Goal: Task Accomplishment & Management: Complete application form

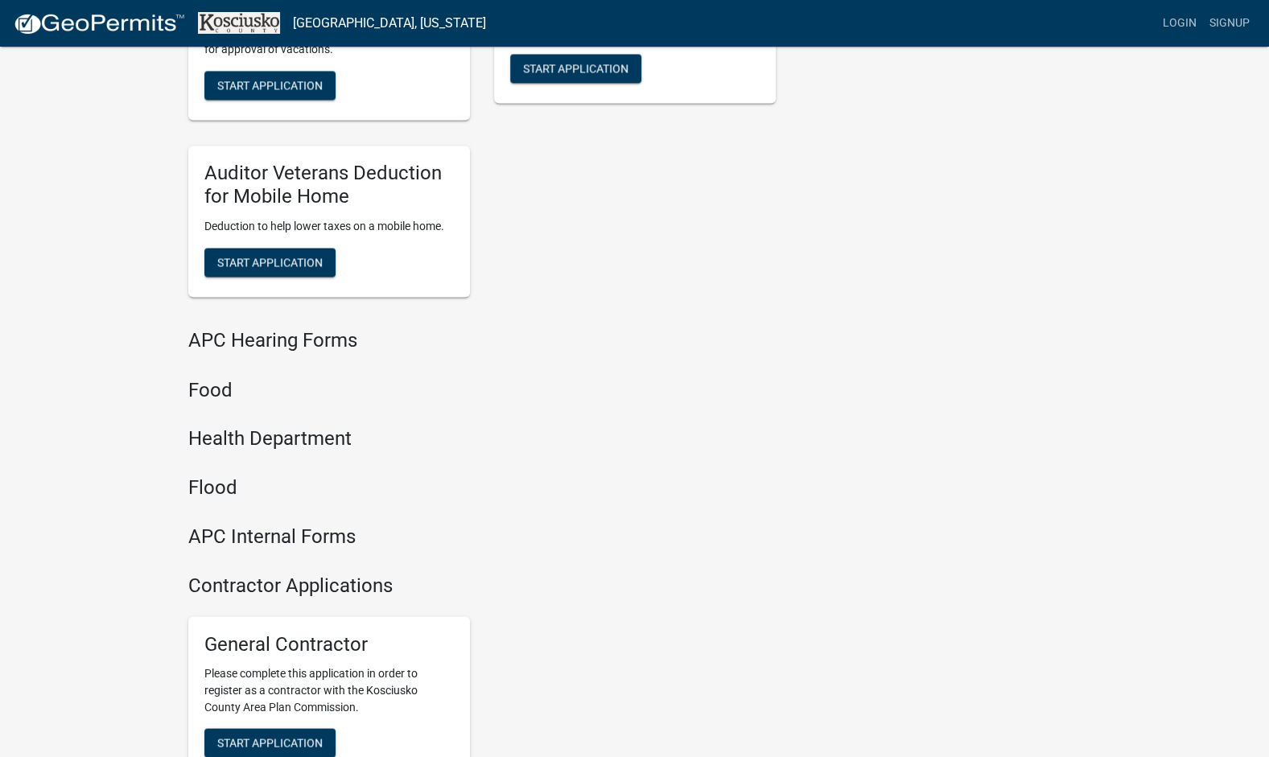
scroll to position [1672, 0]
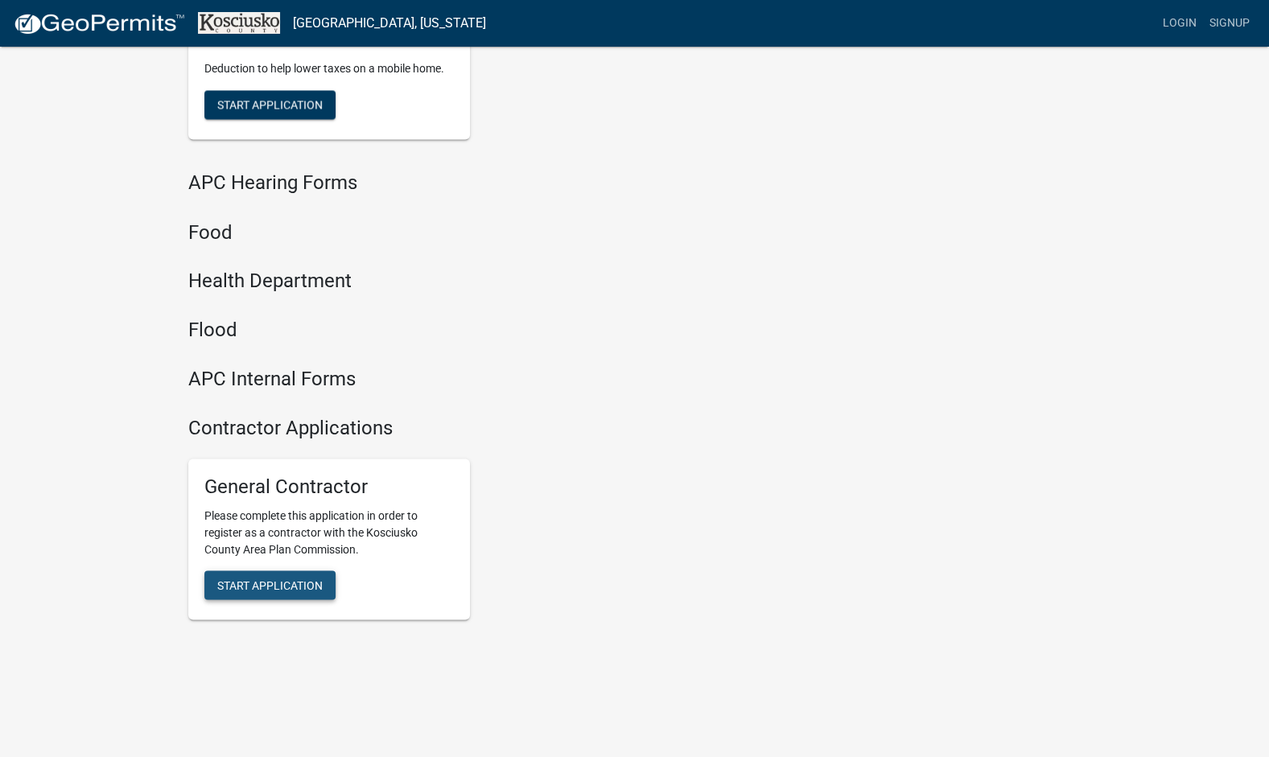
click at [318, 586] on span "Start Application" at bounding box center [269, 584] width 105 height 13
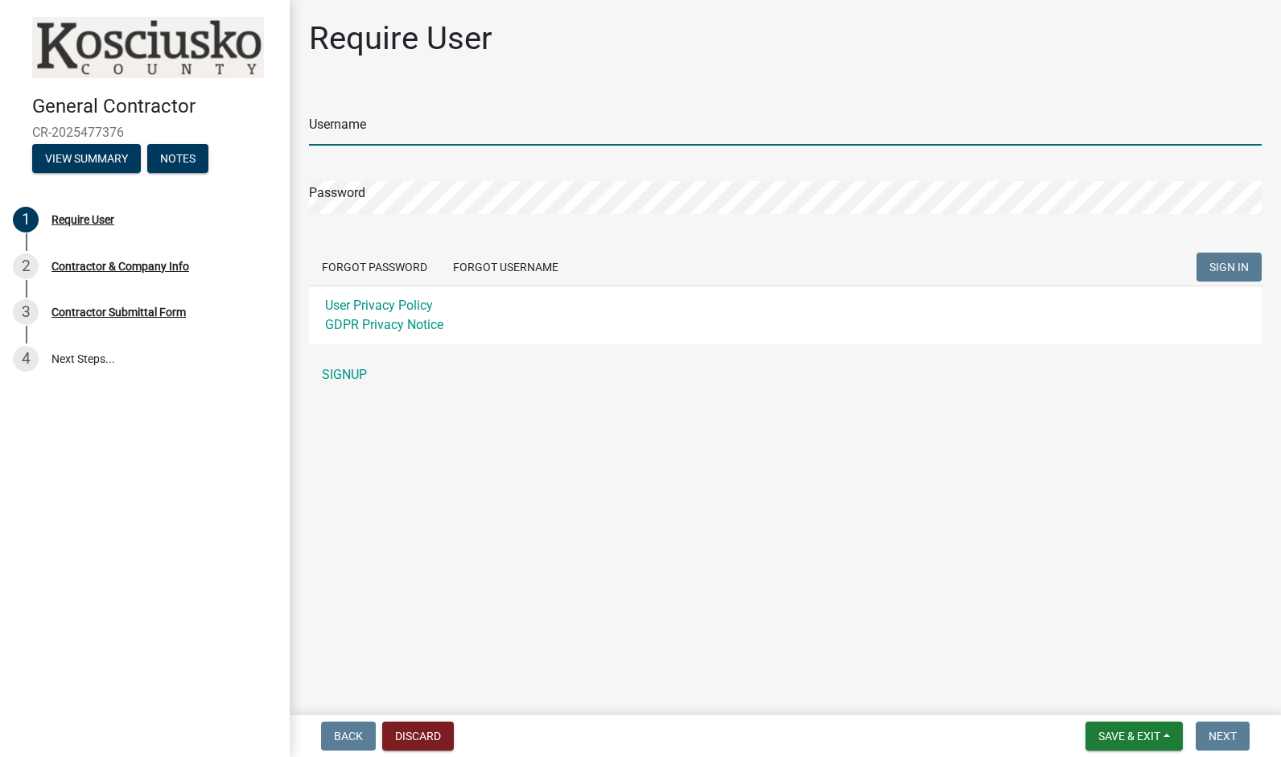
click at [460, 122] on input "Username" at bounding box center [785, 129] width 952 height 33
click at [365, 364] on div "Username Password Forgot Password Forgot Username SIGN IN User Privacy Policy G…" at bounding box center [785, 240] width 952 height 301
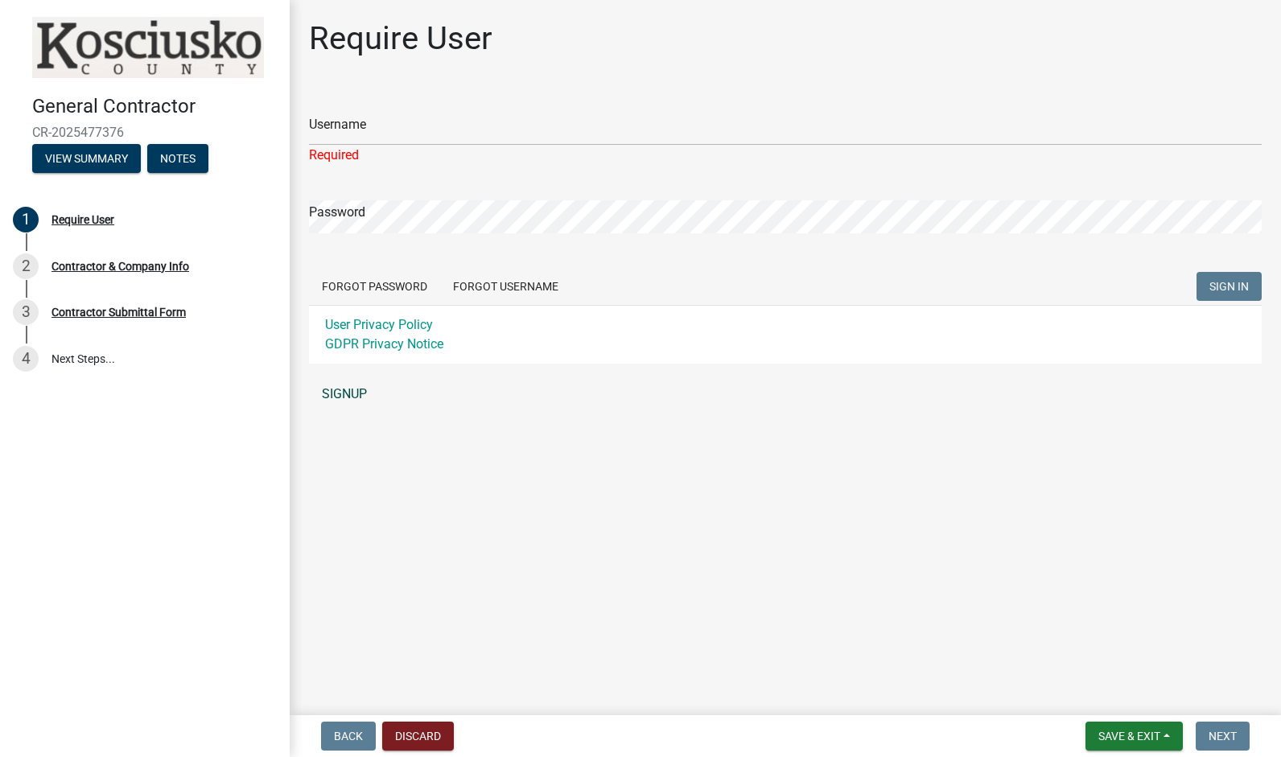
click at [351, 403] on link "SIGNUP" at bounding box center [785, 394] width 952 height 32
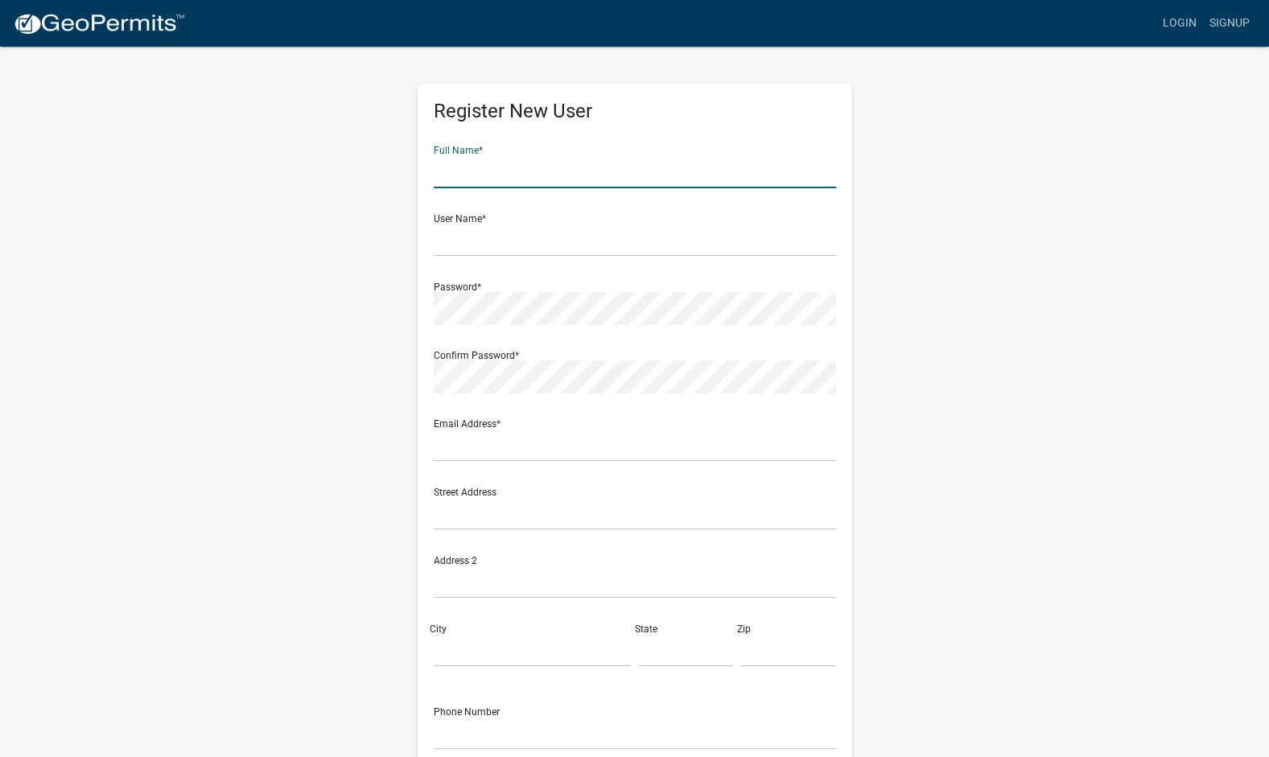
click at [489, 167] on input "text" at bounding box center [635, 171] width 402 height 33
type input "[PERSON_NAME]"
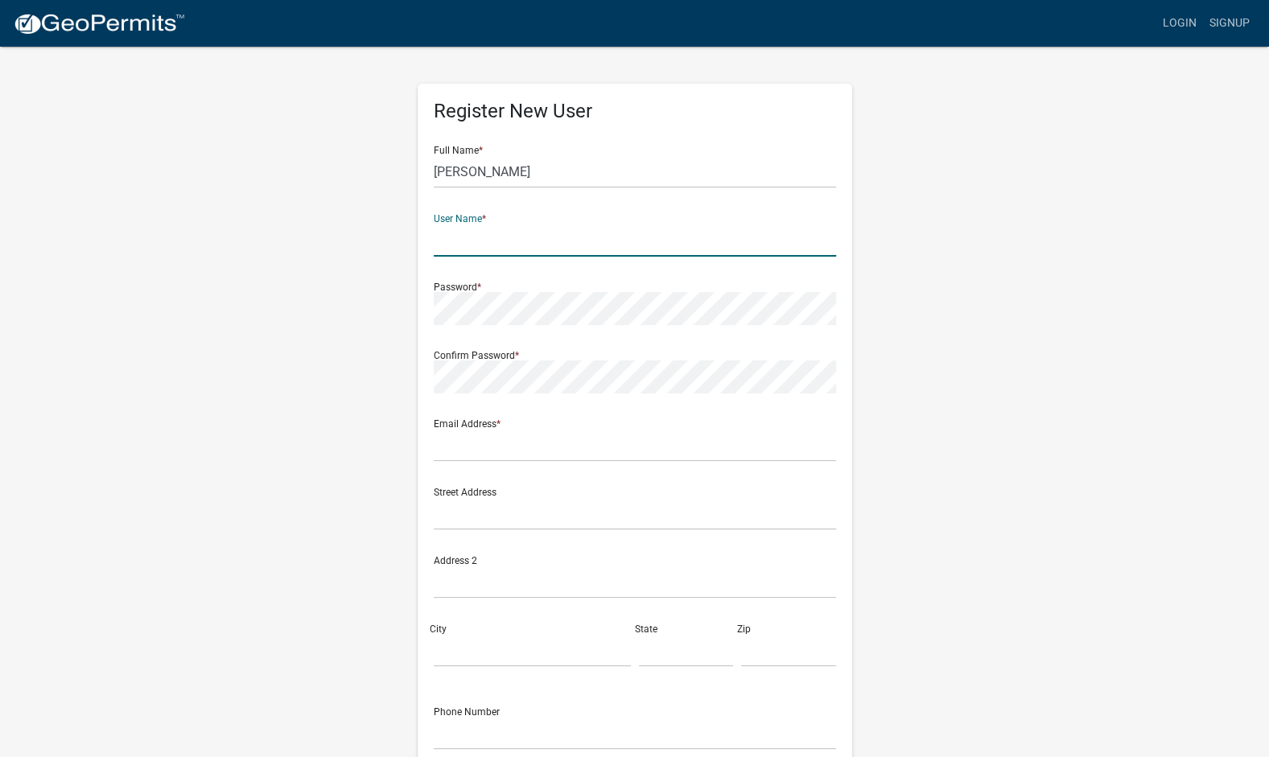
click at [496, 237] on input "text" at bounding box center [635, 240] width 402 height 33
click at [499, 330] on form "Full Name * [PERSON_NAME] User Name * Aidenjonsson12 Password * Confirm Passwor…" at bounding box center [635, 477] width 402 height 689
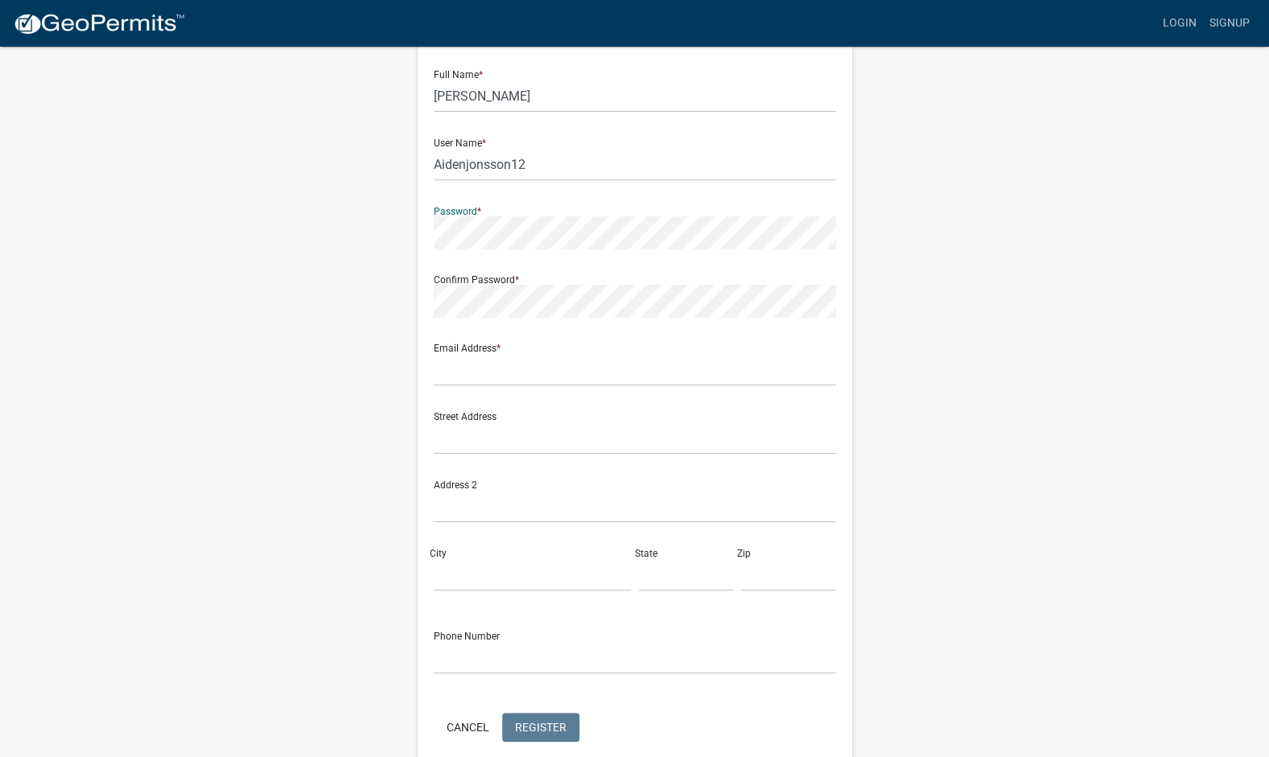
scroll to position [23, 0]
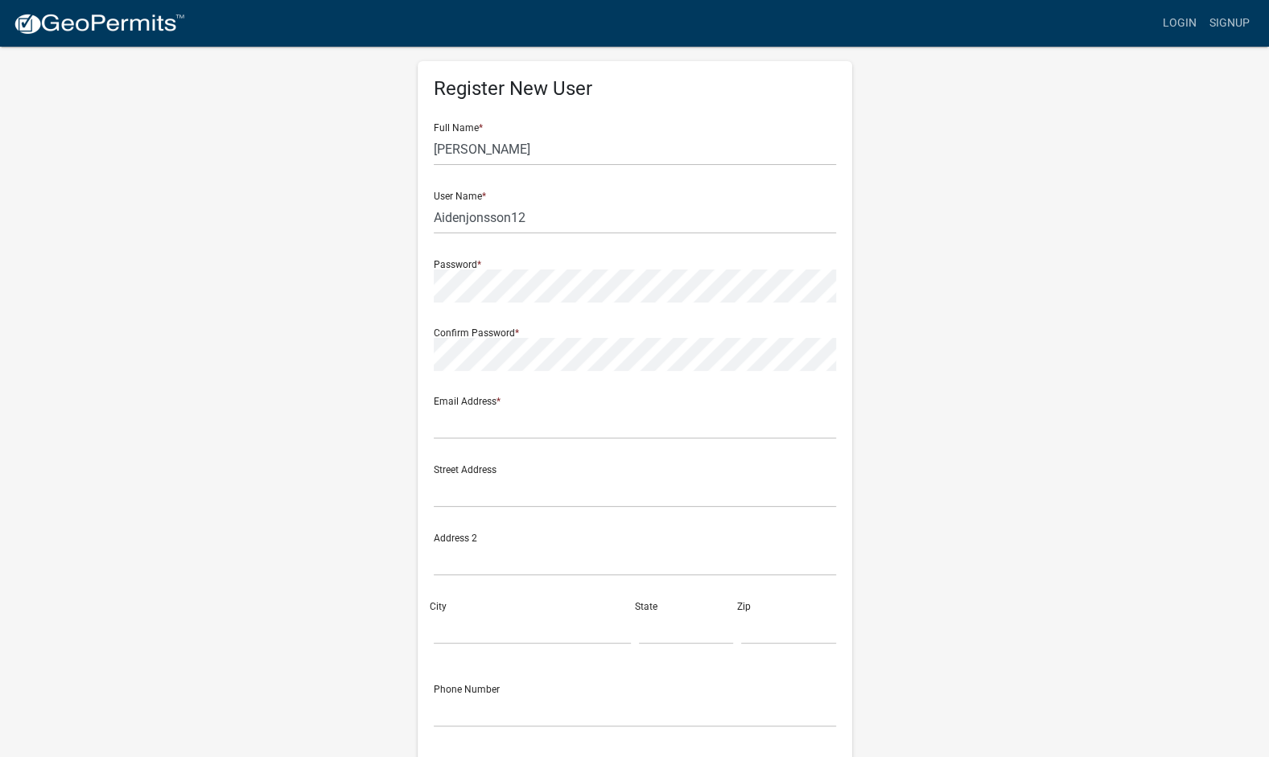
click at [571, 237] on form "Full Name * [PERSON_NAME] User Name * Aidenjonsson12 Password * Confirm Passwor…" at bounding box center [635, 454] width 402 height 689
click at [547, 212] on input "Aidenjonsson12" at bounding box center [635, 217] width 402 height 33
click at [469, 220] on input "Aidenjonsson" at bounding box center [635, 217] width 402 height 33
type input "AidenJonsson"
click at [585, 423] on input "text" at bounding box center [635, 422] width 402 height 33
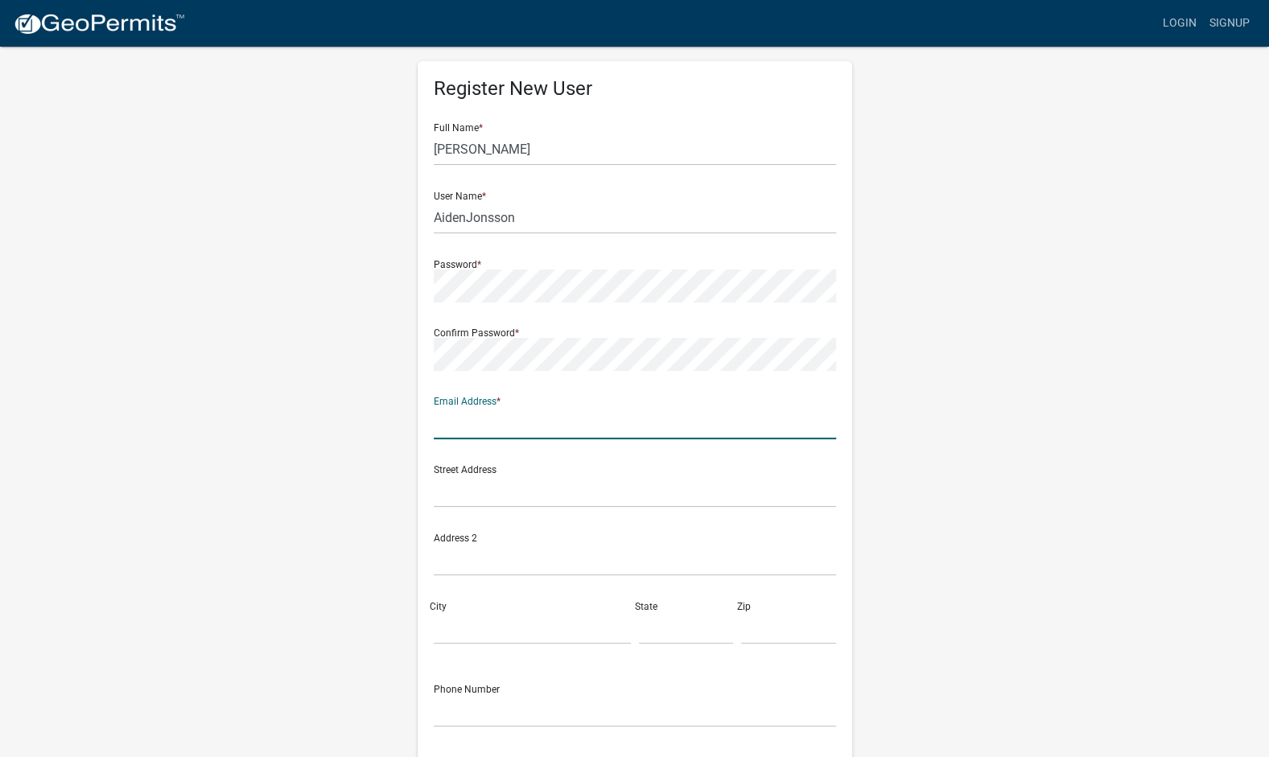
type input "[EMAIL_ADDRESS][DOMAIN_NAME]"
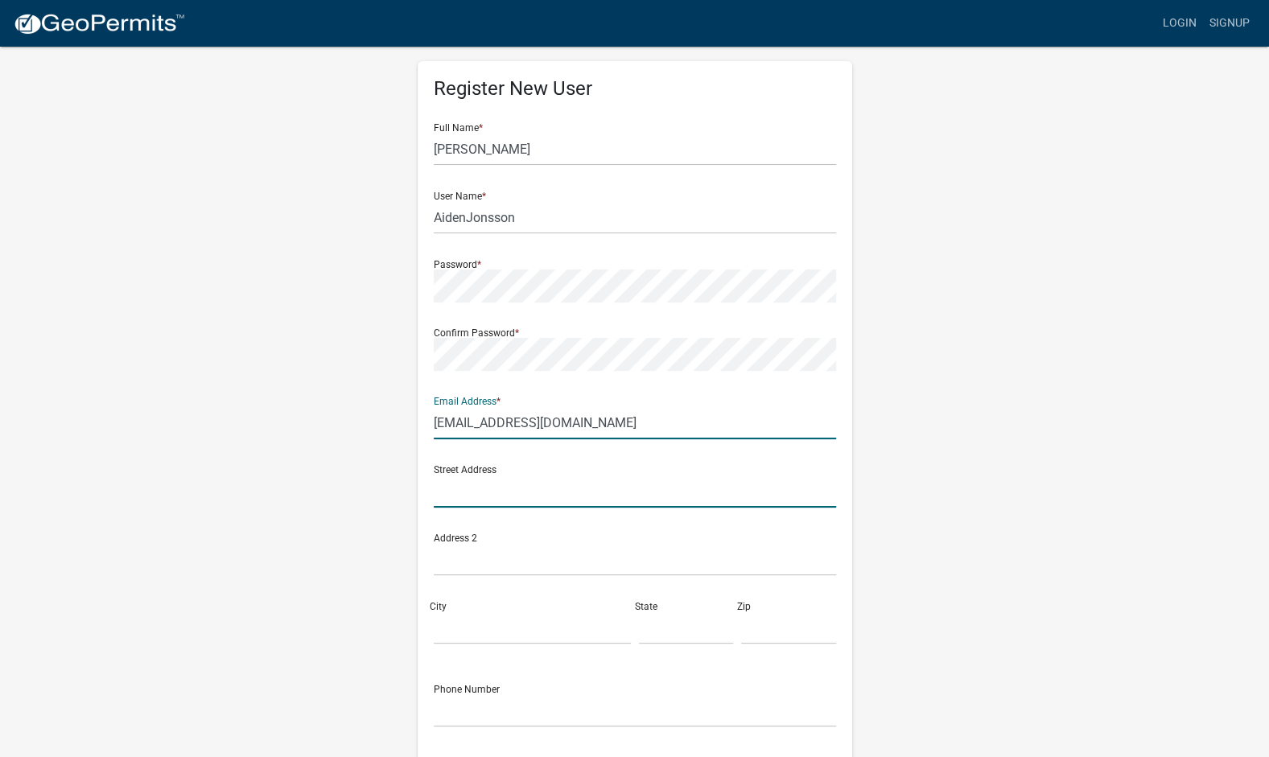
click at [555, 497] on input "text" at bounding box center [635, 491] width 402 height 33
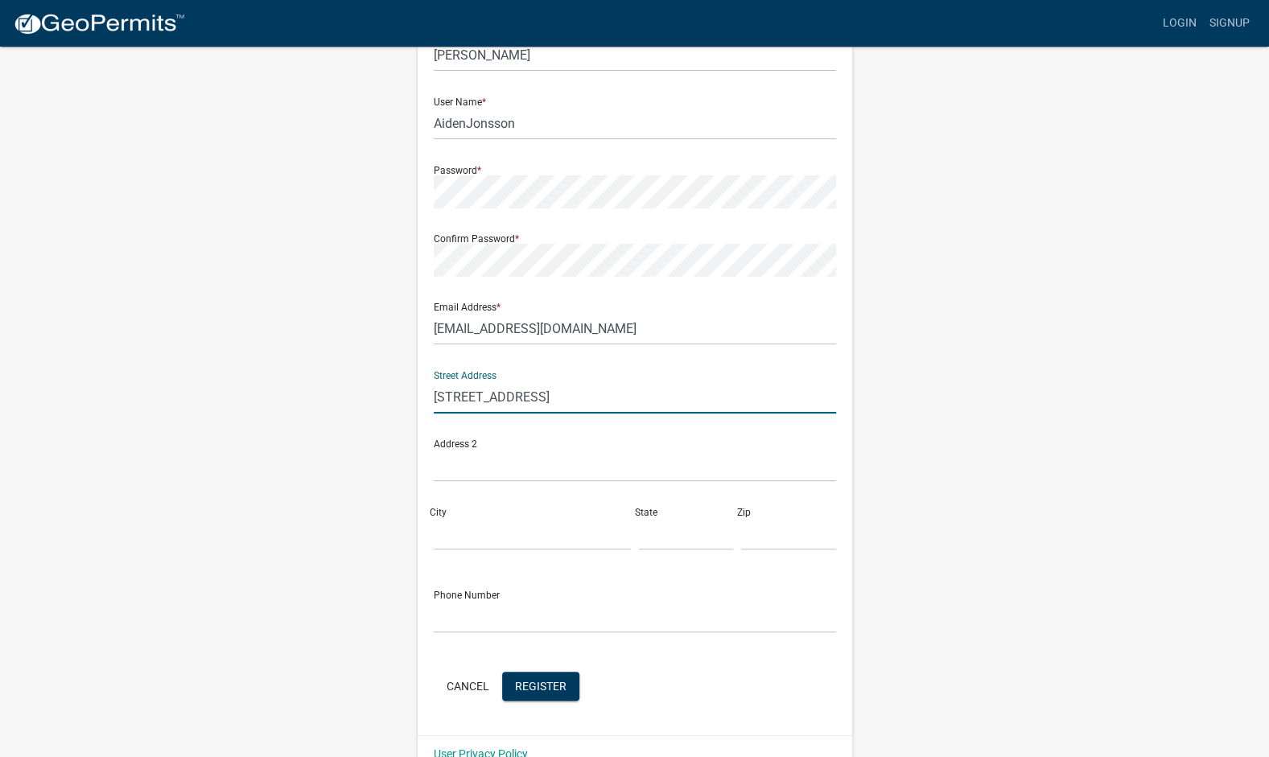
scroll to position [120, 0]
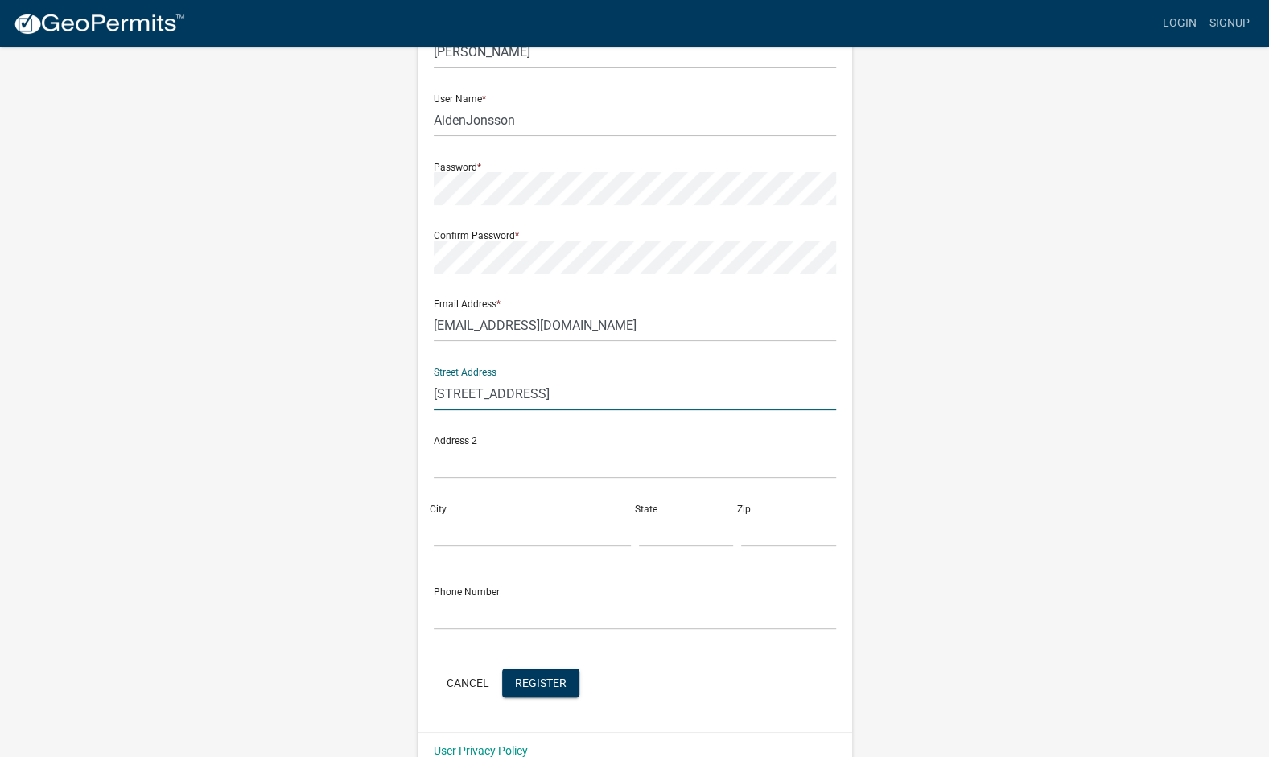
type input "[STREET_ADDRESS]"
drag, startPoint x: 523, startPoint y: 558, endPoint x: 510, endPoint y: 534, distance: 27.4
click at [510, 534] on div "Street Address 5245 East Bayview Drive Address 2 City State Zip" at bounding box center [635, 457] width 410 height 205
click at [510, 534] on input "City" at bounding box center [532, 530] width 197 height 33
type input "Syracuse"
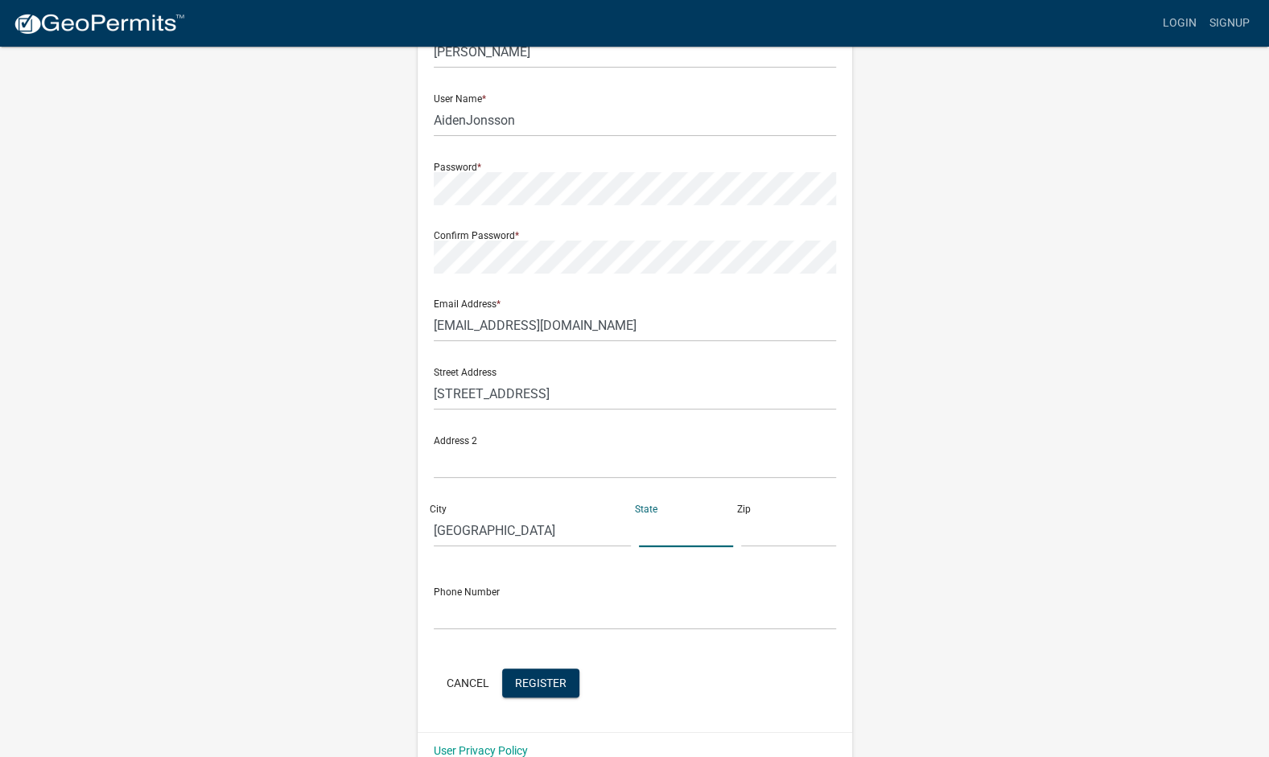
click at [649, 533] on input "text" at bounding box center [686, 530] width 95 height 33
type input "in"
click at [773, 540] on input "text" at bounding box center [788, 530] width 95 height 33
type input "46567"
click at [784, 619] on input "text" at bounding box center [635, 613] width 402 height 33
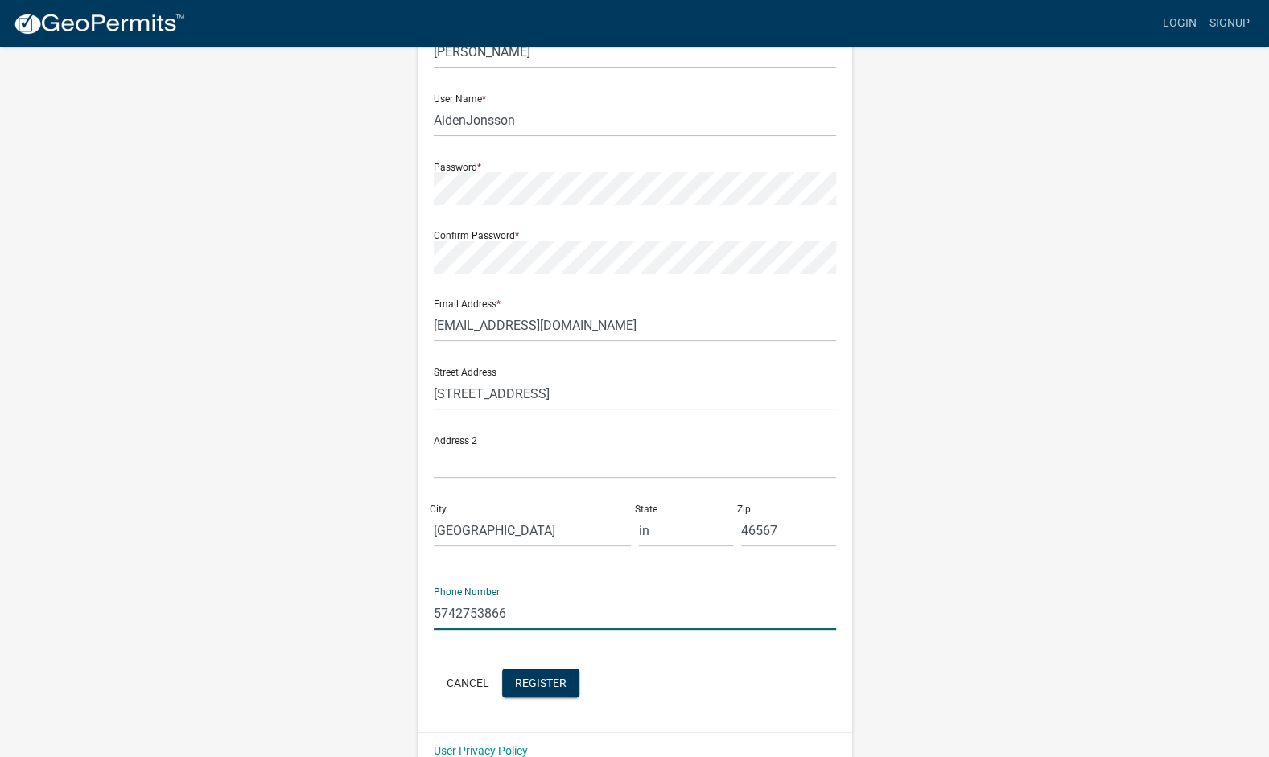
scroll to position [148, 0]
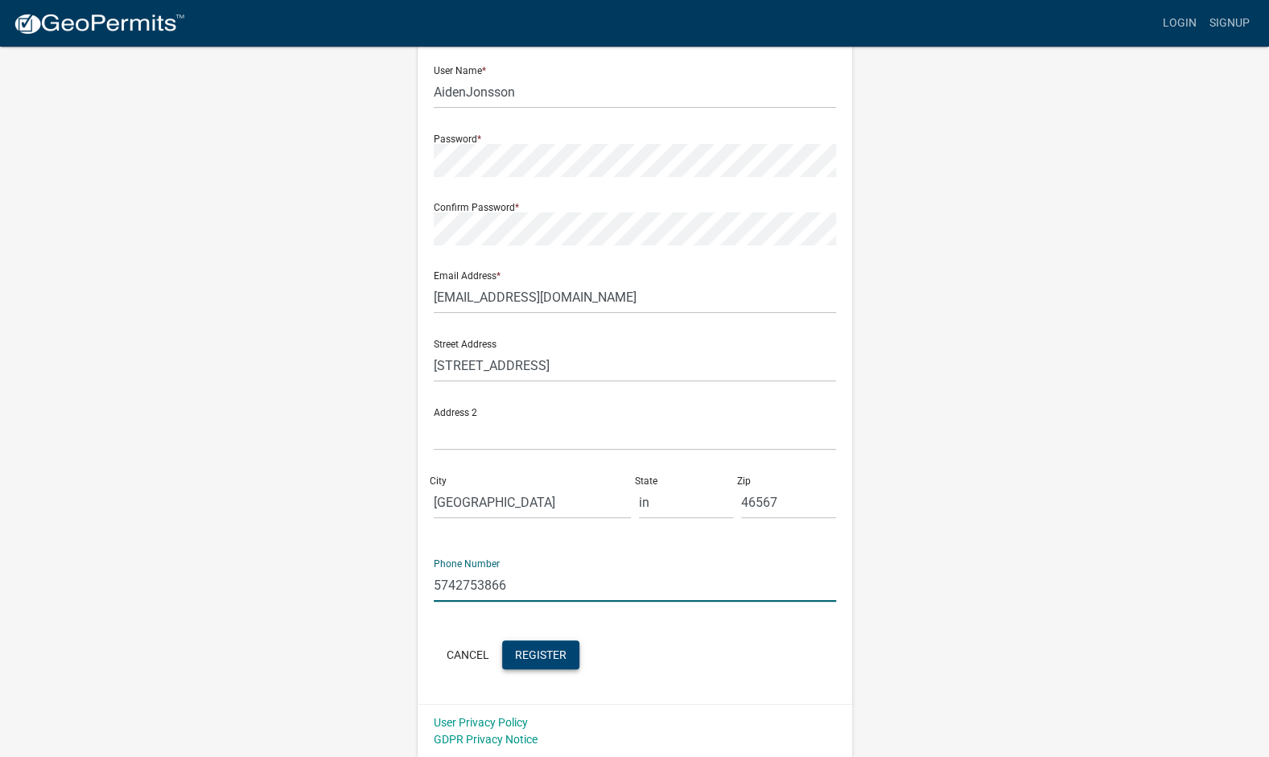
type input "5742753866"
click at [558, 664] on button "Register" at bounding box center [540, 654] width 77 height 29
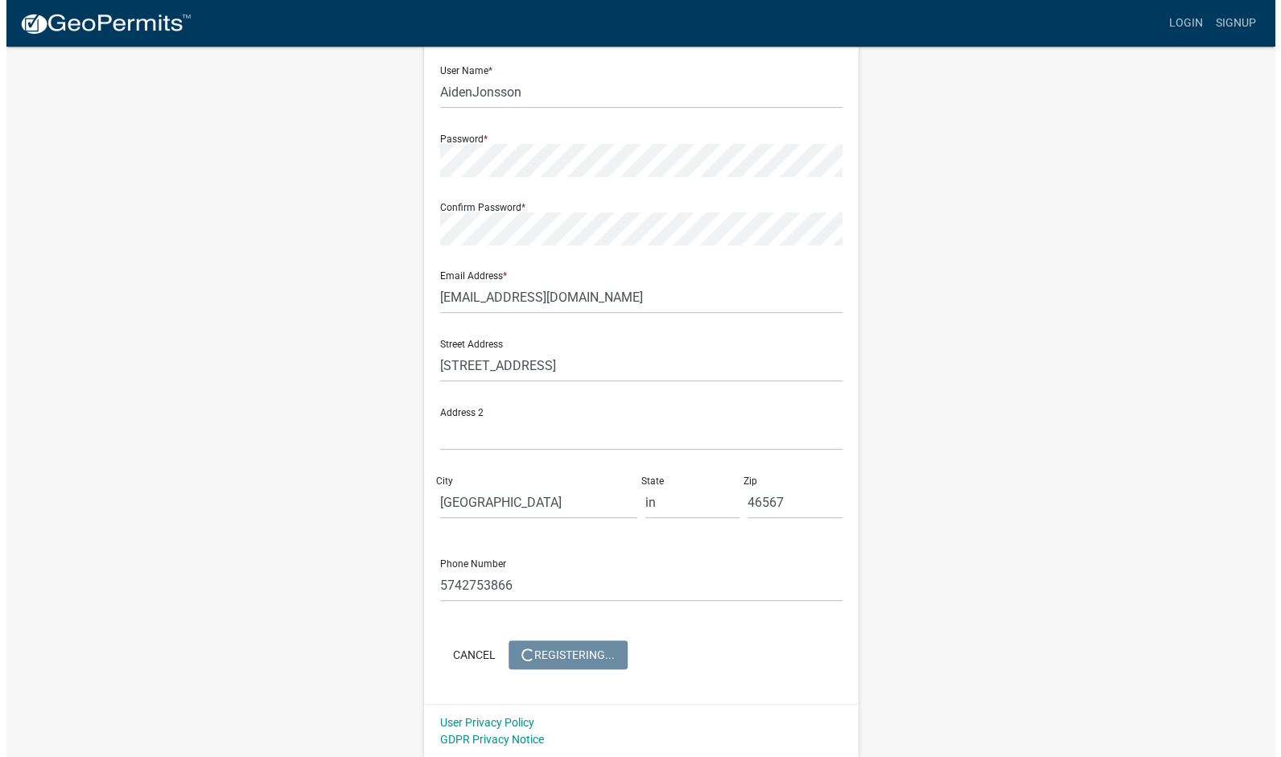
scroll to position [0, 0]
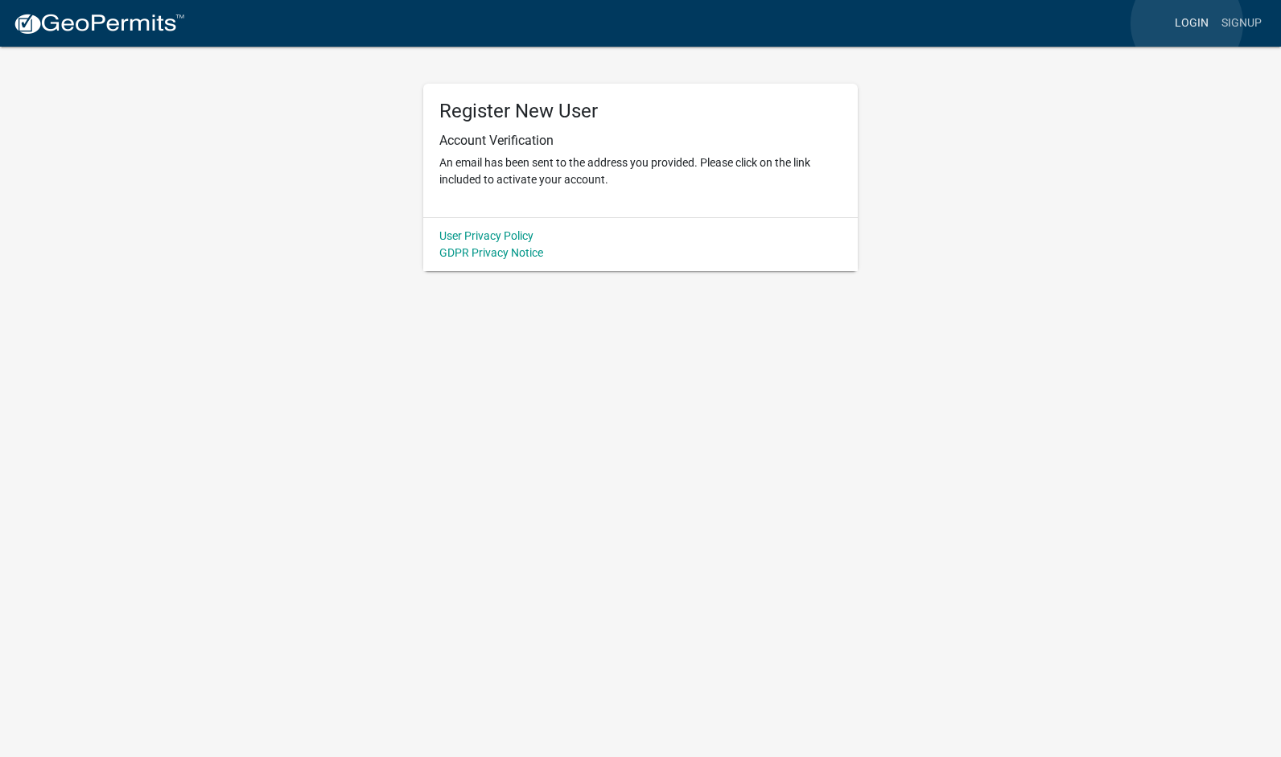
click at [1187, 23] on link "Login" at bounding box center [1191, 23] width 47 height 31
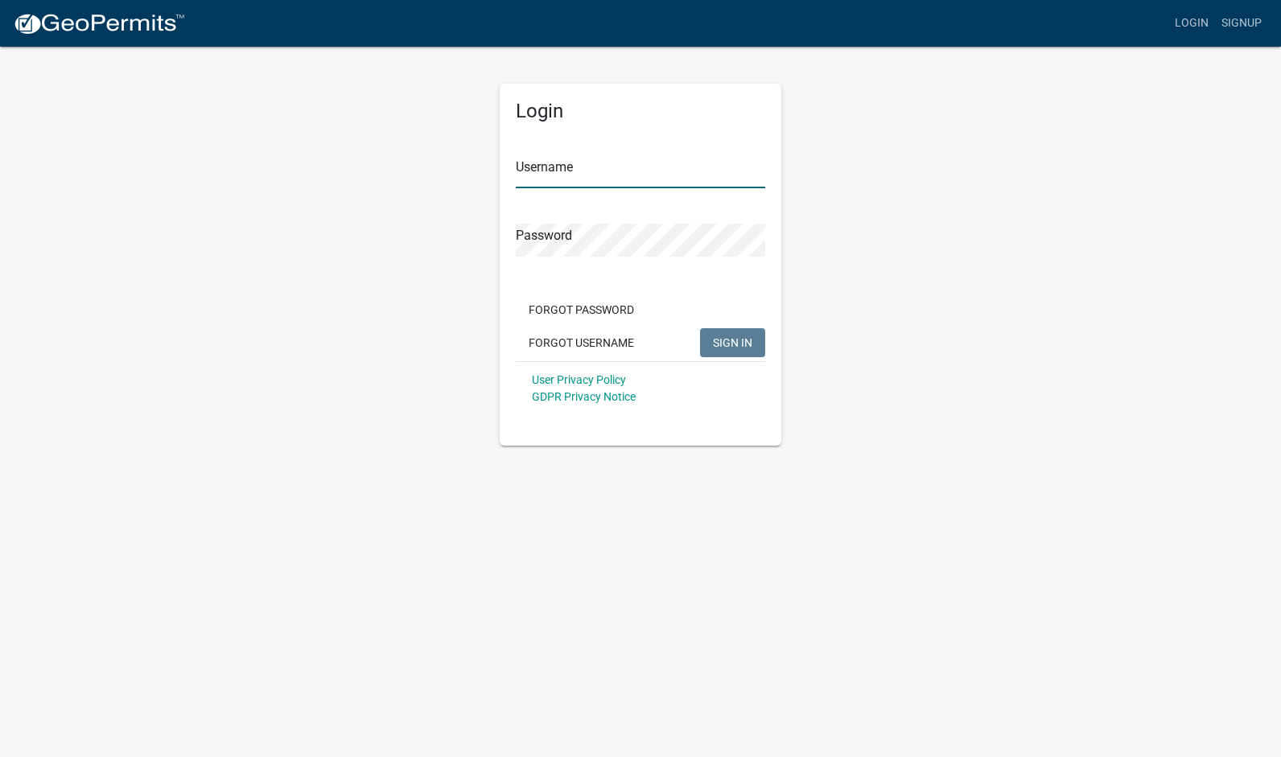
type input "AidenJonsson"
click at [701, 175] on input "AidenJonsson" at bounding box center [640, 171] width 249 height 33
click at [740, 333] on button "SIGN IN" at bounding box center [732, 342] width 65 height 29
click at [749, 351] on button "SIGN IN" at bounding box center [732, 342] width 65 height 29
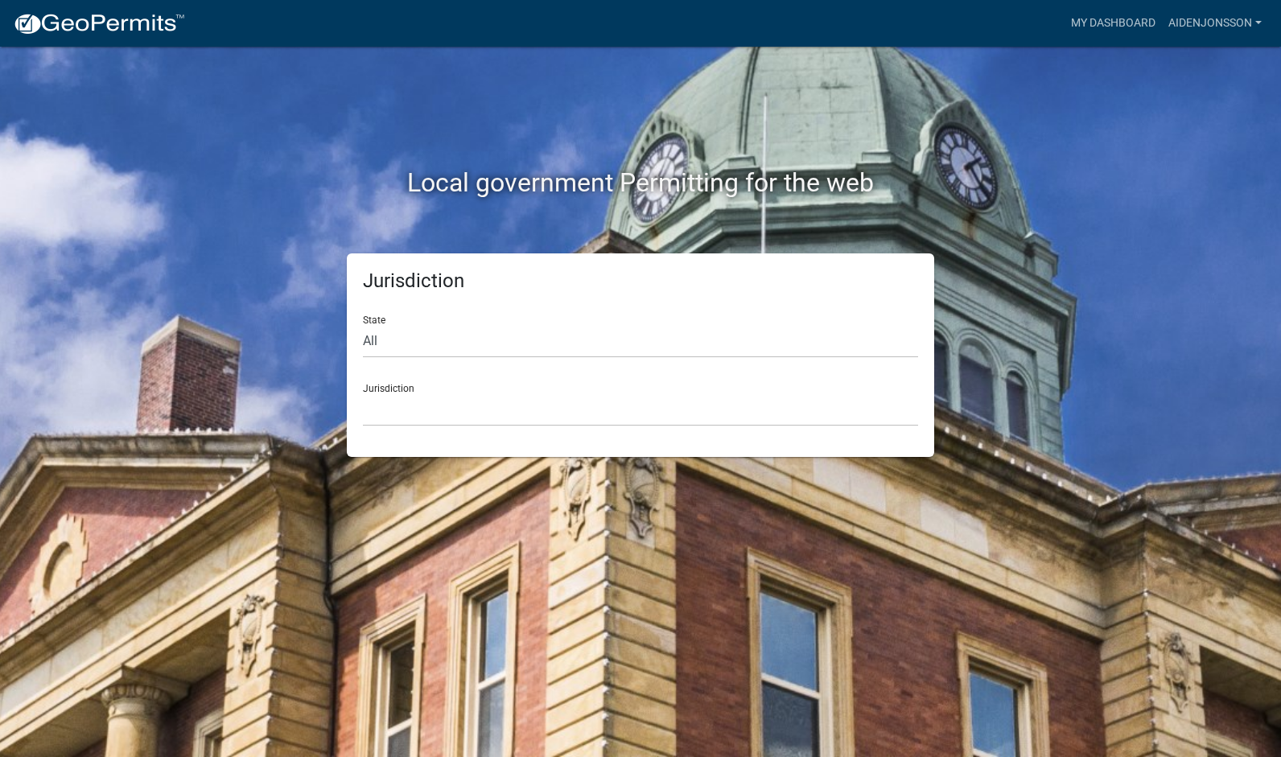
click at [547, 360] on form "State All Colorado Georgia Indiana Iowa Kansas Minnesota Ohio South Carolina Wi…" at bounding box center [640, 364] width 555 height 124
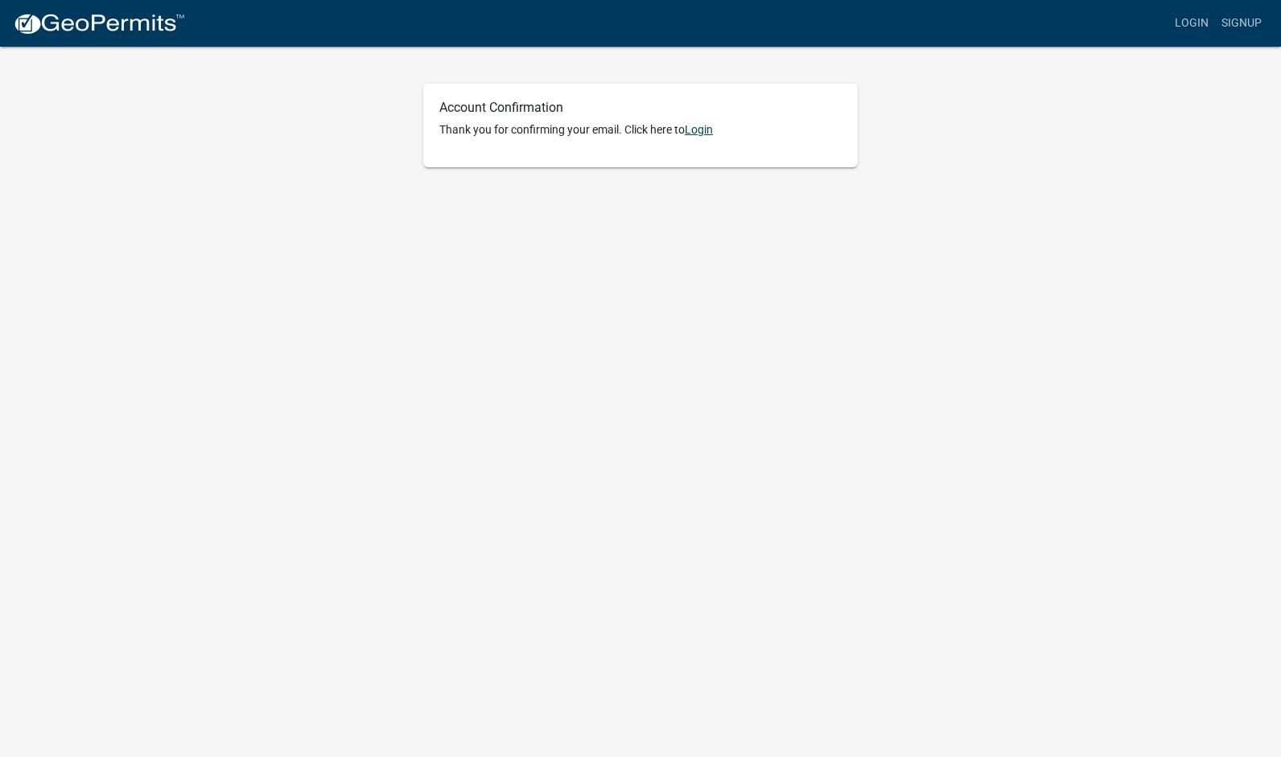
click at [708, 129] on link "Login" at bounding box center [699, 129] width 28 height 13
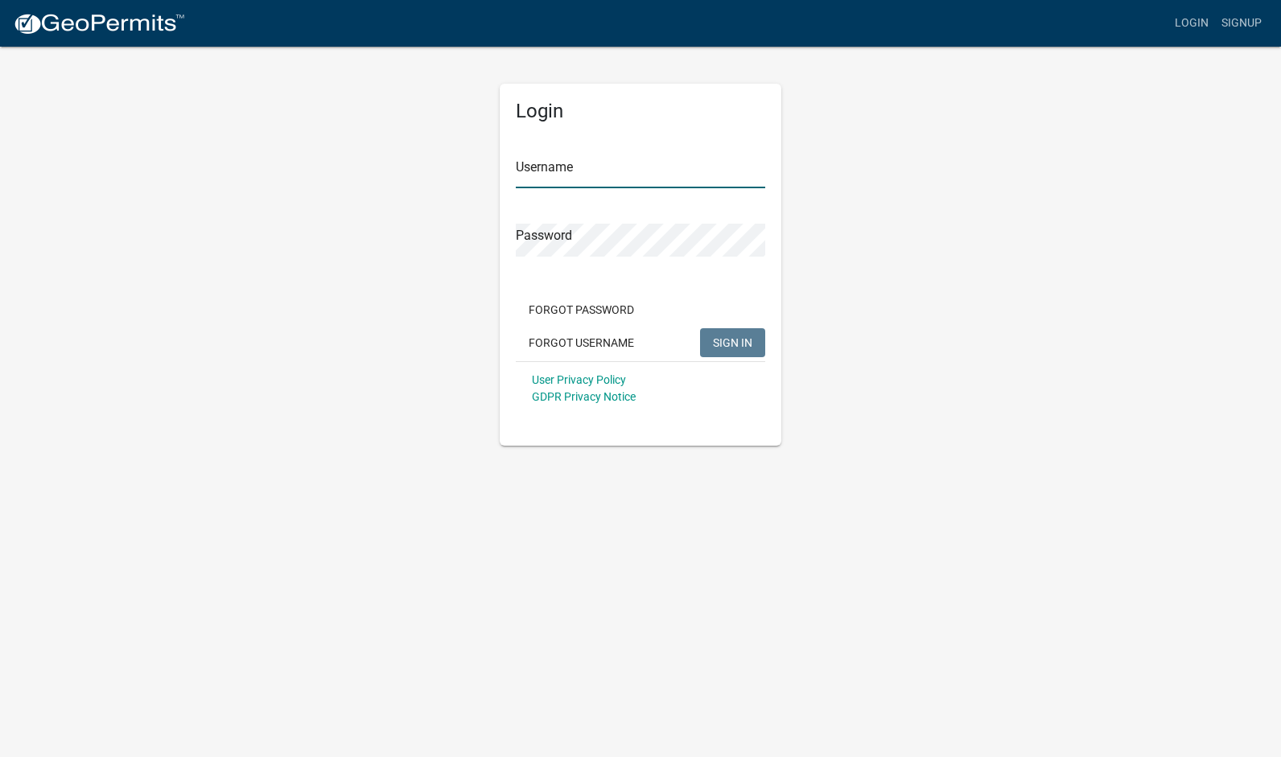
type input "AidenJonsson"
click at [636, 175] on input "AidenJonsson" at bounding box center [640, 171] width 249 height 33
click at [735, 335] on button "SIGN IN" at bounding box center [732, 342] width 65 height 29
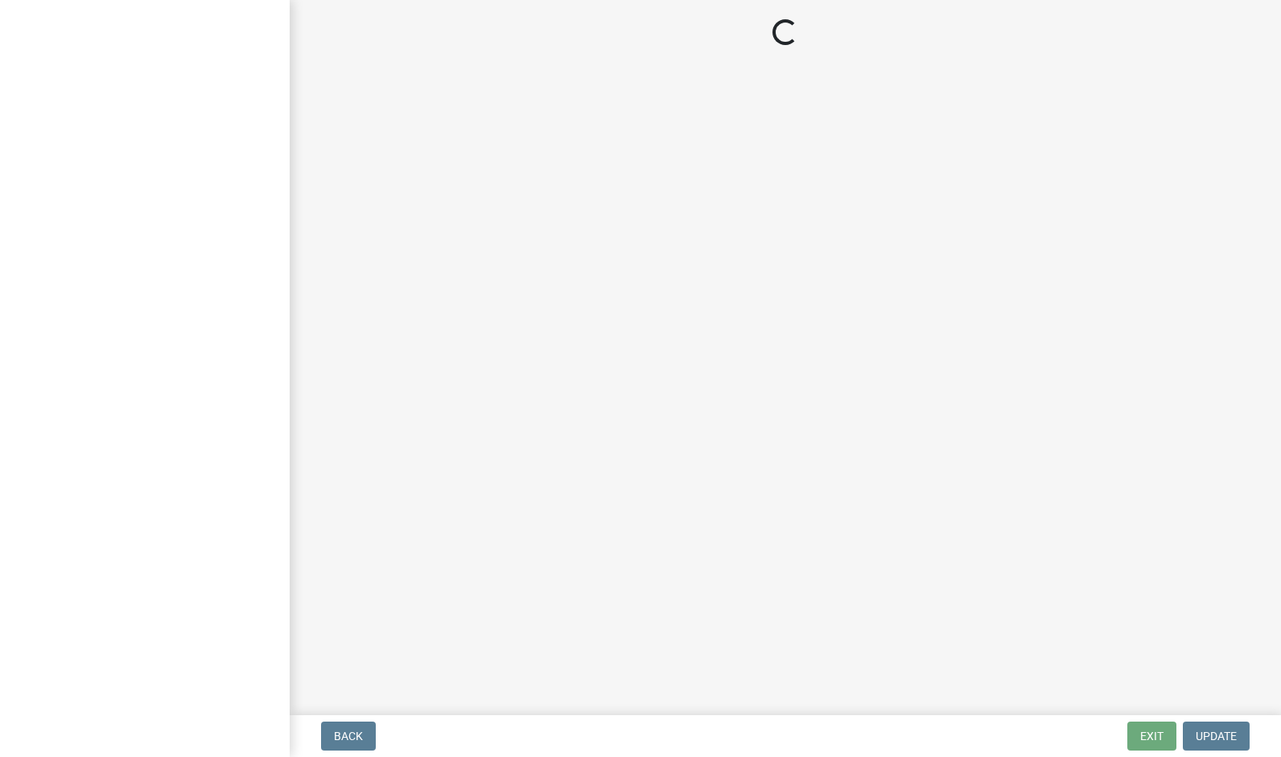
select select "in"
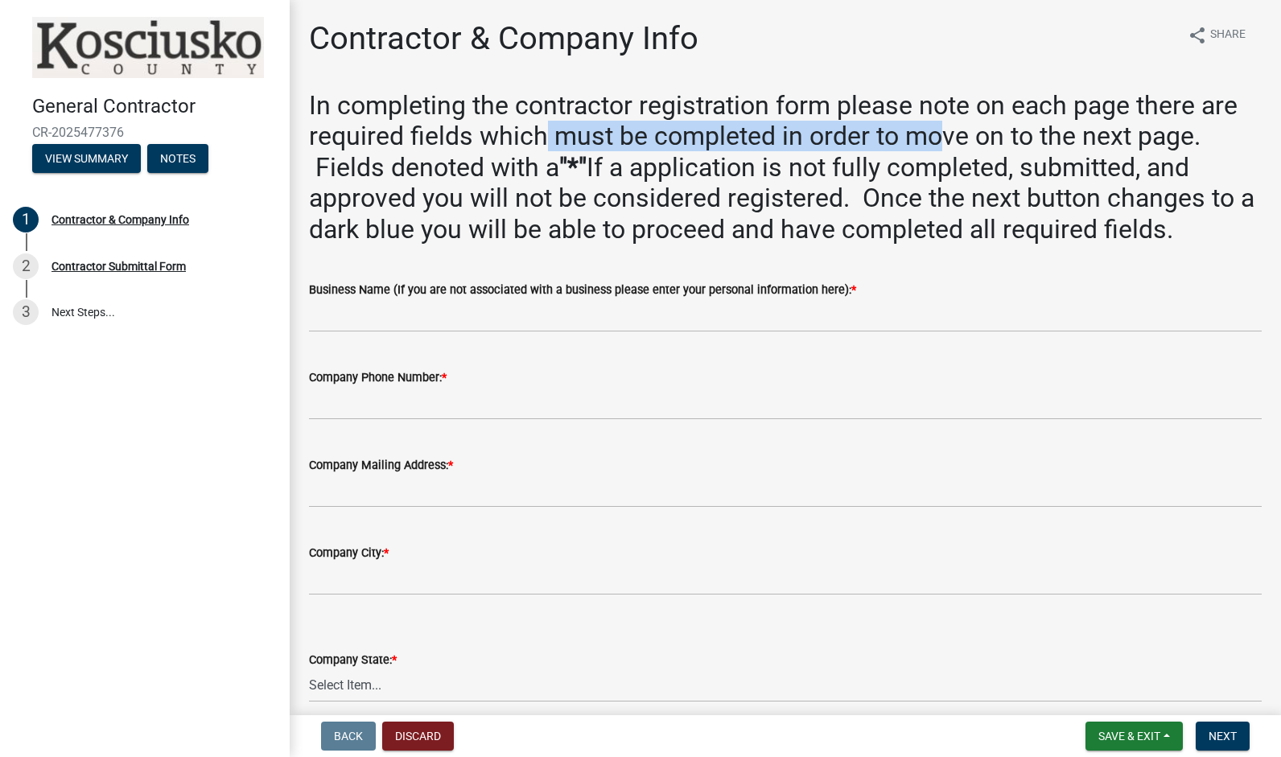
drag, startPoint x: 544, startPoint y: 137, endPoint x: 936, endPoint y: 129, distance: 391.8
click at [936, 129] on h2 "In completing the contractor registration form please note on each page there a…" at bounding box center [785, 167] width 952 height 154
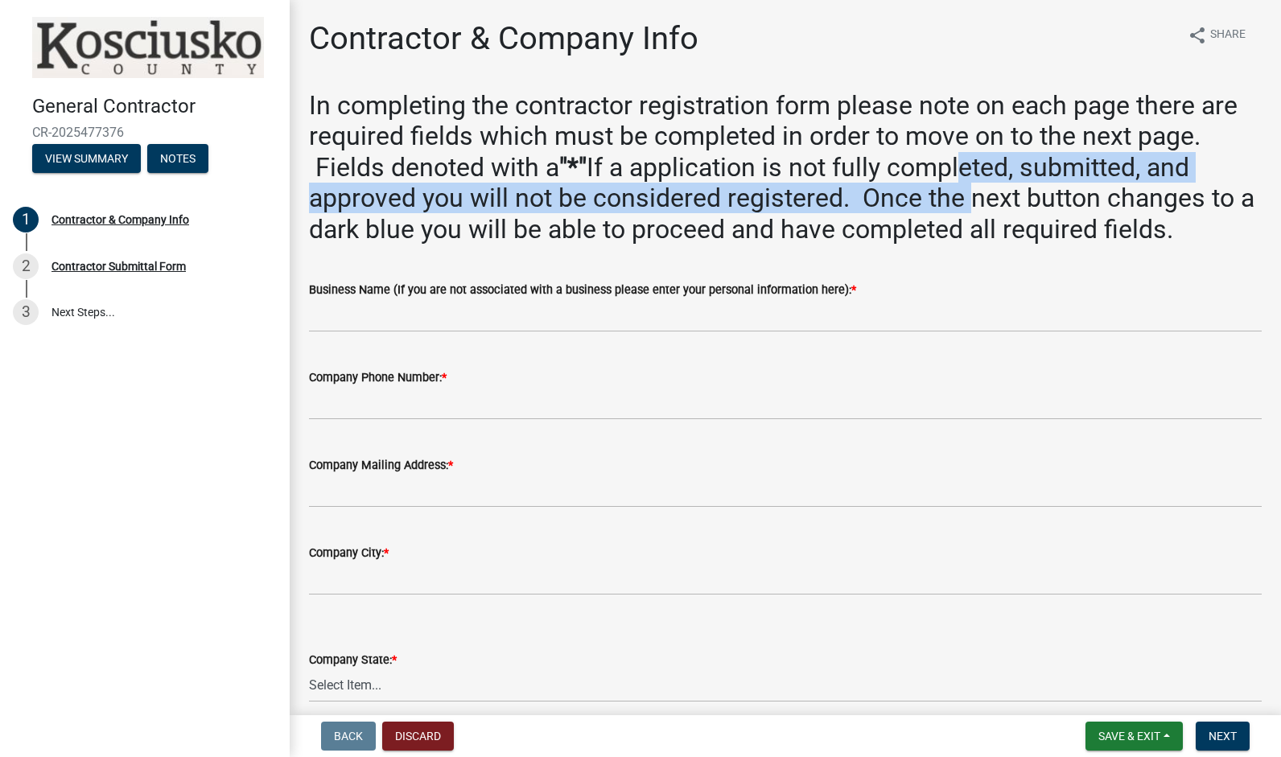
drag, startPoint x: 936, startPoint y: 129, endPoint x: 950, endPoint y: 183, distance: 55.8
click at [950, 183] on h2 "In completing the contractor registration form please note on each page there a…" at bounding box center [785, 167] width 952 height 154
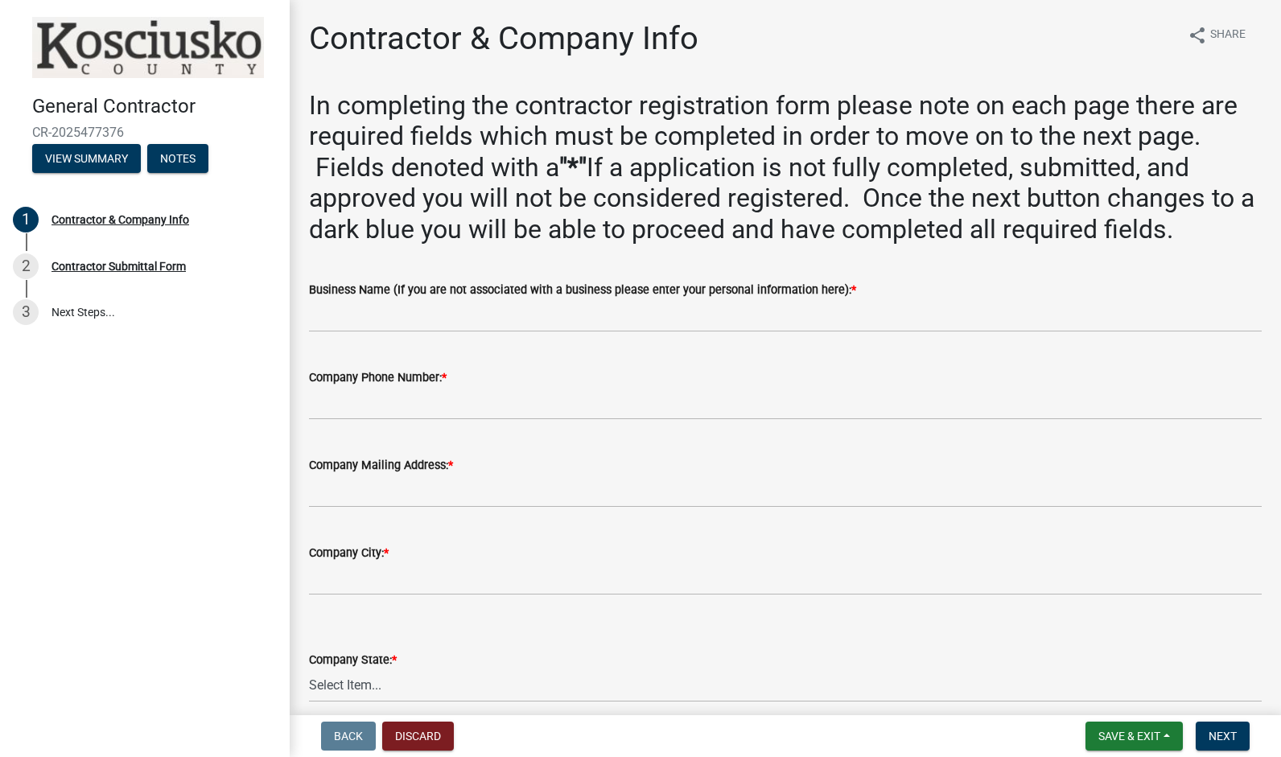
drag, startPoint x: 950, startPoint y: 183, endPoint x: 976, endPoint y: 237, distance: 59.7
click at [976, 237] on h2 "In completing the contractor registration form please note on each page there a…" at bounding box center [785, 167] width 952 height 154
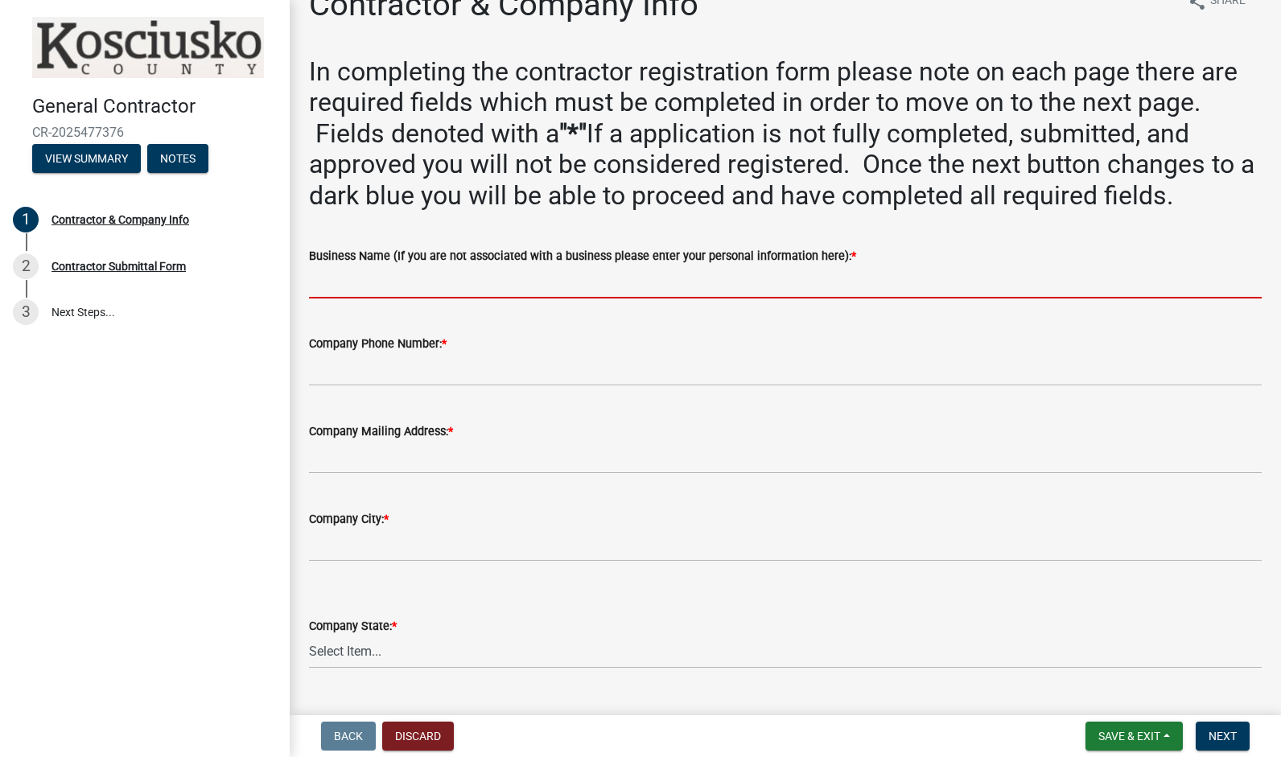
click at [558, 295] on input "Business Name (If you are not associated with a business please enter your pers…" at bounding box center [785, 281] width 952 height 33
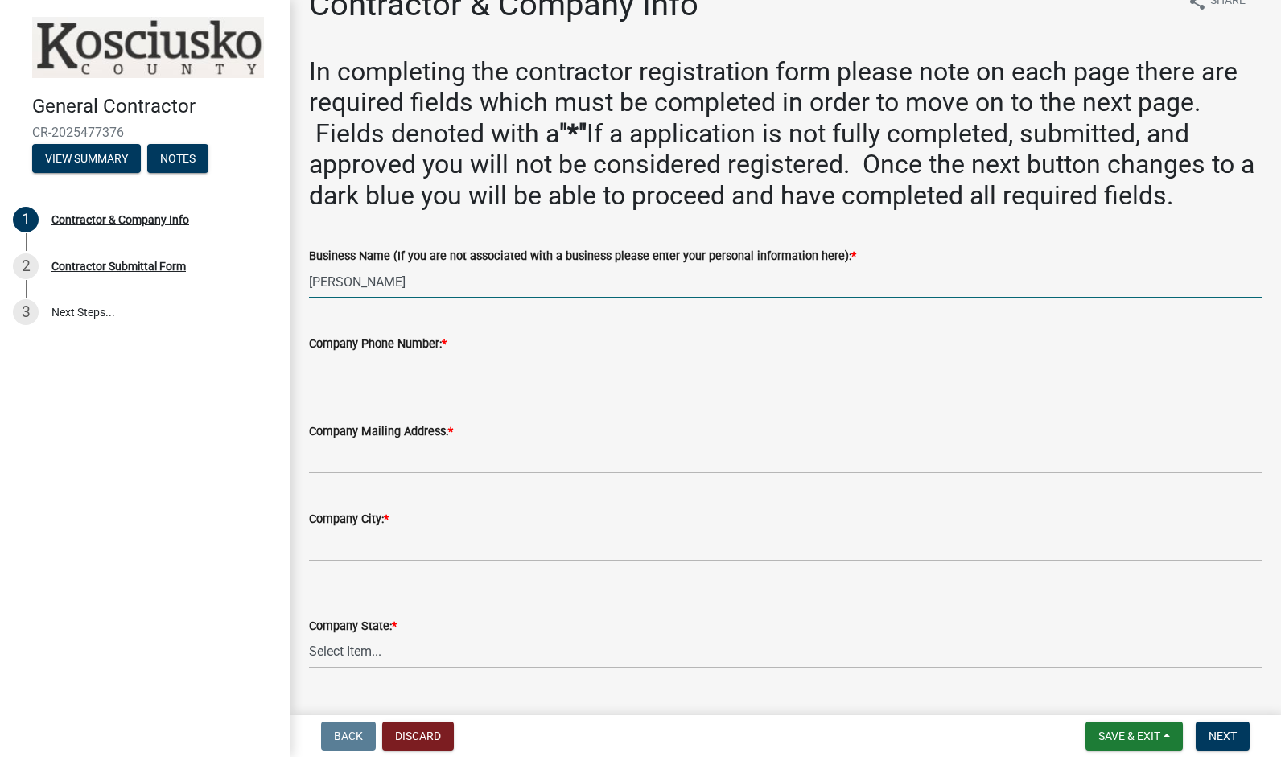
type input "[PERSON_NAME]"
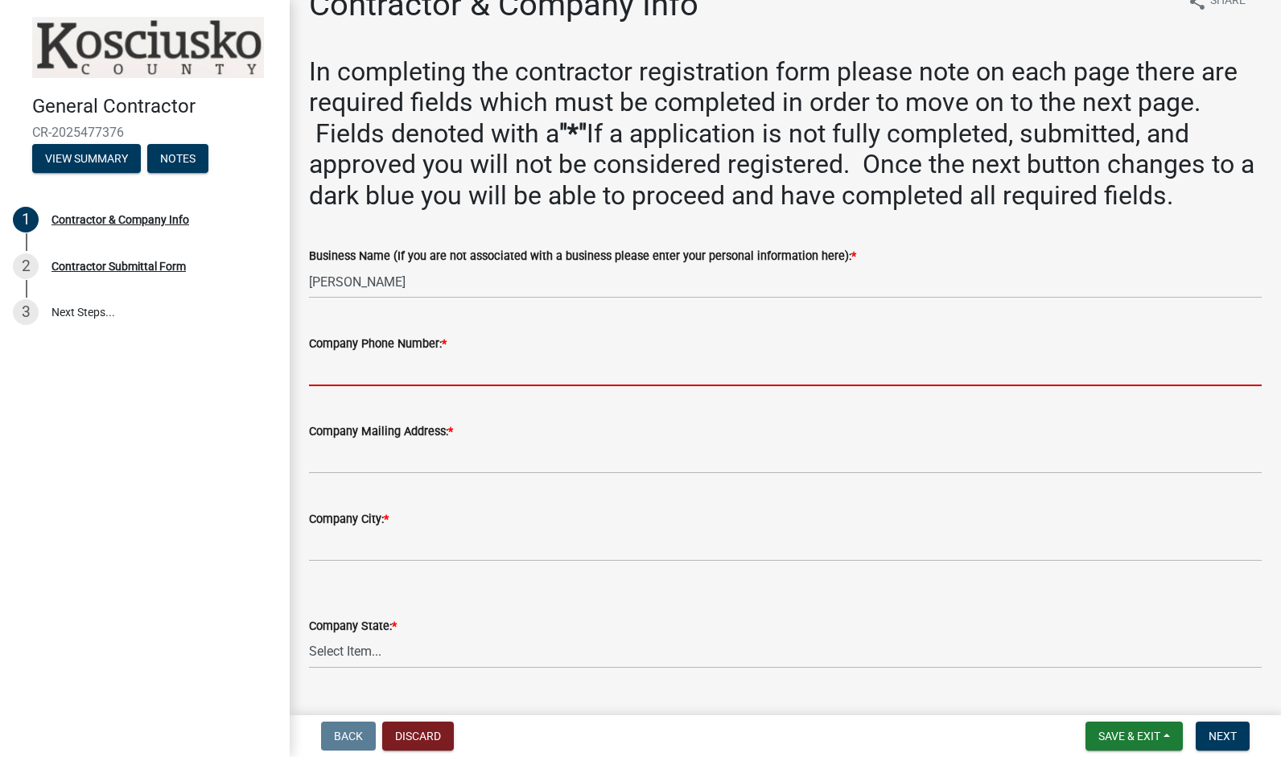
click at [471, 367] on input "Company Phone Number: *" at bounding box center [785, 369] width 952 height 33
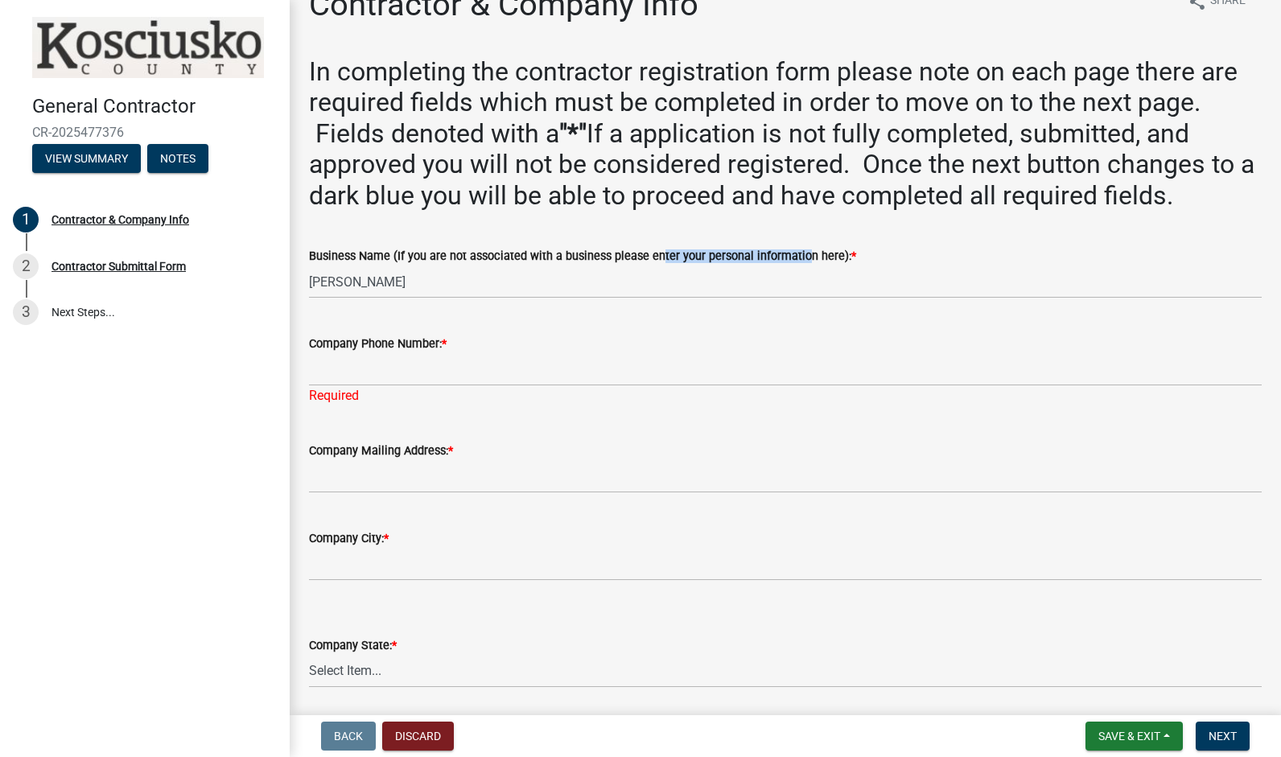
drag, startPoint x: 652, startPoint y: 256, endPoint x: 795, endPoint y: 259, distance: 143.2
click at [795, 259] on label "Business Name (If you are not associated with a business please enter your pers…" at bounding box center [582, 256] width 547 height 11
drag, startPoint x: 795, startPoint y: 259, endPoint x: 882, endPoint y: 250, distance: 87.3
click at [882, 250] on div "Business Name (If you are not associated with a business please enter your pers…" at bounding box center [785, 255] width 952 height 19
click at [467, 405] on wm-data-entity-input "Company Phone Number: * Required" at bounding box center [785, 364] width 952 height 107
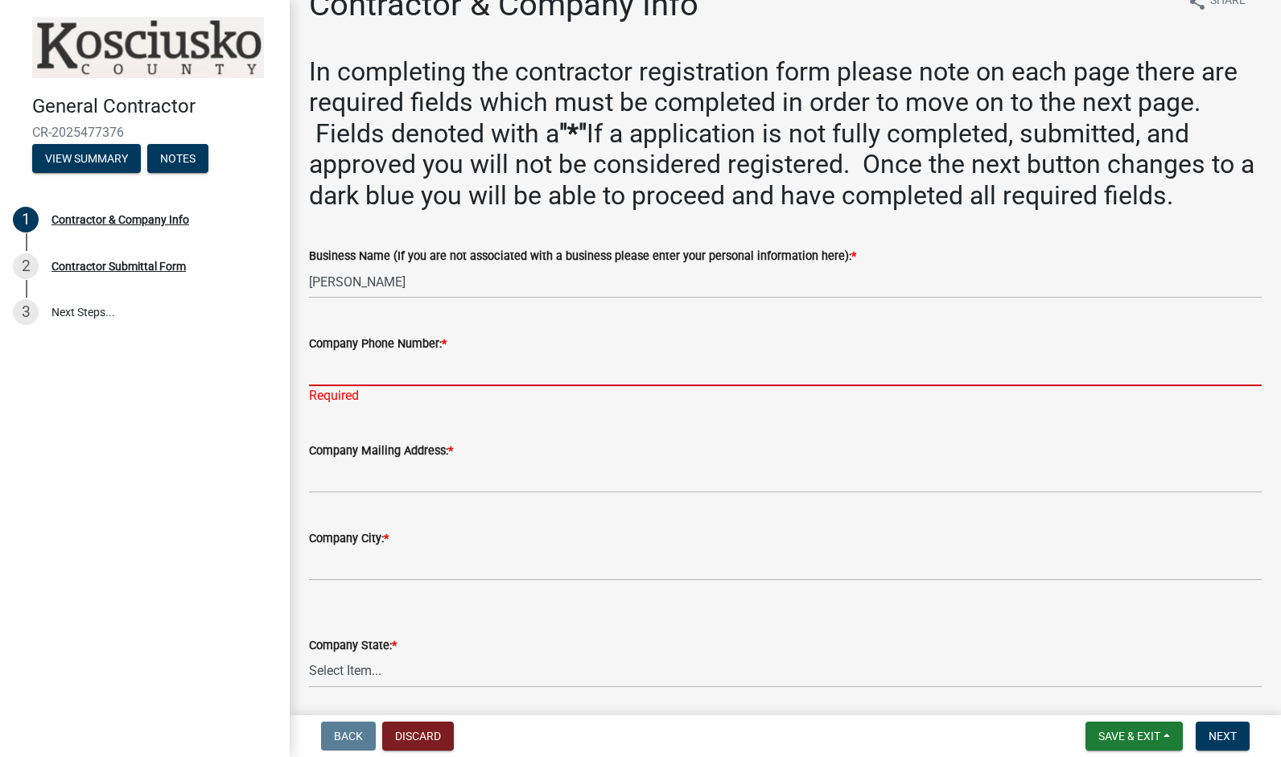
click at [482, 372] on input "Company Phone Number: *" at bounding box center [785, 369] width 952 height 33
type input "5742753866"
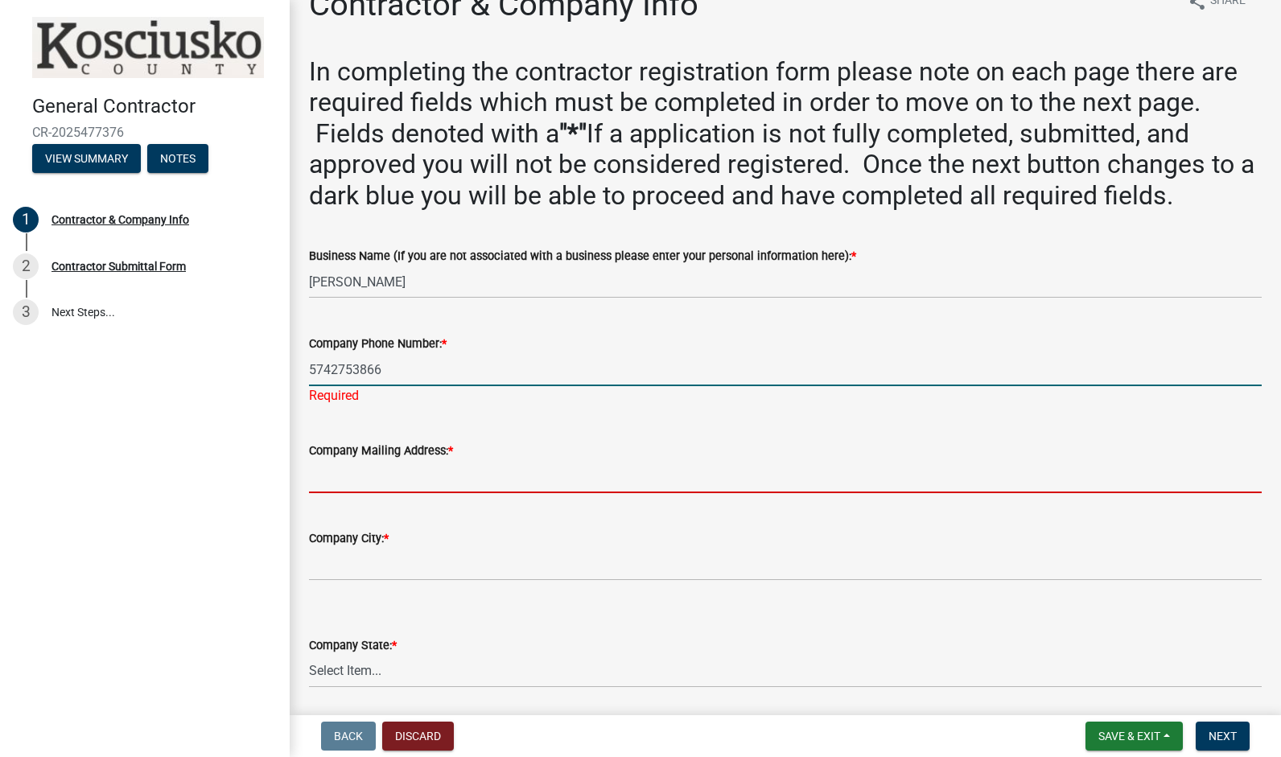
type input "[EMAIL_ADDRESS][DOMAIN_NAME]"
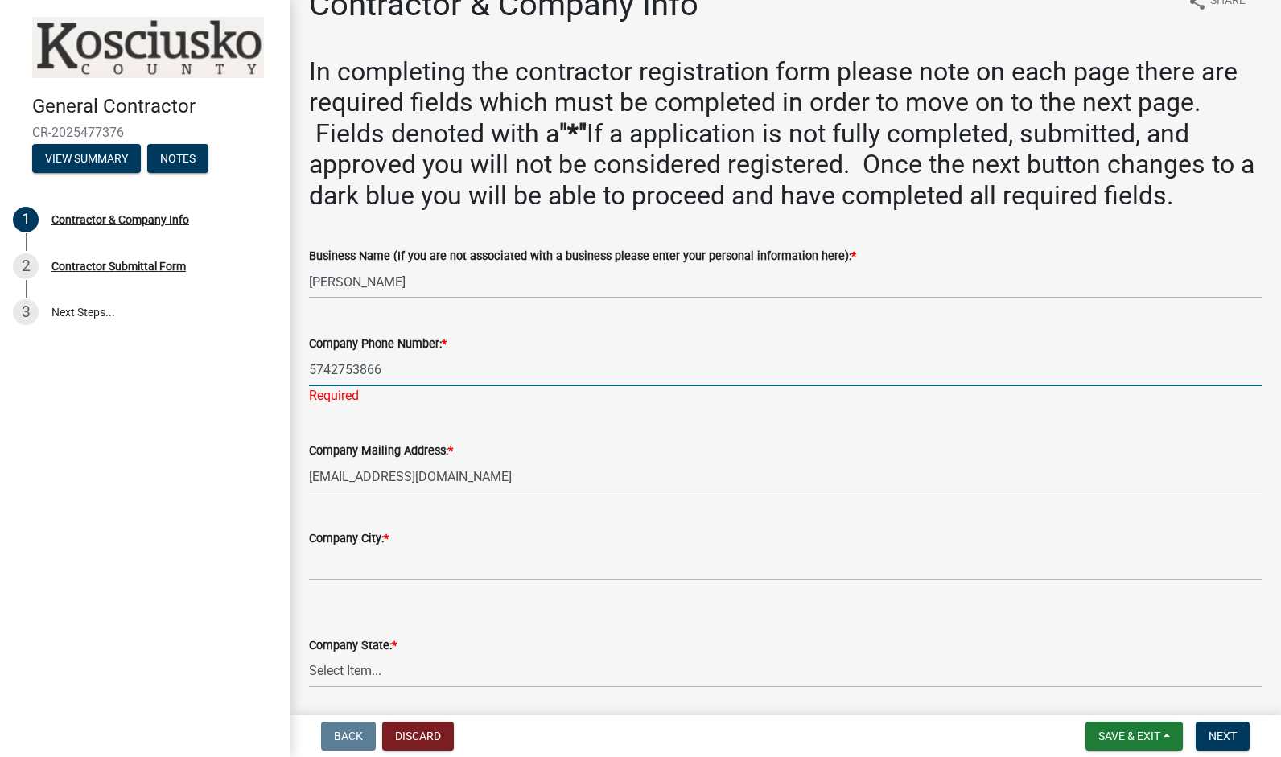
type input "[STREET_ADDRESS]"
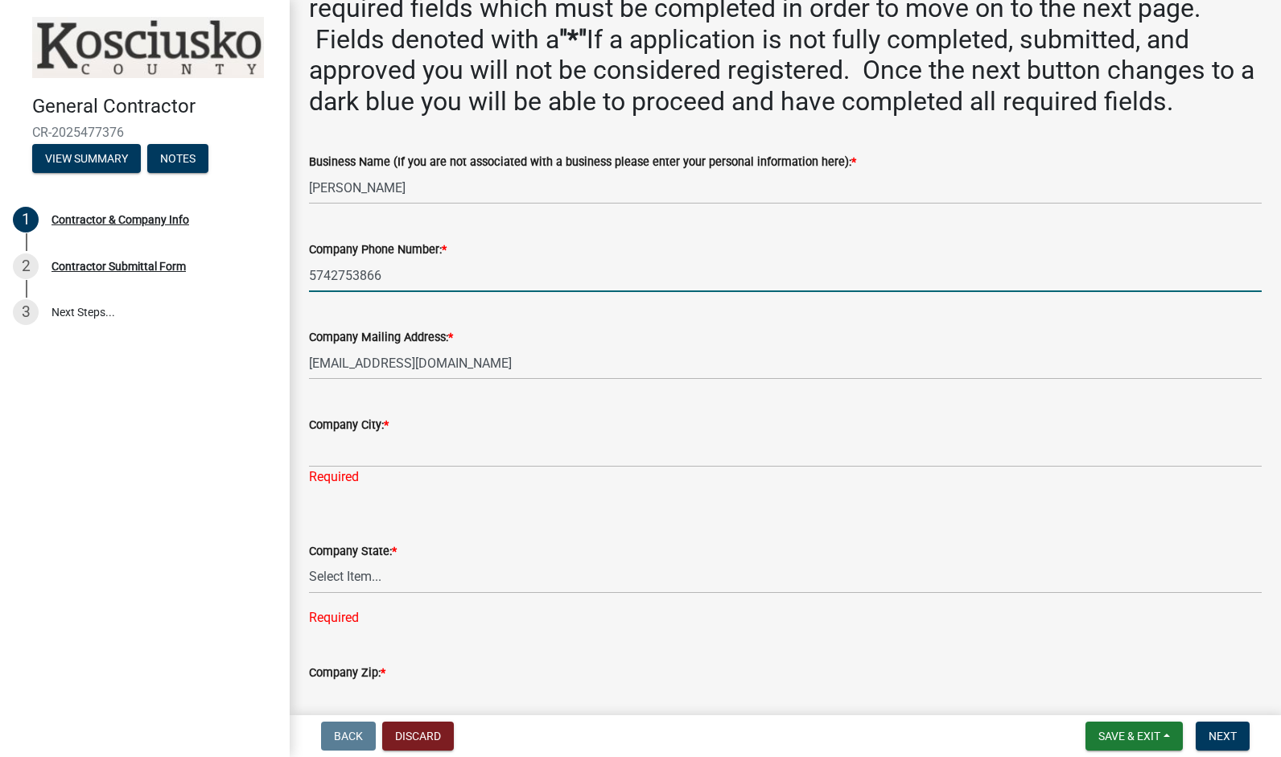
scroll to position [129, 0]
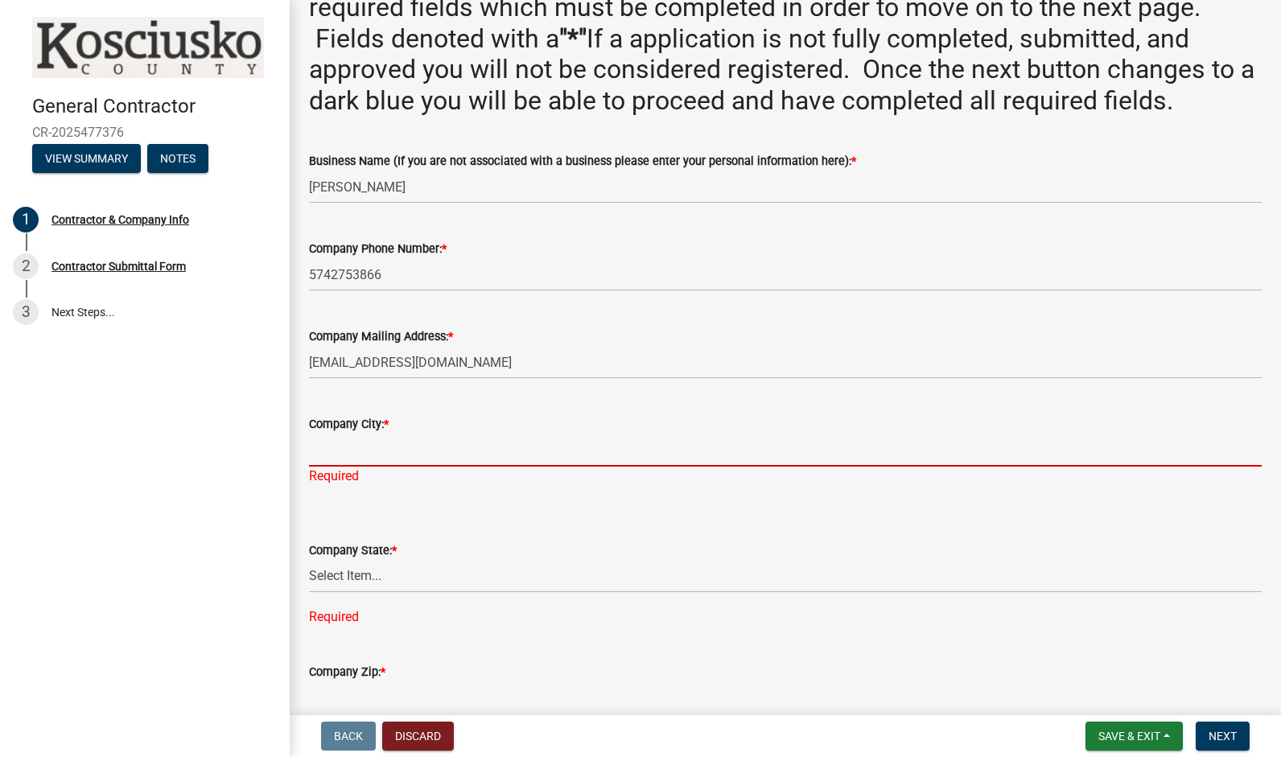
click at [450, 442] on input "Company City: *" at bounding box center [785, 450] width 952 height 33
type input "[GEOGRAPHIC_DATA]"
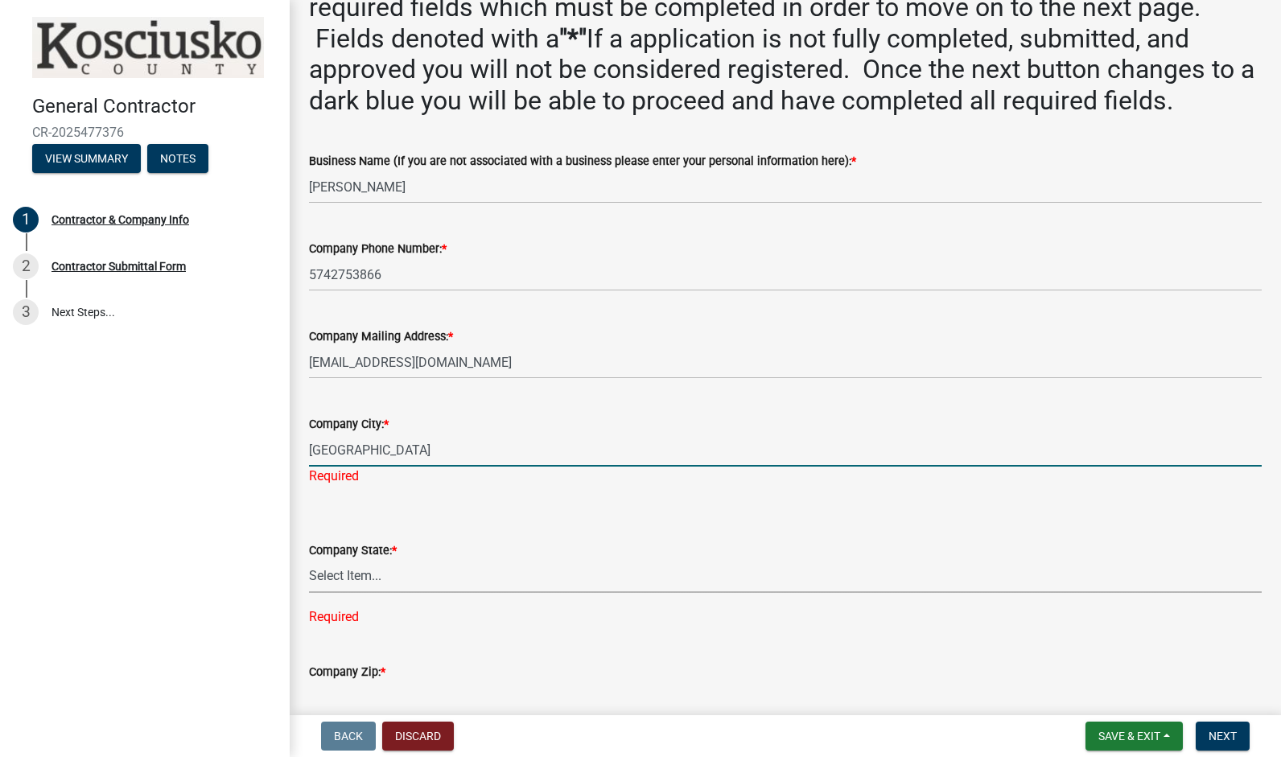
select select "IN"
type input "46567"
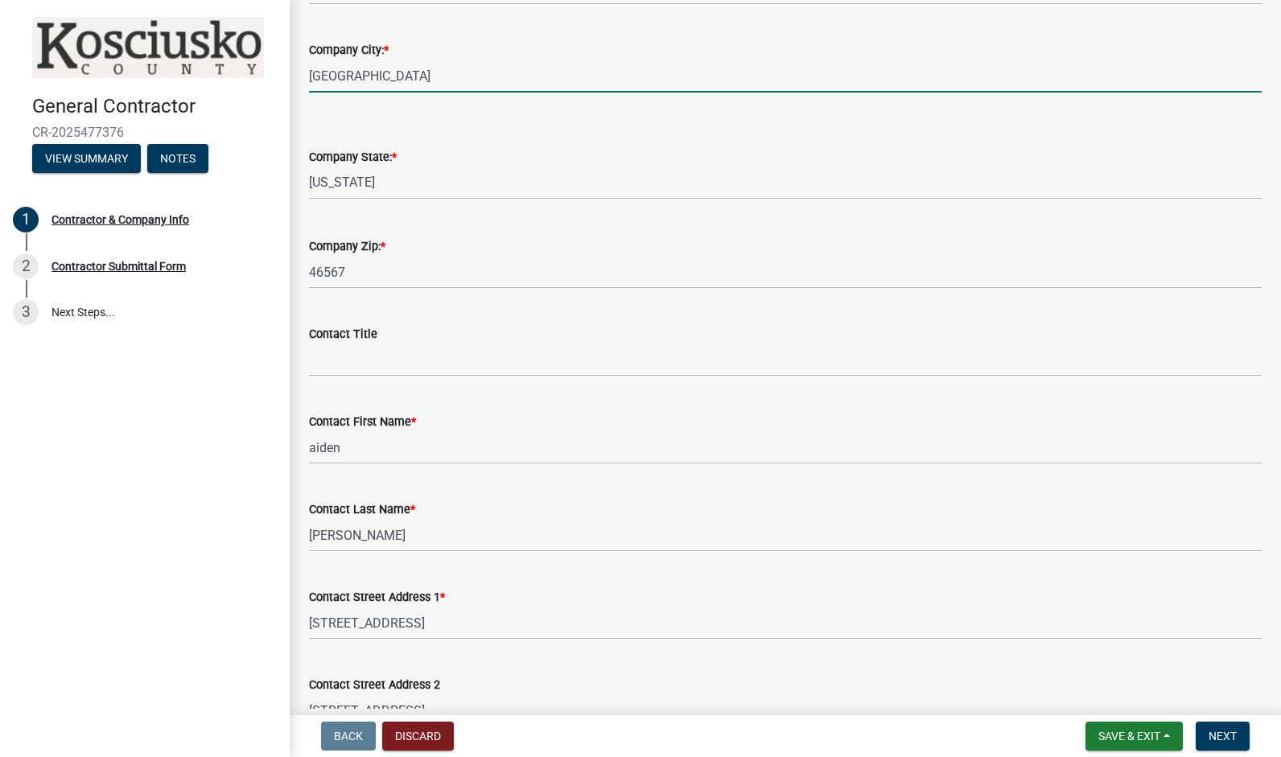
scroll to position [512, 0]
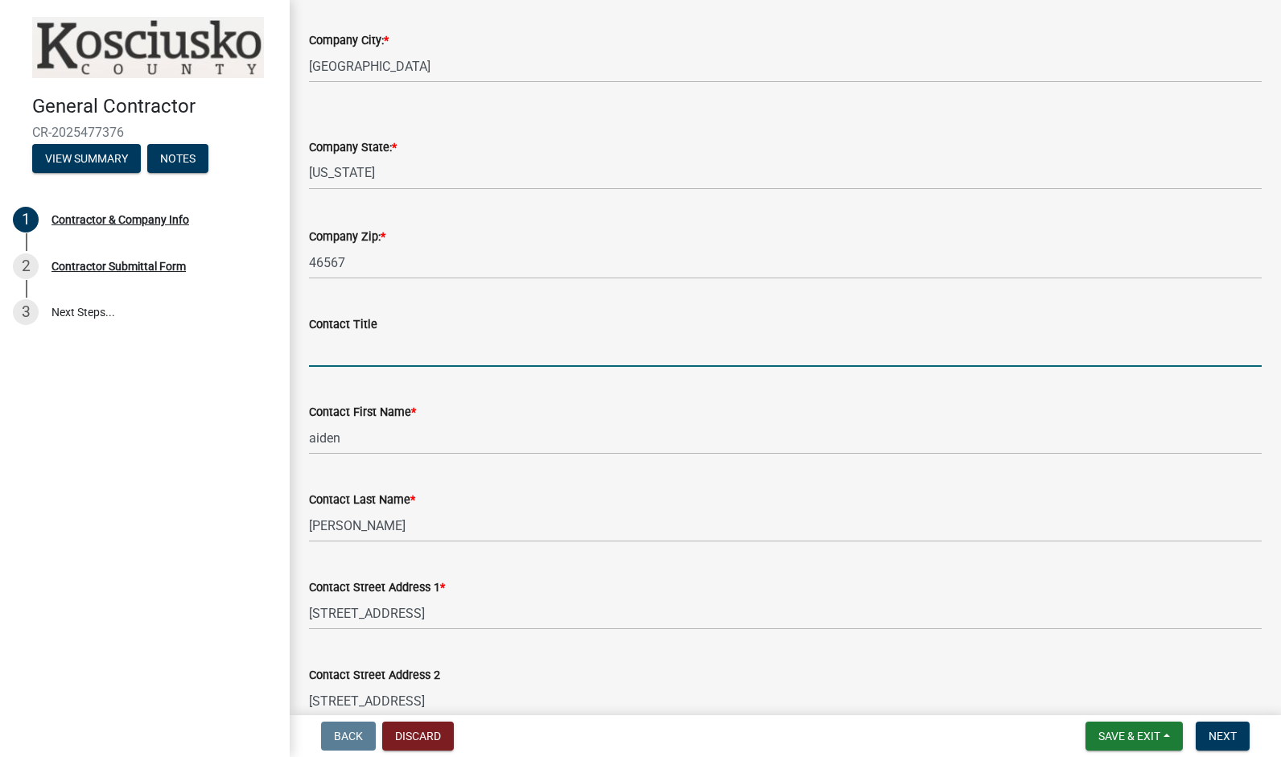
click at [350, 354] on input "Contact Title" at bounding box center [785, 350] width 952 height 33
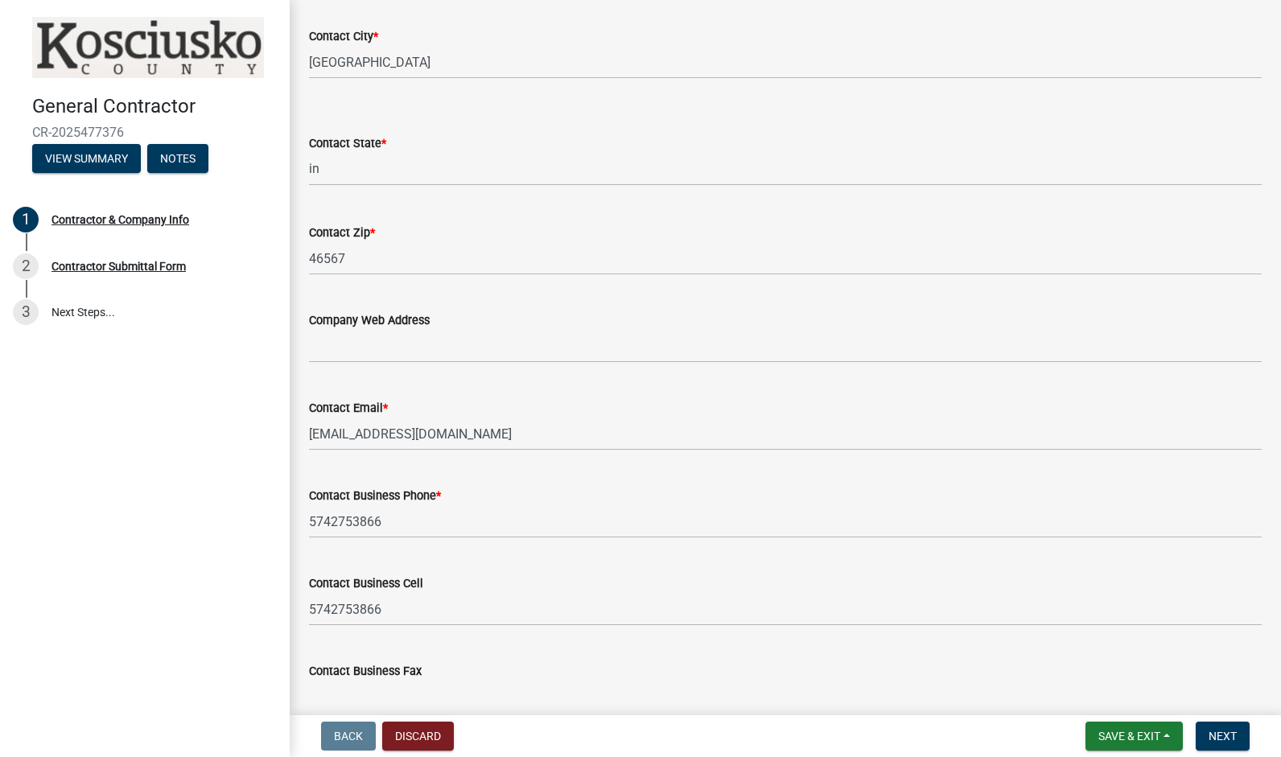
scroll to position [1318, 0]
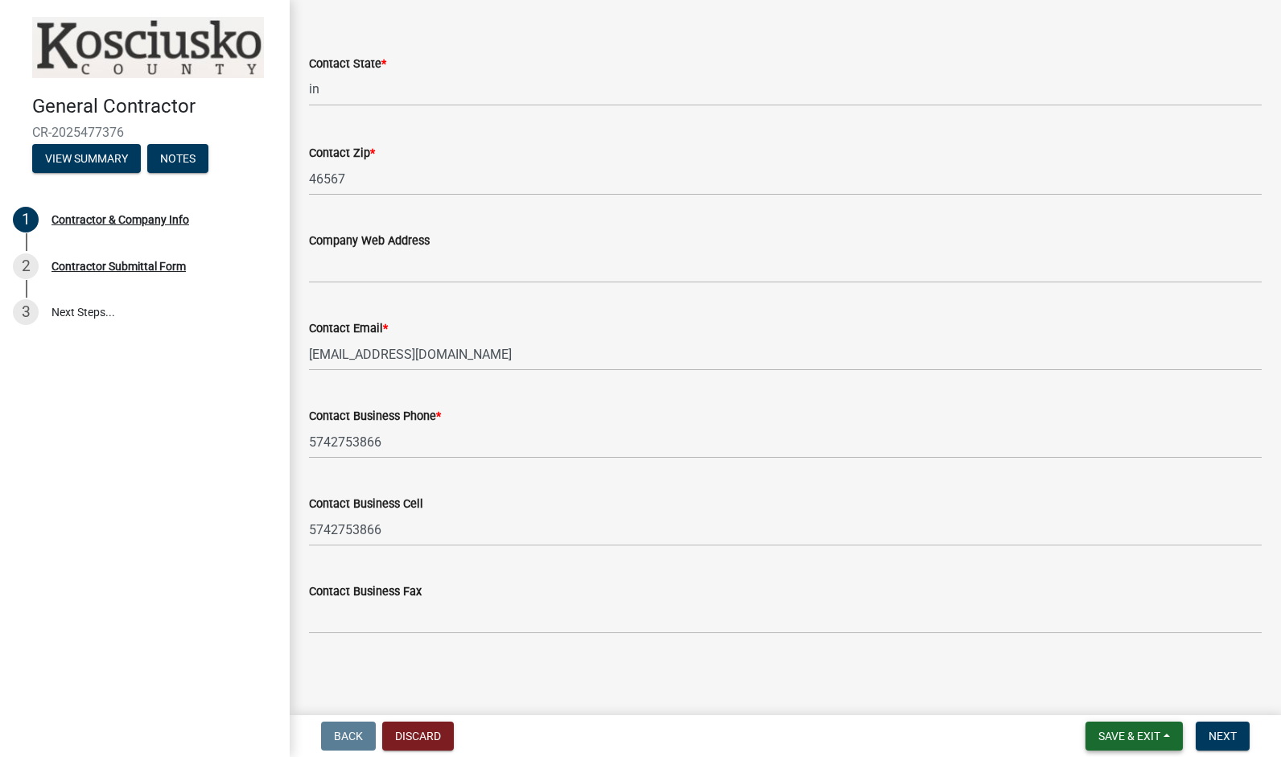
click at [1133, 735] on span "Save & Exit" at bounding box center [1129, 736] width 62 height 13
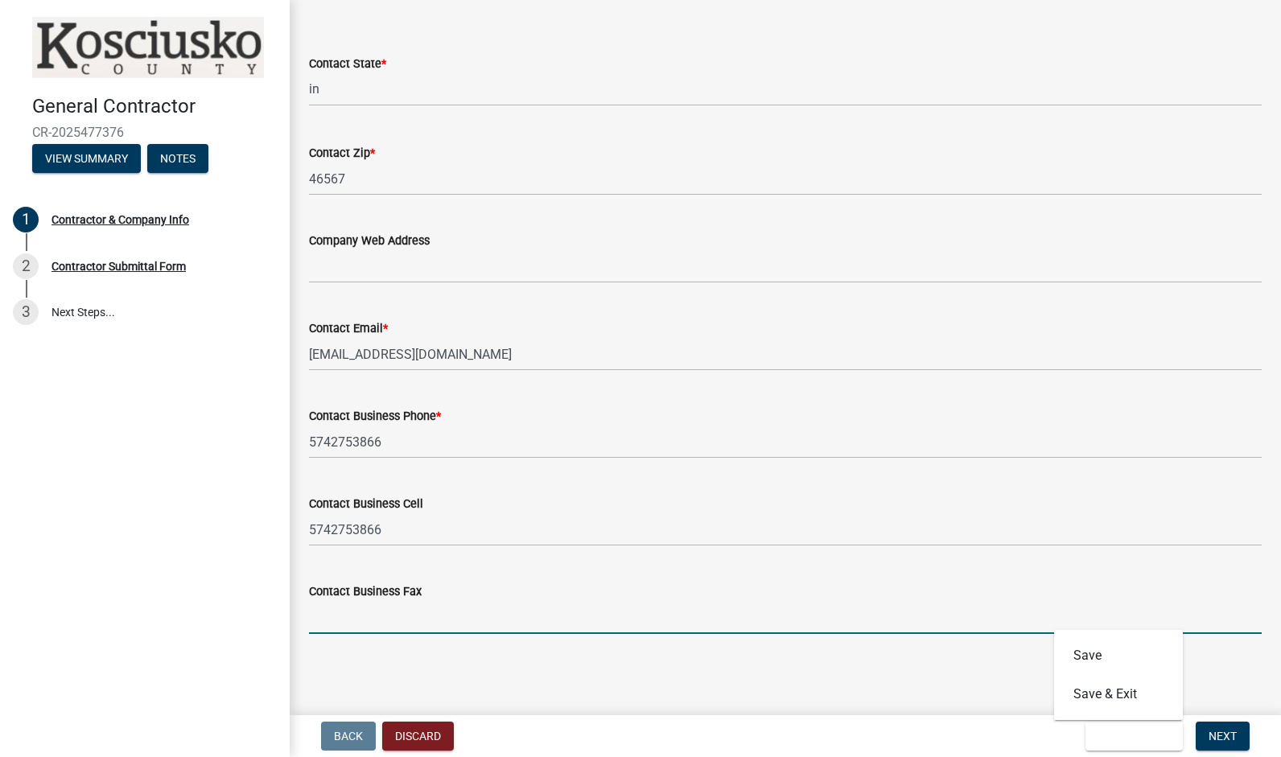
click at [1002, 632] on input "Contact Business Fax" at bounding box center [785, 617] width 952 height 33
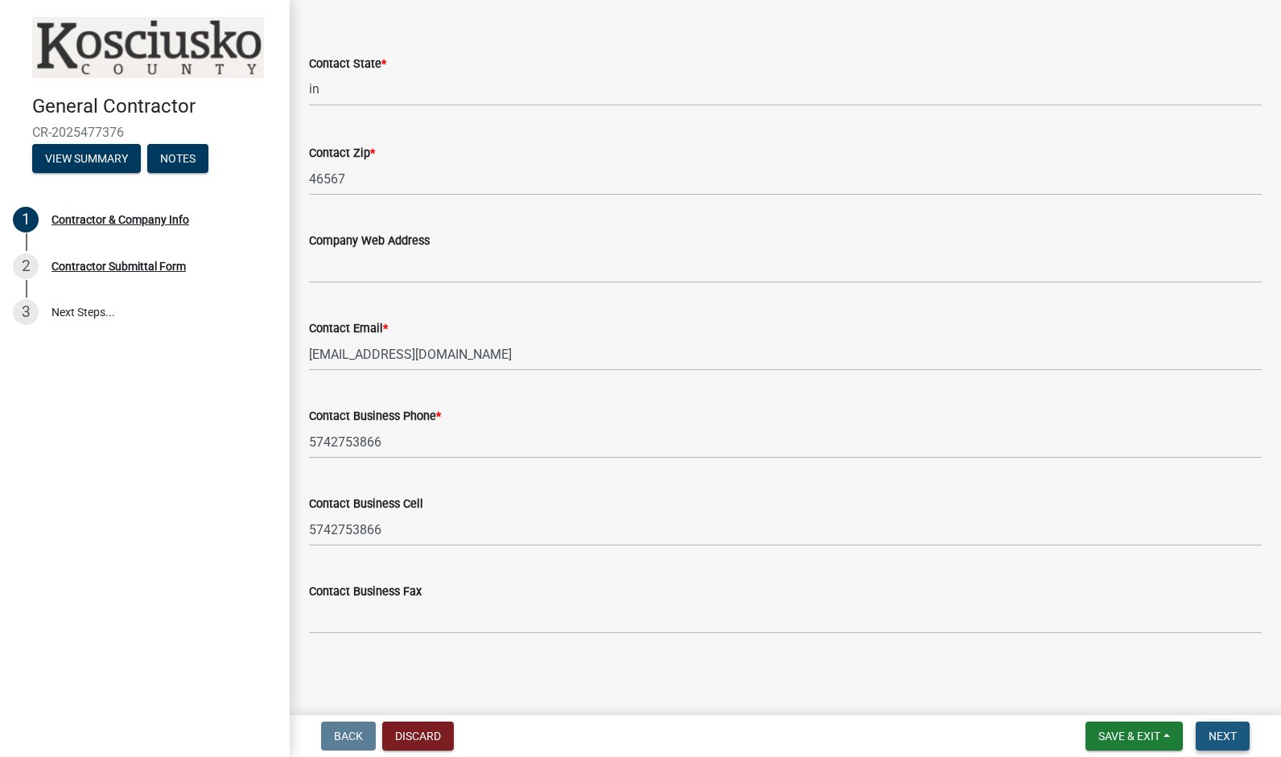
click at [1229, 736] on span "Next" at bounding box center [1222, 736] width 28 height 13
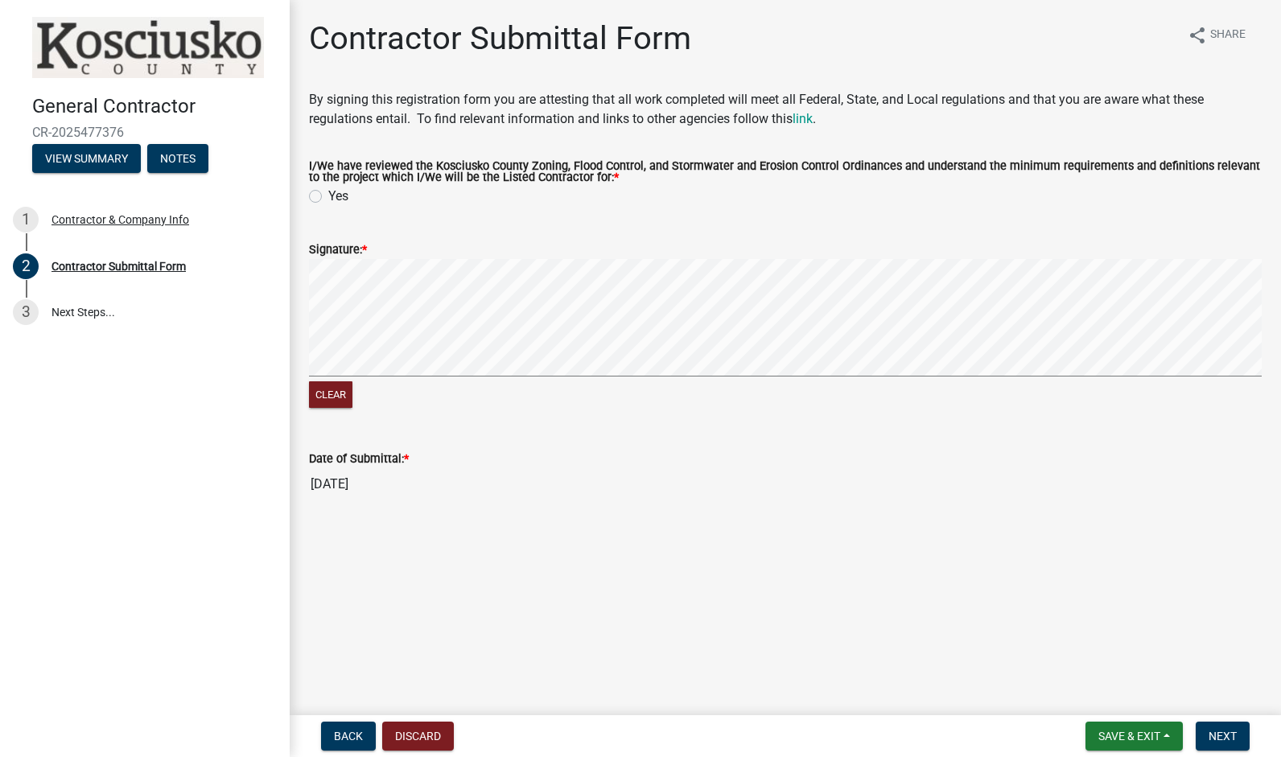
click at [326, 195] on div "Yes" at bounding box center [785, 196] width 952 height 19
click at [328, 196] on label "Yes" at bounding box center [338, 196] width 20 height 19
click at [328, 196] on input "Yes" at bounding box center [333, 192] width 10 height 10
radio input "true"
click at [328, 389] on button "Clear" at bounding box center [330, 394] width 43 height 27
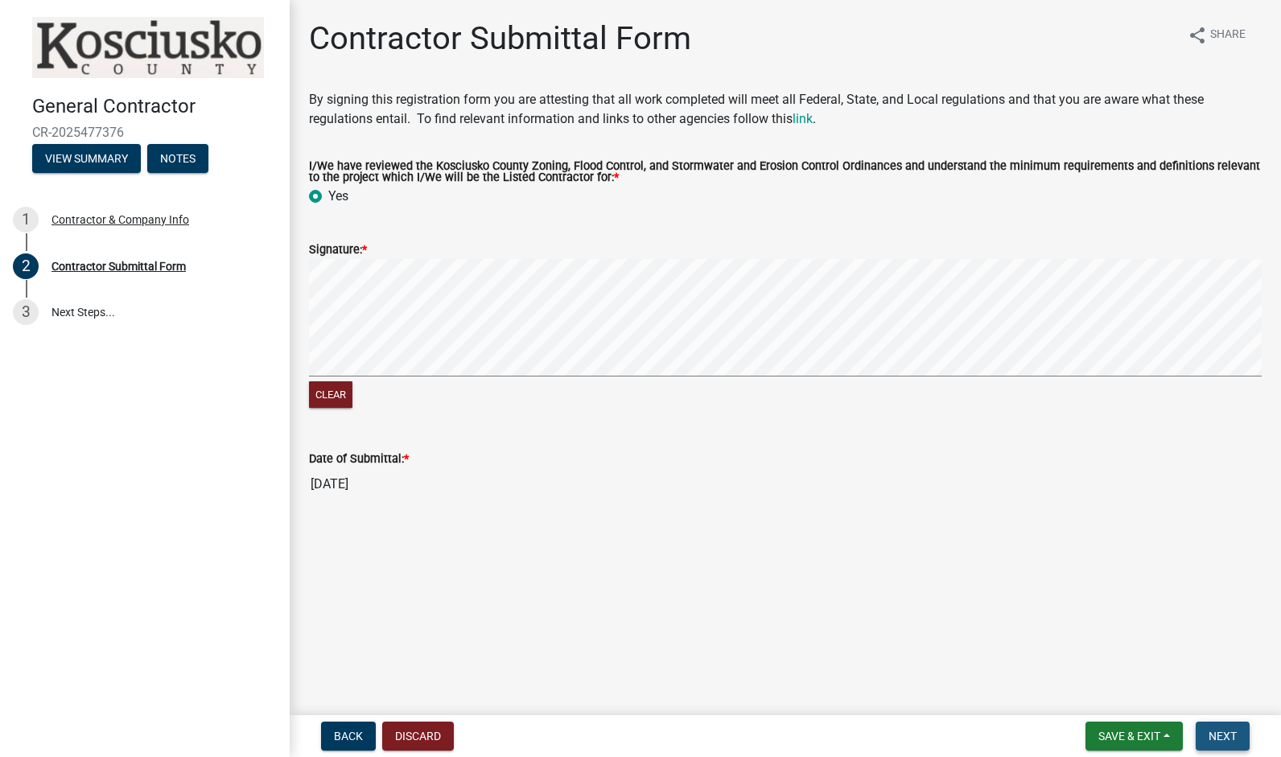
click at [1221, 728] on button "Next" at bounding box center [1222, 736] width 54 height 29
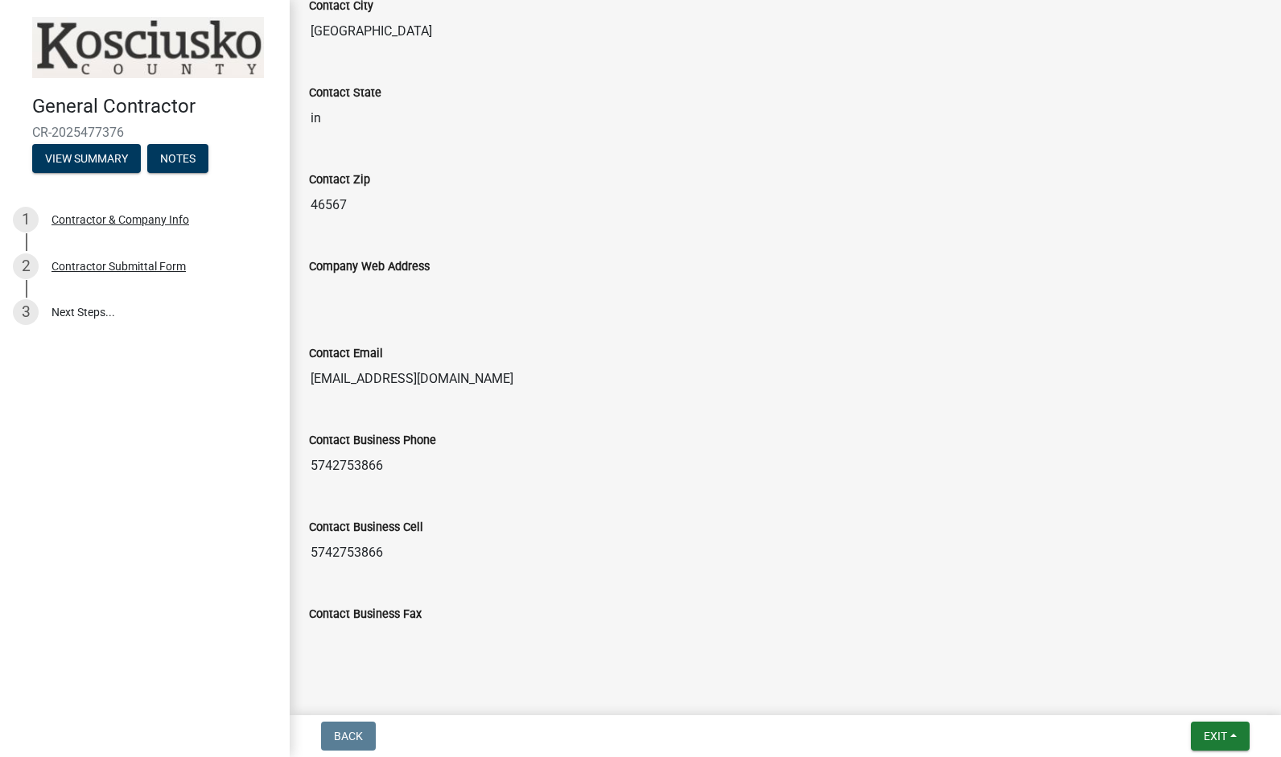
scroll to position [1373, 0]
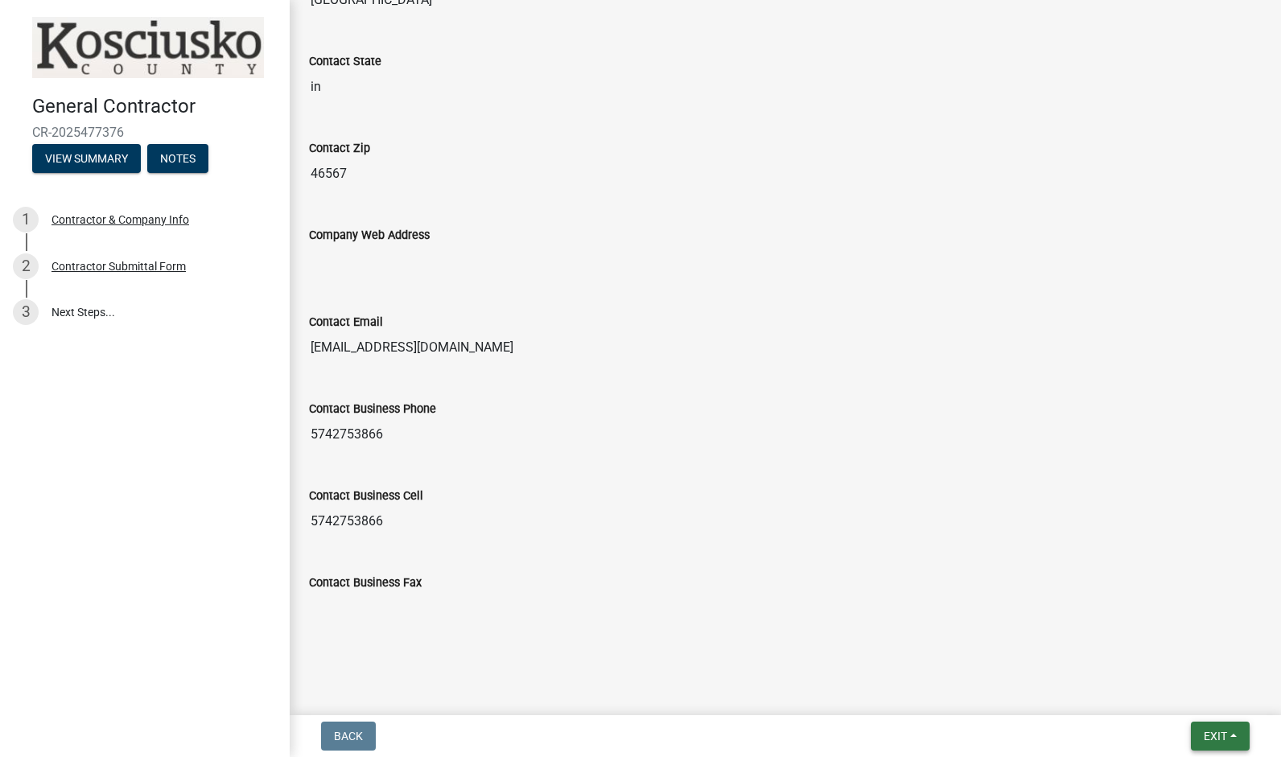
click at [1223, 728] on button "Exit" at bounding box center [1220, 736] width 59 height 29
click at [69, 312] on link "3 Next Steps..." at bounding box center [145, 312] width 290 height 47
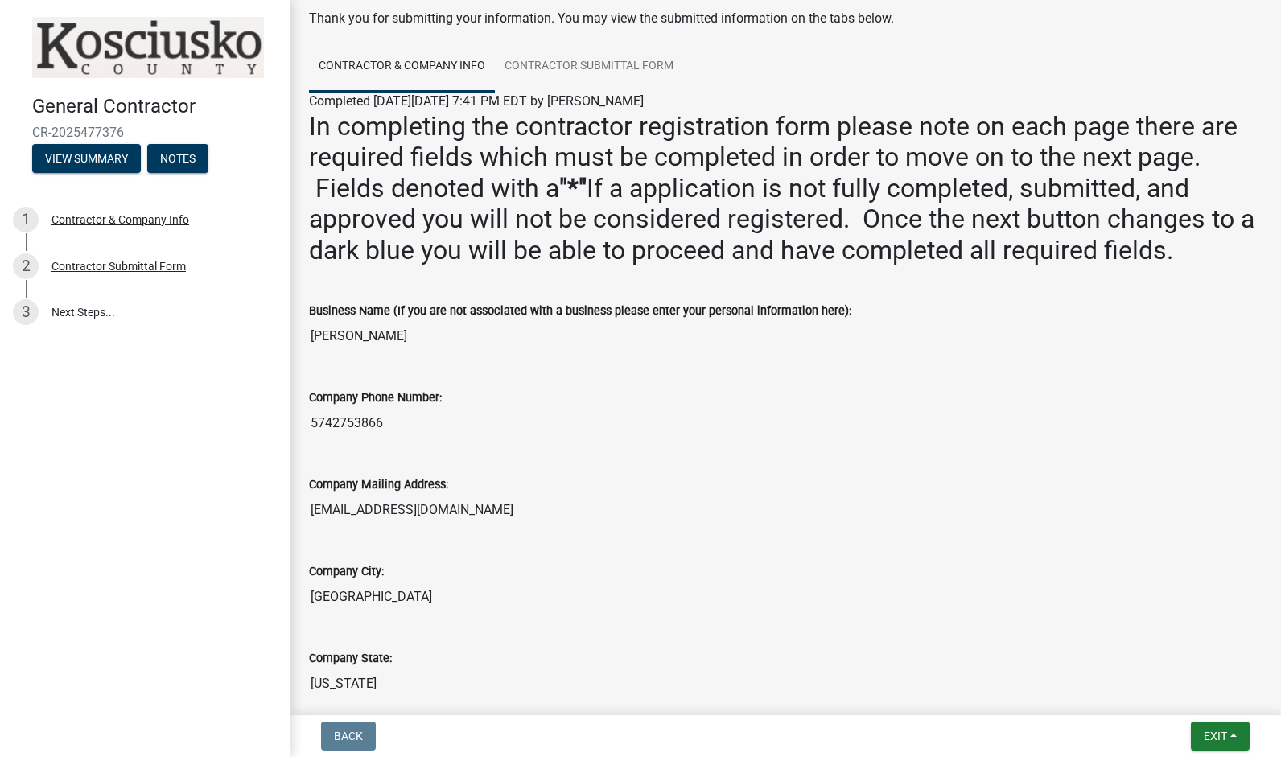
scroll to position [0, 0]
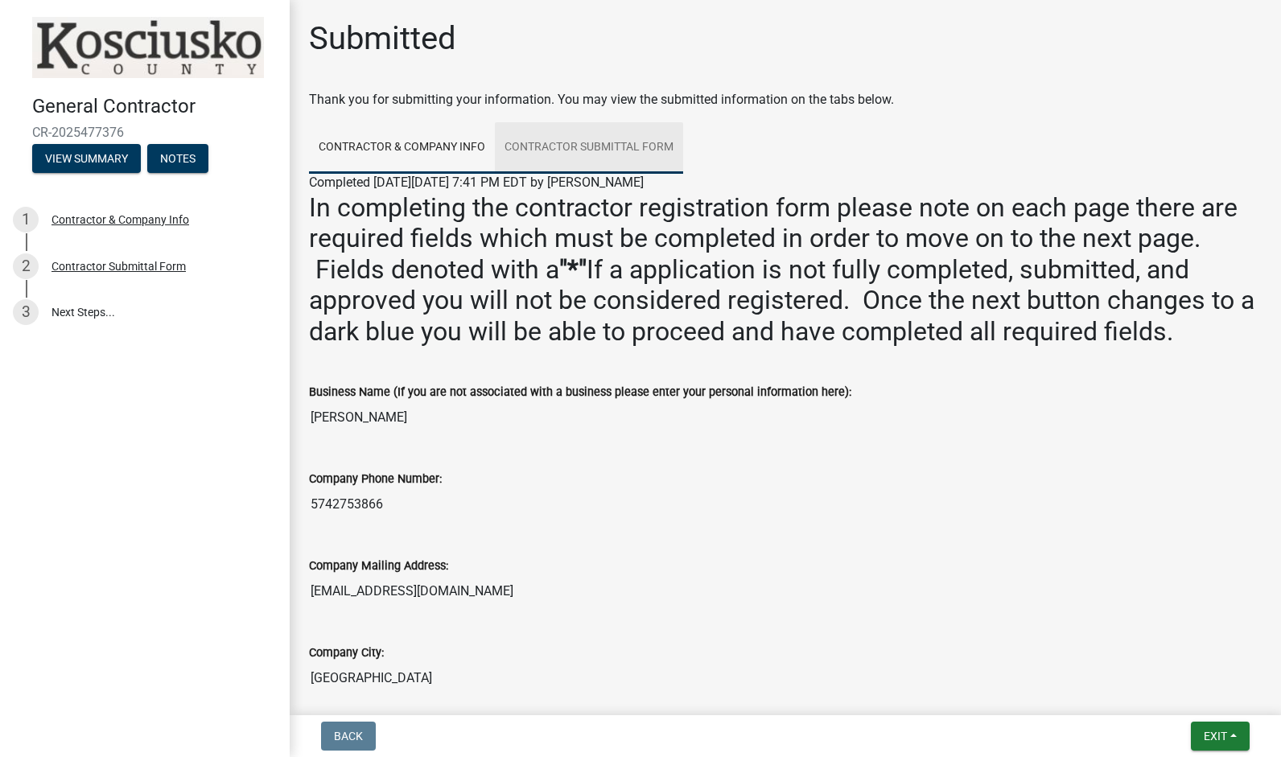
click at [561, 144] on link "Contractor Submittal Form" at bounding box center [589, 147] width 188 height 51
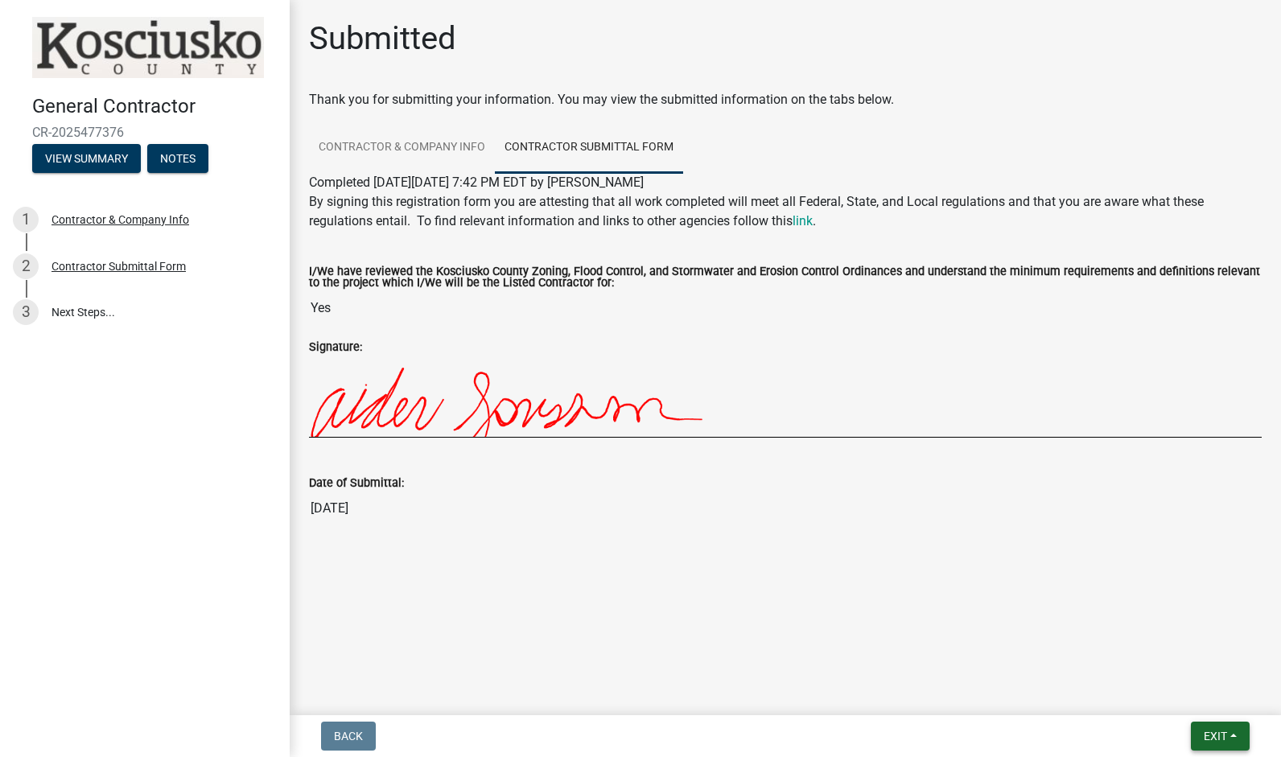
click at [1232, 735] on button "Exit" at bounding box center [1220, 736] width 59 height 29
click at [1183, 693] on button "Save & Exit" at bounding box center [1185, 694] width 129 height 39
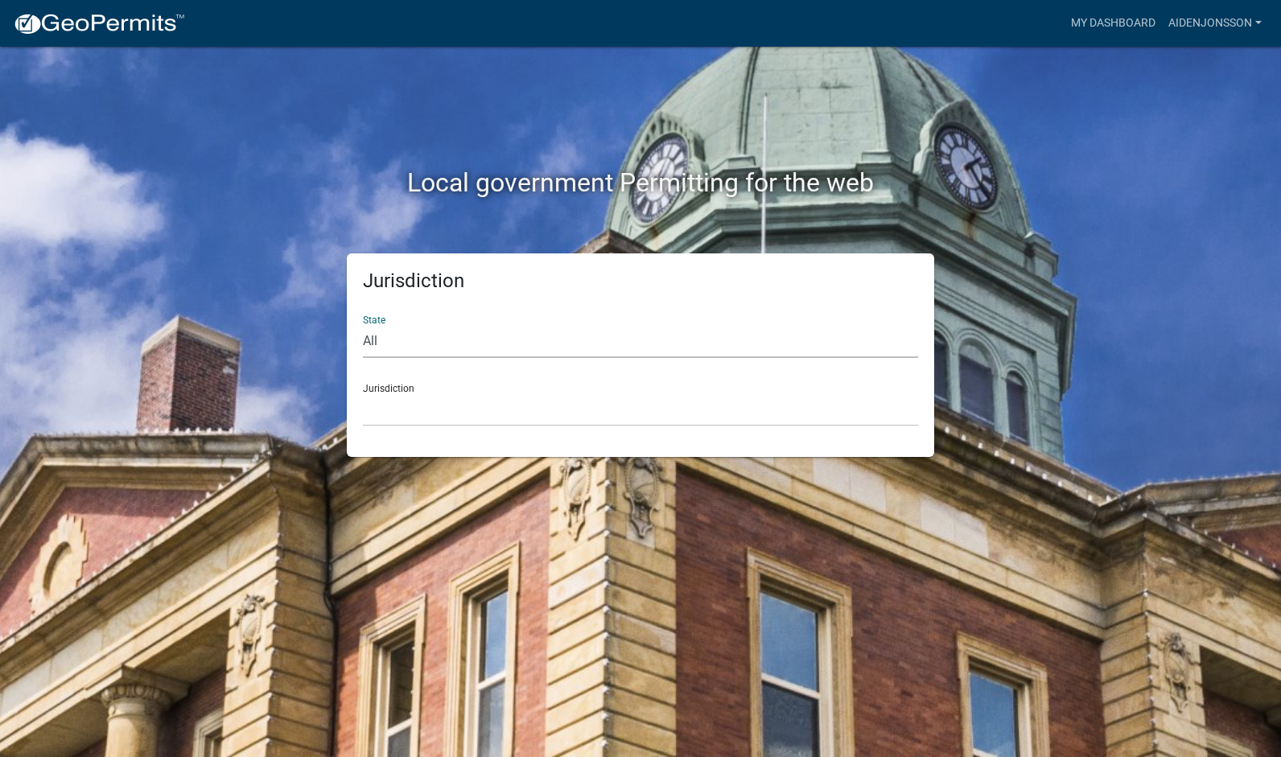
click at [420, 335] on select "All [US_STATE] [US_STATE] [US_STATE] [US_STATE] [US_STATE] [US_STATE] [US_STATE…" at bounding box center [640, 341] width 555 height 33
click at [446, 343] on select "All [US_STATE] [US_STATE] [US_STATE] [US_STATE] [US_STATE] [US_STATE] [US_STATE…" at bounding box center [640, 341] width 555 height 33
select select "[US_STATE]"
click at [363, 325] on select "All [US_STATE] [US_STATE] [US_STATE] [US_STATE] [US_STATE] [US_STATE] [US_STATE…" at bounding box center [640, 341] width 555 height 33
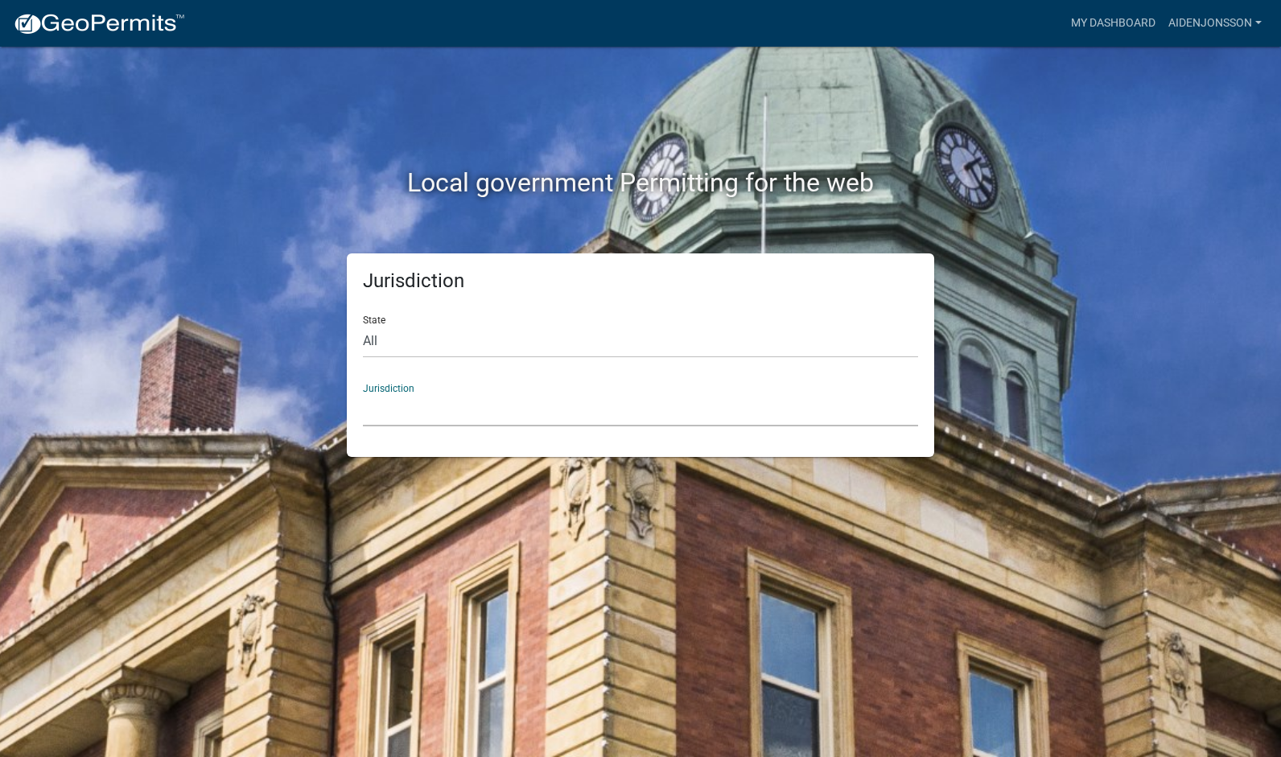
click at [434, 413] on select "City of [GEOGRAPHIC_DATA], [US_STATE] City of [GEOGRAPHIC_DATA], [US_STATE] Cit…" at bounding box center [640, 409] width 555 height 33
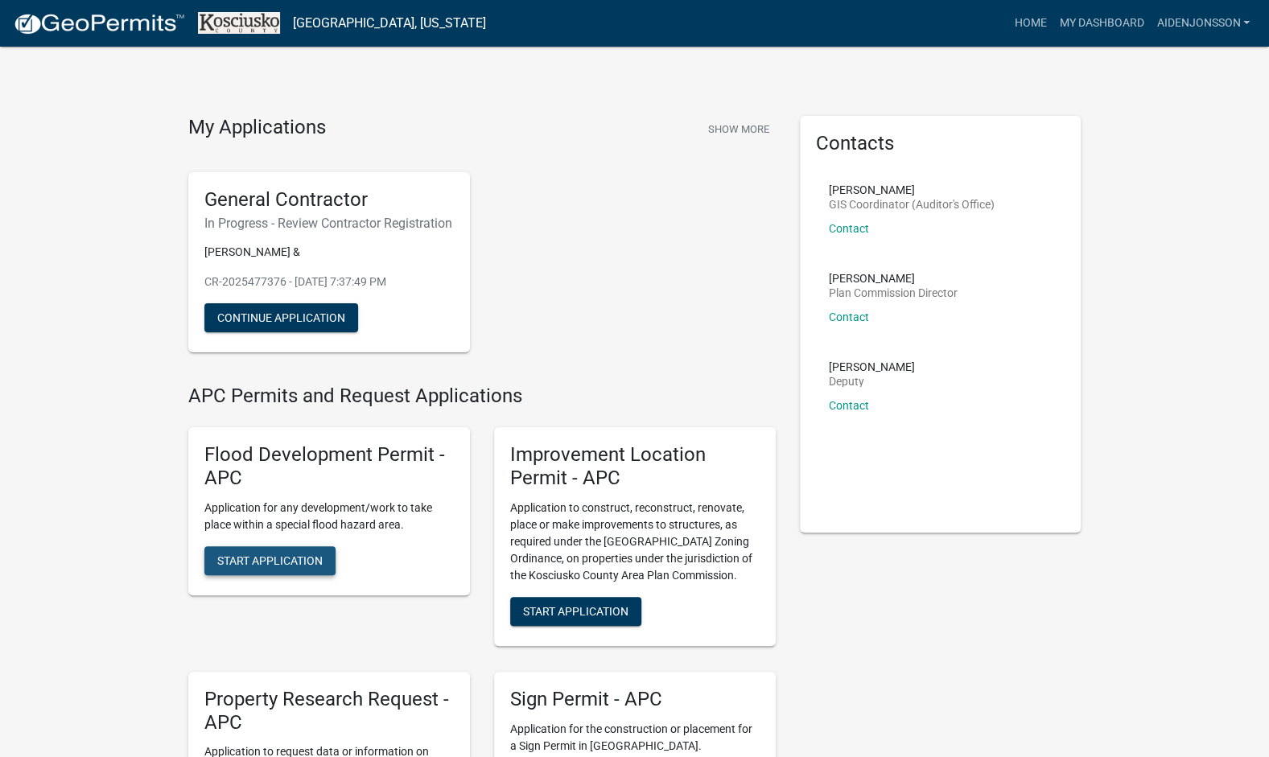
click at [294, 566] on span "Start Application" at bounding box center [269, 559] width 105 height 13
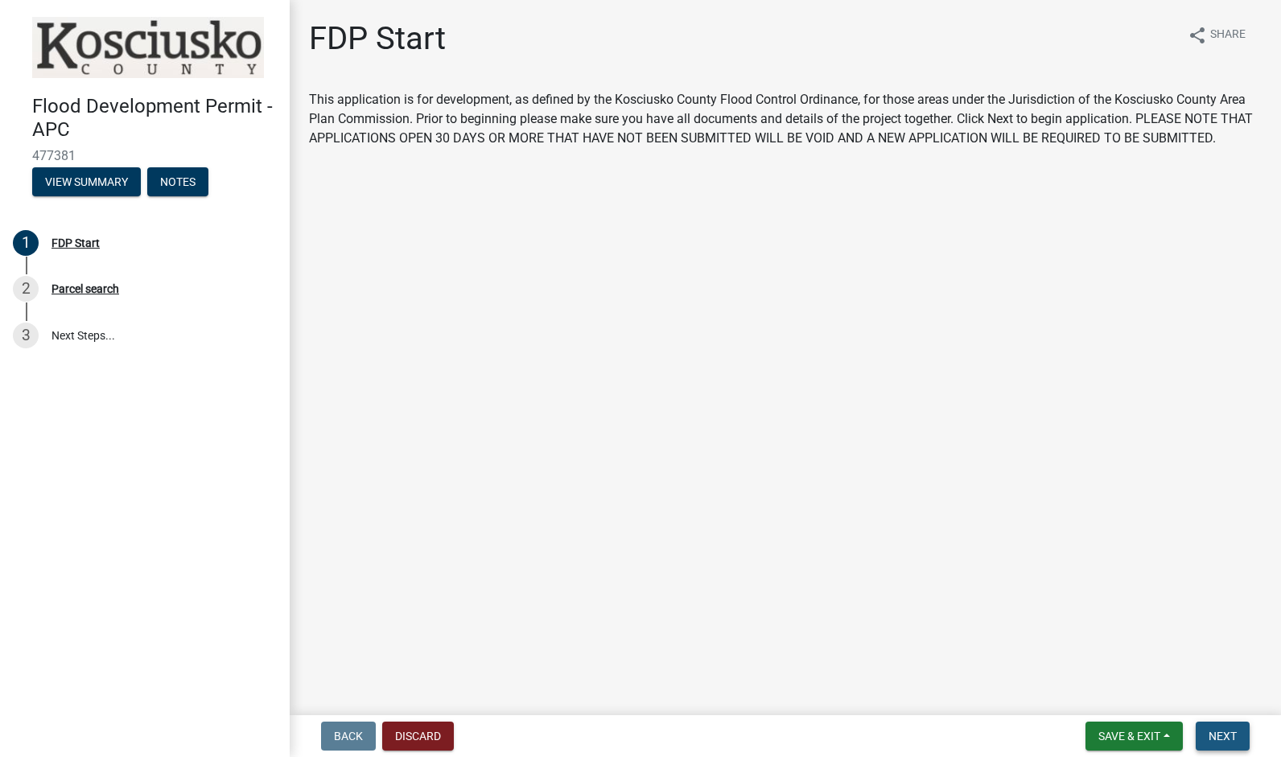
click at [1220, 738] on span "Next" at bounding box center [1222, 736] width 28 height 13
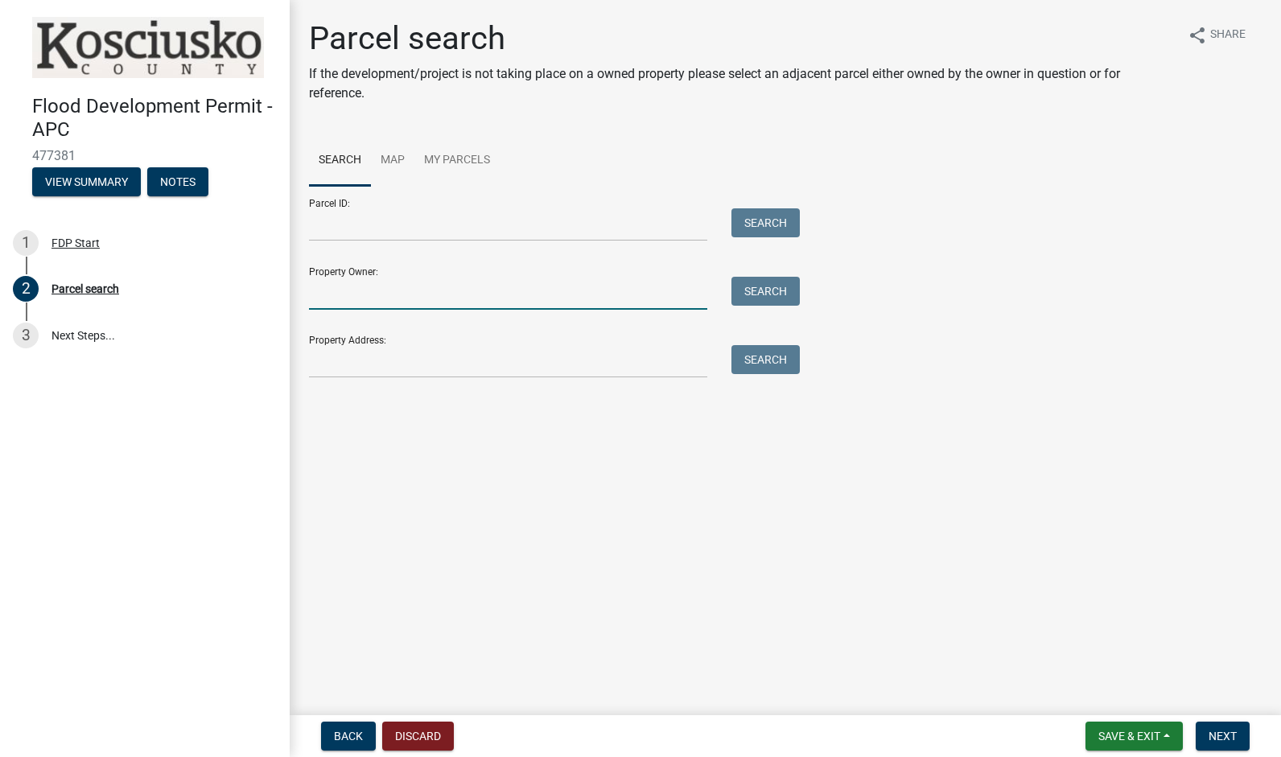
click at [385, 291] on input "Property Owner:" at bounding box center [508, 293] width 398 height 33
type input "[PERSON_NAME]"
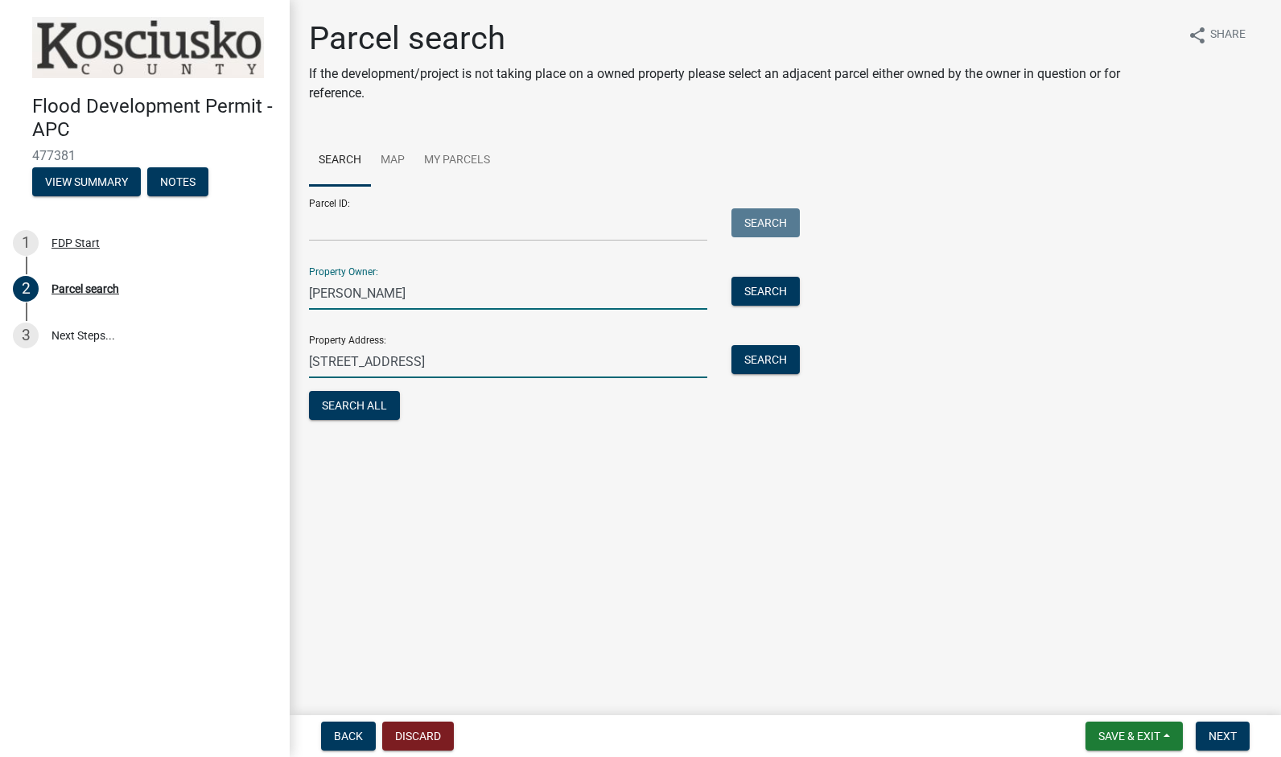
click at [478, 375] on input "[STREET_ADDRESS]" at bounding box center [508, 361] width 398 height 33
type input "5"
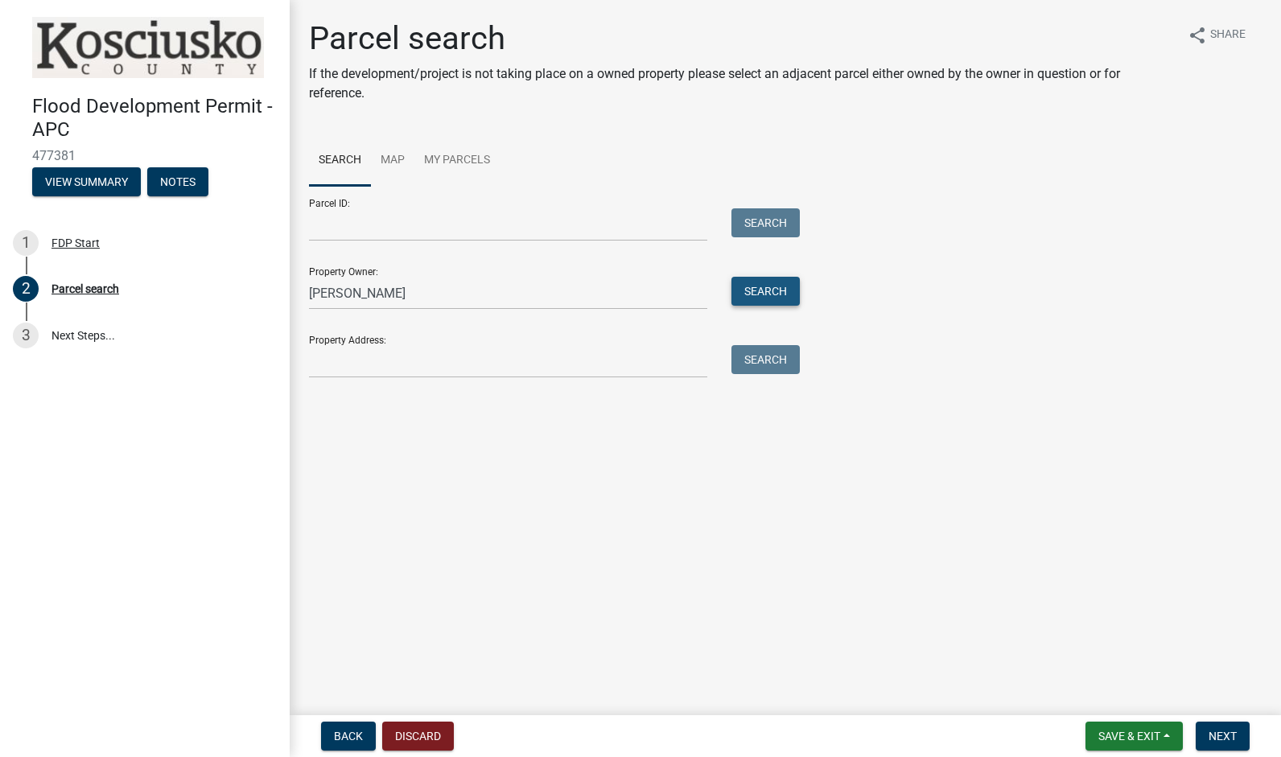
click at [783, 290] on button "Search" at bounding box center [765, 291] width 68 height 29
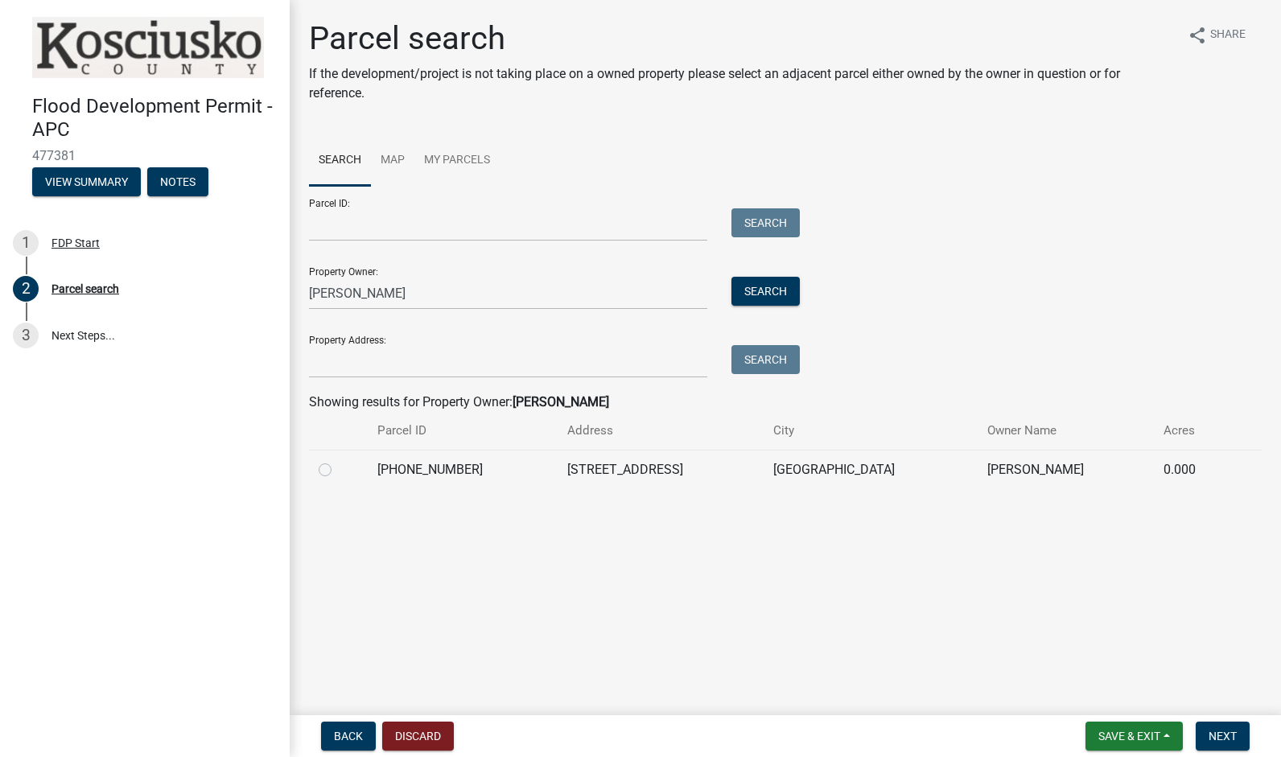
click at [338, 460] on label at bounding box center [338, 460] width 0 height 0
click at [338, 465] on input "radio" at bounding box center [343, 465] width 10 height 10
radio input "true"
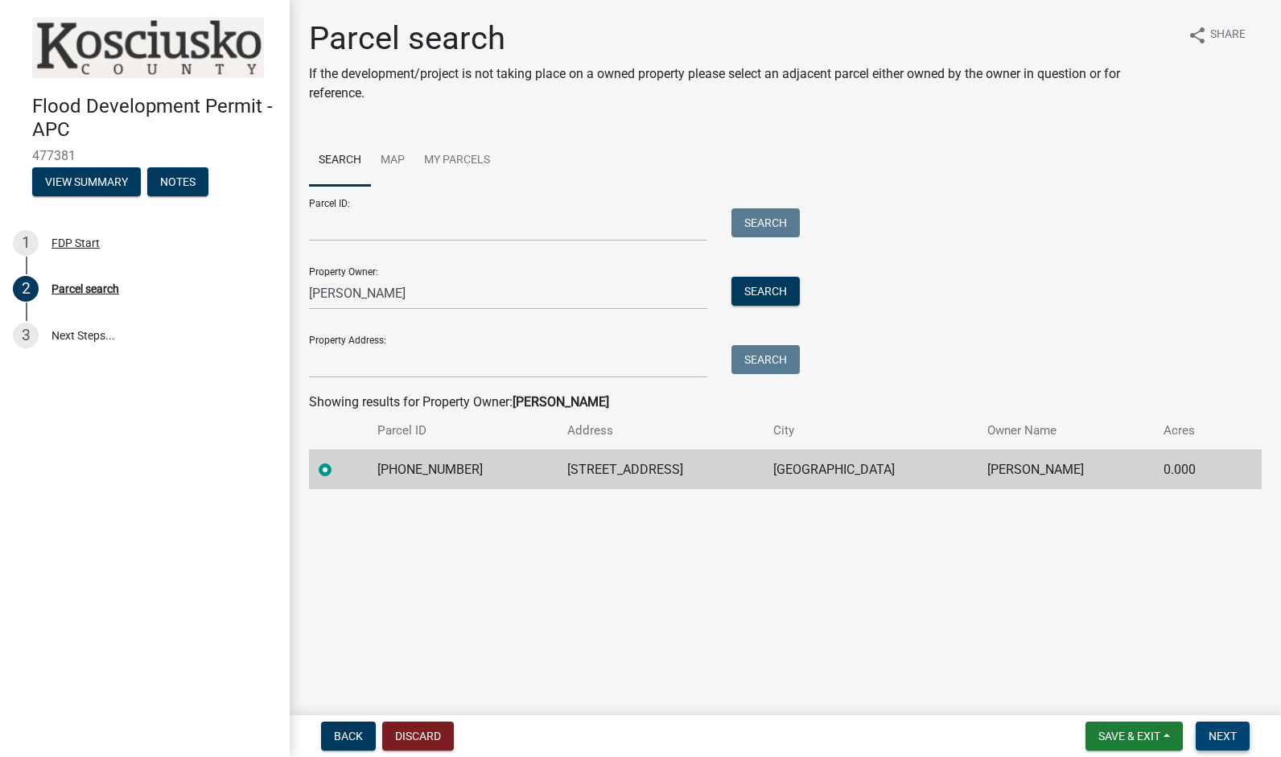
click at [1220, 730] on span "Next" at bounding box center [1222, 736] width 28 height 13
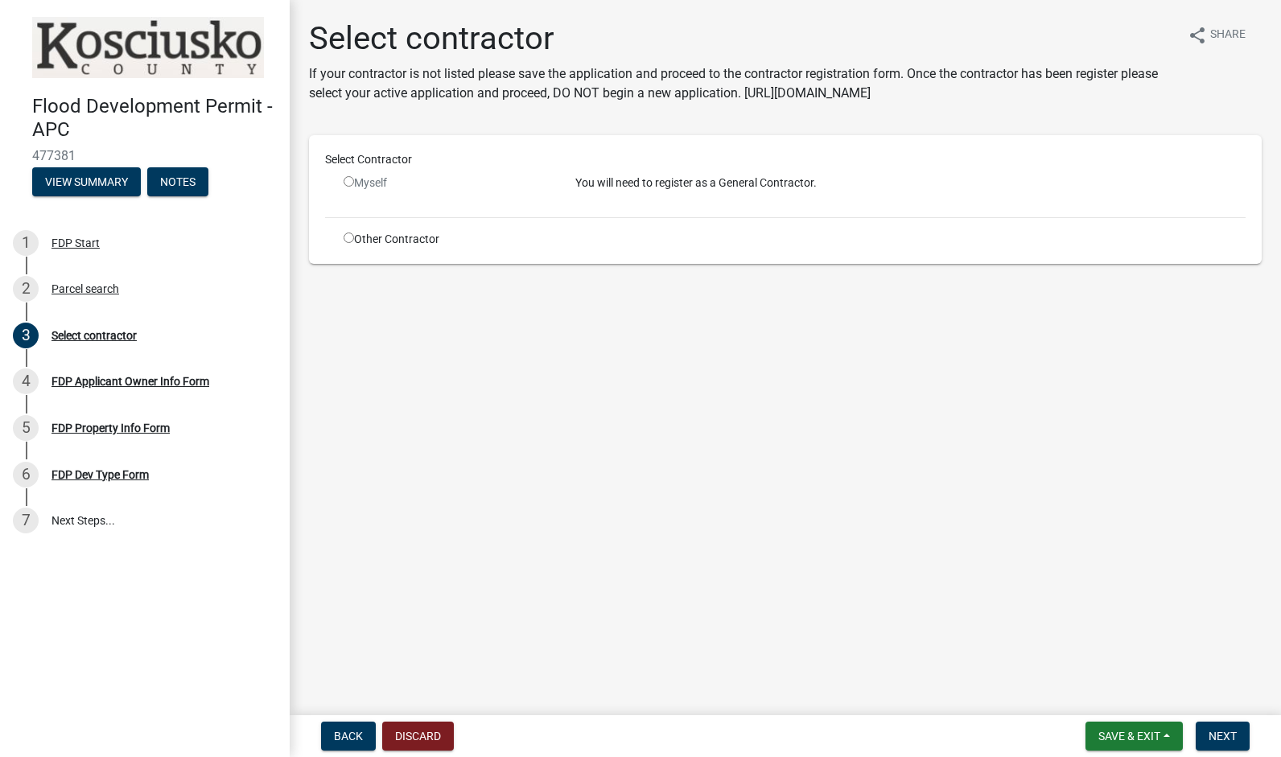
click at [348, 184] on input "radio" at bounding box center [348, 181] width 10 height 10
click at [348, 183] on input "radio" at bounding box center [348, 181] width 10 height 10
click at [365, 183] on div "Myself" at bounding box center [447, 183] width 208 height 17
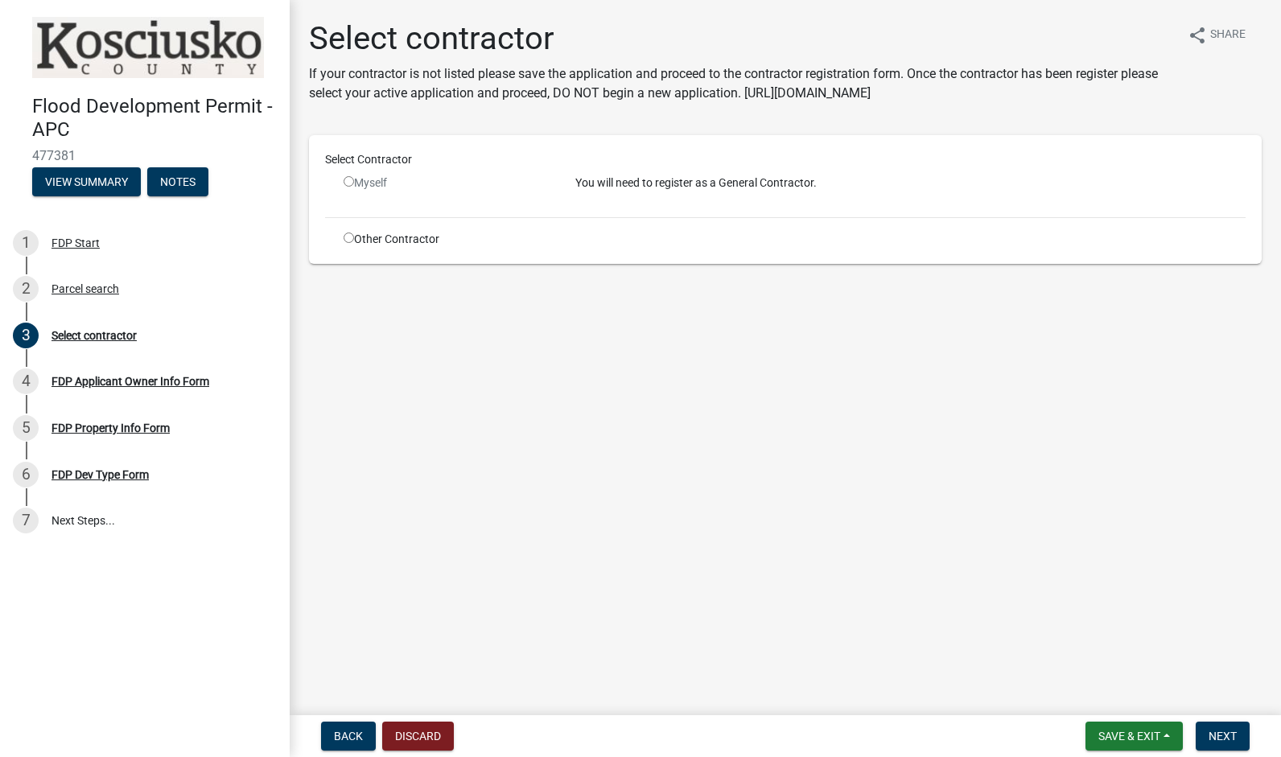
click at [365, 183] on div "Myself" at bounding box center [447, 183] width 208 height 17
drag, startPoint x: 582, startPoint y: 170, endPoint x: 738, endPoint y: 184, distance: 155.9
click at [738, 184] on div "Select Contractor Myself You will need to register as a General Contractor. Oth…" at bounding box center [785, 199] width 920 height 97
drag, startPoint x: 738, startPoint y: 184, endPoint x: 823, endPoint y: 314, distance: 155.1
click at [823, 314] on main "Select contractor If your contractor is not listed please save the application …" at bounding box center [785, 354] width 991 height 709
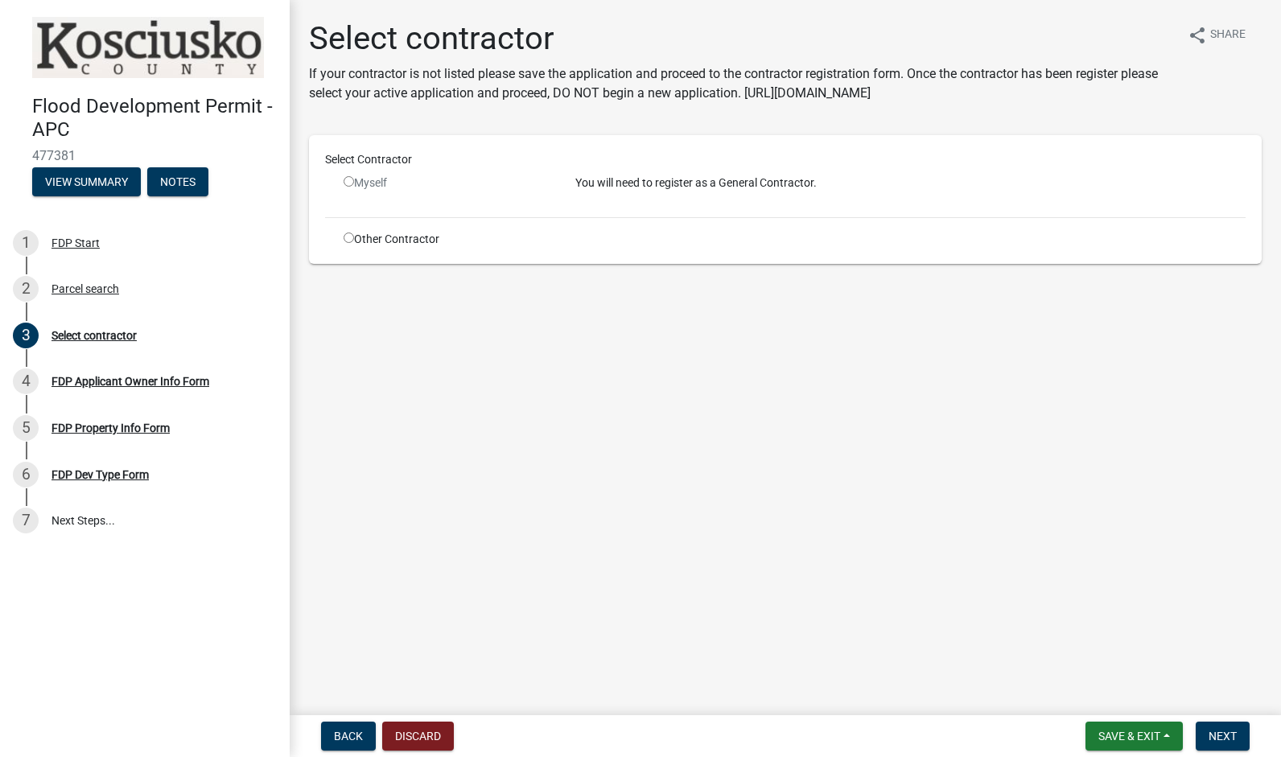
click at [370, 179] on div "Myself" at bounding box center [447, 183] width 208 height 17
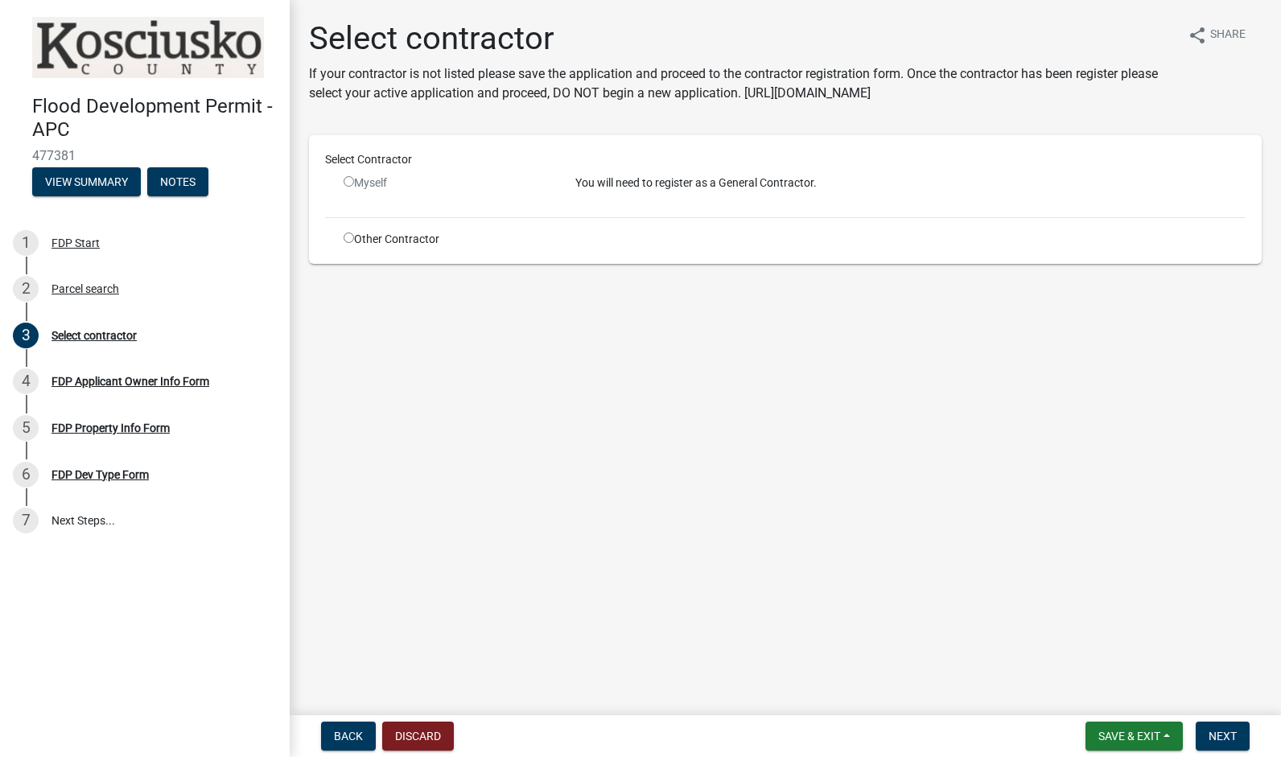
drag, startPoint x: 370, startPoint y: 179, endPoint x: 517, endPoint y: 296, distance: 188.3
click at [517, 296] on main "Select contractor If your contractor is not listed please save the application …" at bounding box center [785, 354] width 991 height 709
click at [347, 187] on input "radio" at bounding box center [348, 181] width 10 height 10
radio input "false"
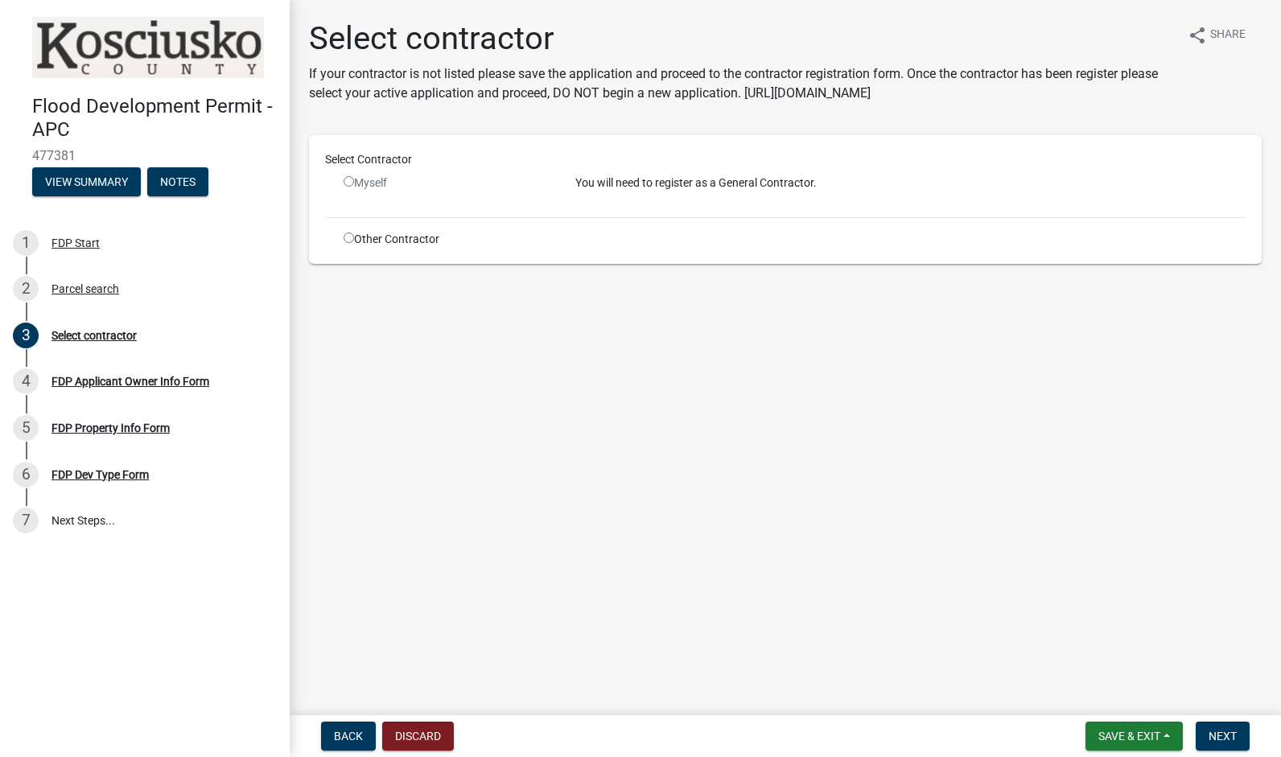
click at [346, 228] on div "Select Contractor Myself You will need to register as a General Contractor. Oth…" at bounding box center [785, 199] width 920 height 97
click at [351, 237] on input "radio" at bounding box center [348, 237] width 10 height 10
radio input "true"
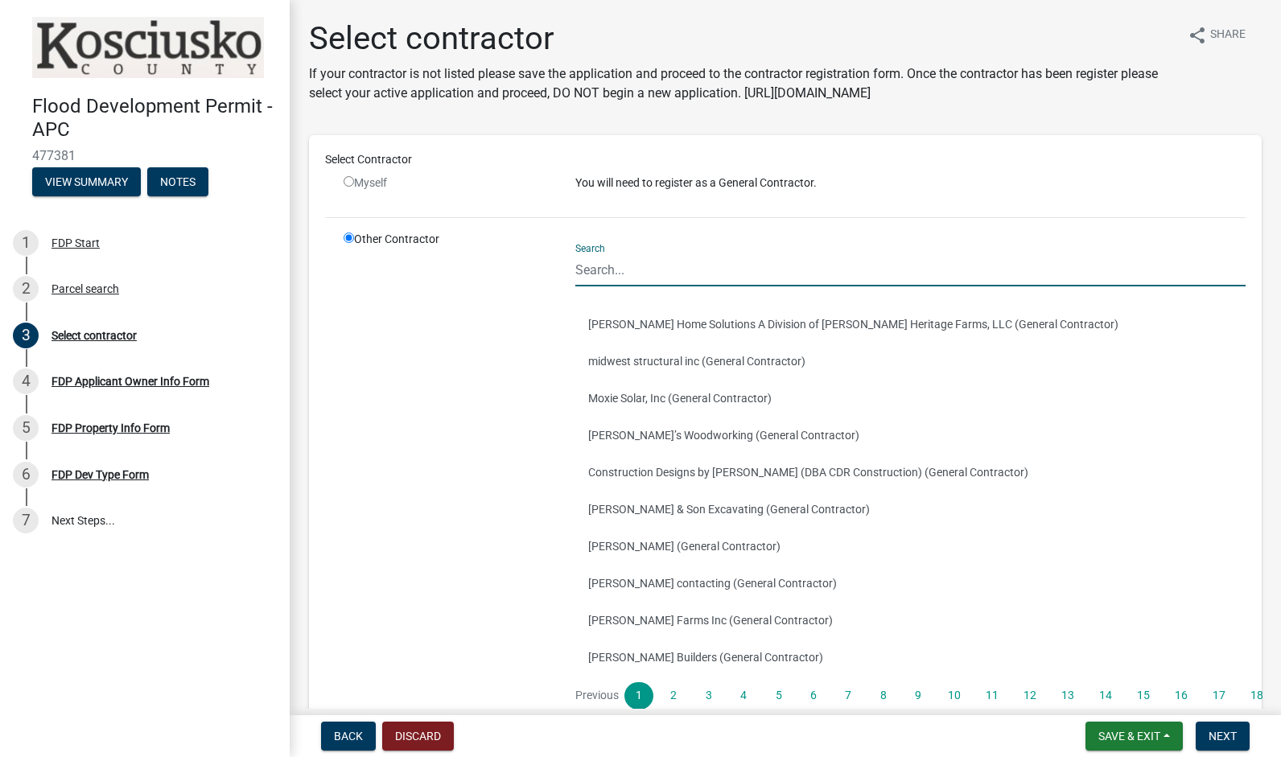
click at [615, 276] on input "Search" at bounding box center [910, 269] width 670 height 33
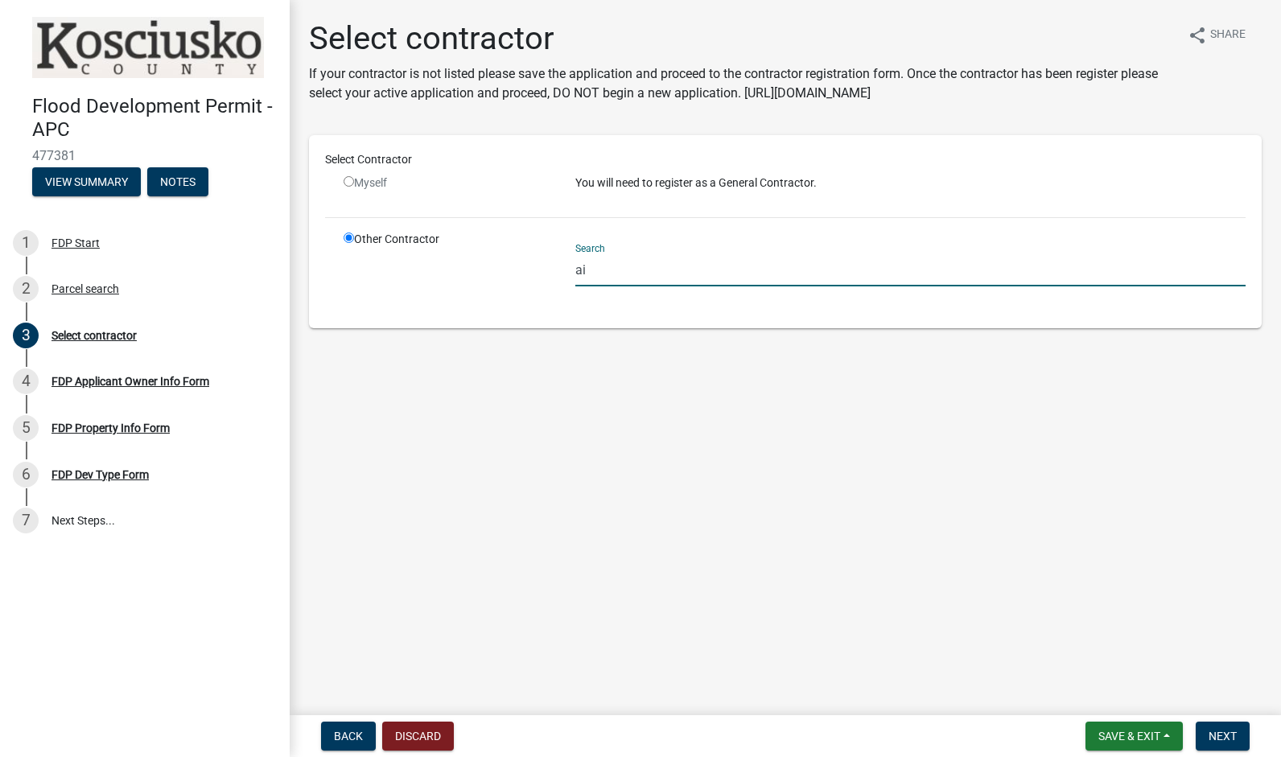
type input "a"
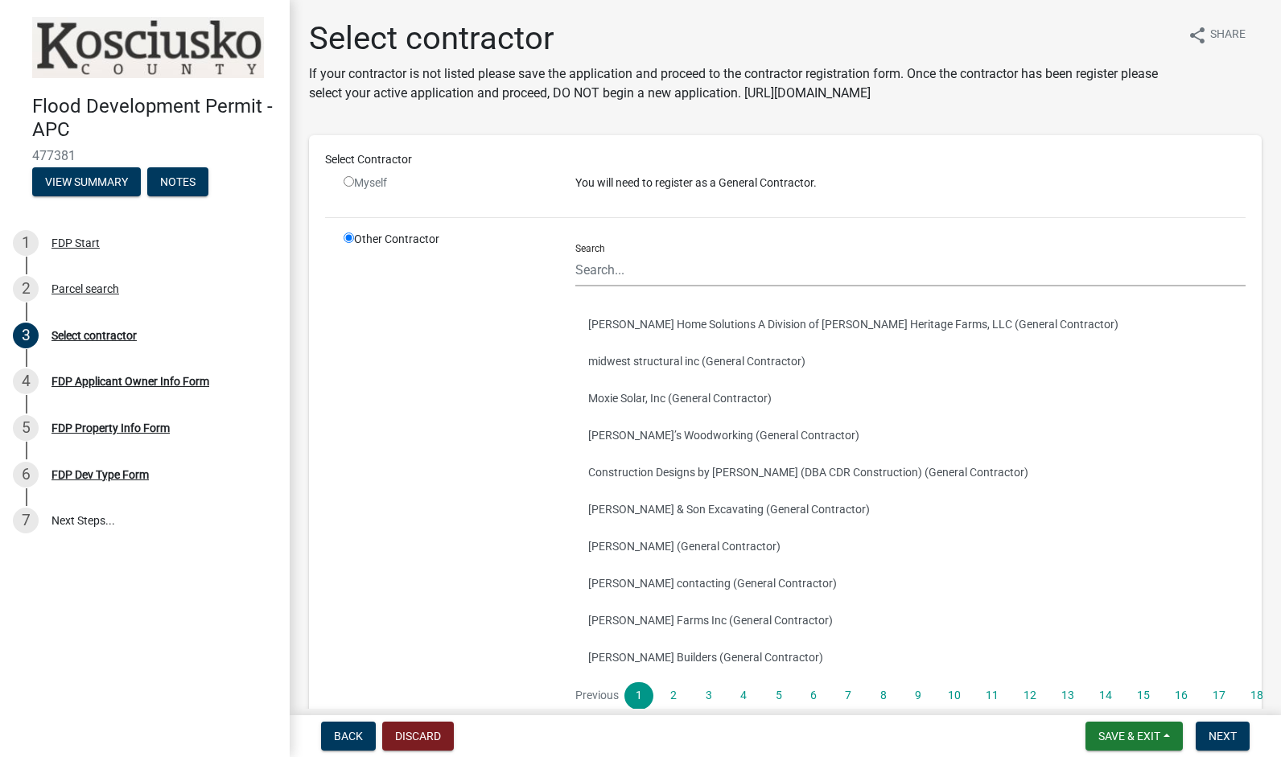
click at [351, 184] on input "radio" at bounding box center [348, 181] width 10 height 10
radio input "false"
radio input "true"
click at [351, 184] on input "radio" at bounding box center [348, 181] width 10 height 10
radio input "false"
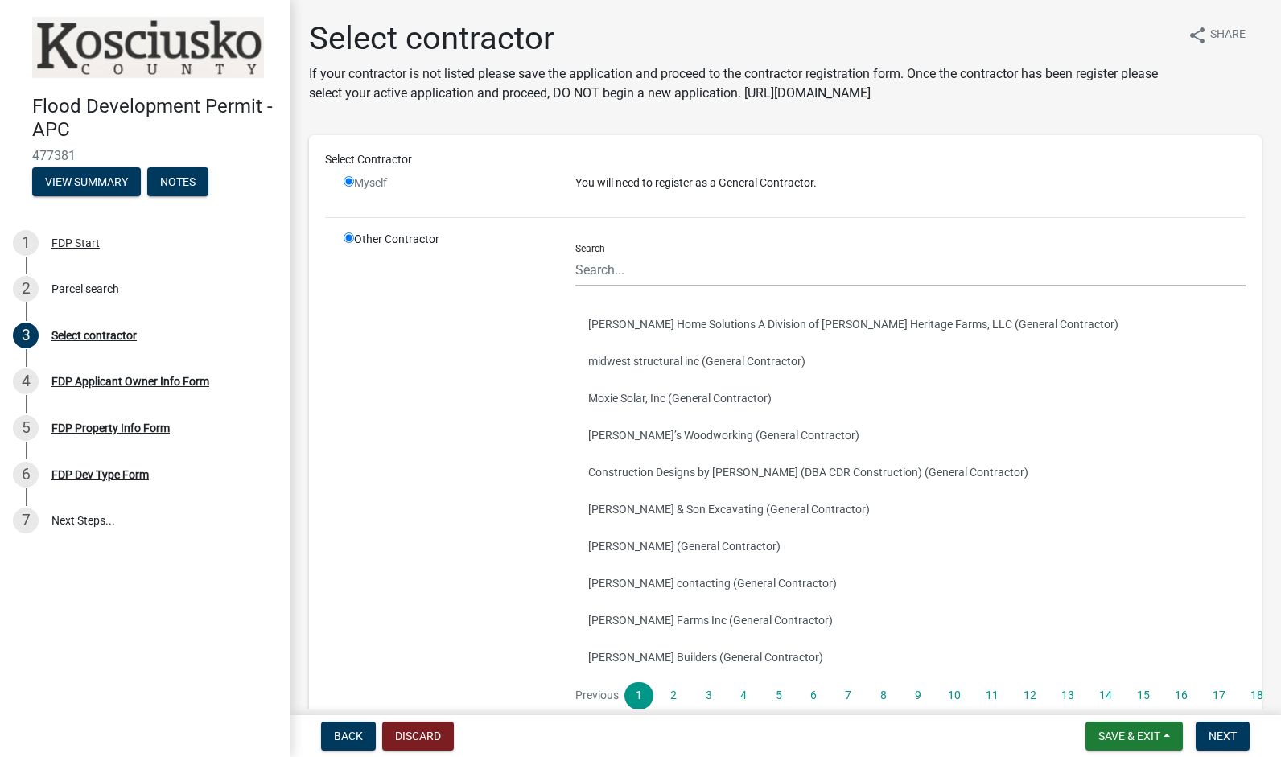
radio input "true"
click at [351, 184] on input "radio" at bounding box center [348, 181] width 10 height 10
radio input "false"
radio input "true"
click at [351, 184] on input "radio" at bounding box center [348, 181] width 10 height 10
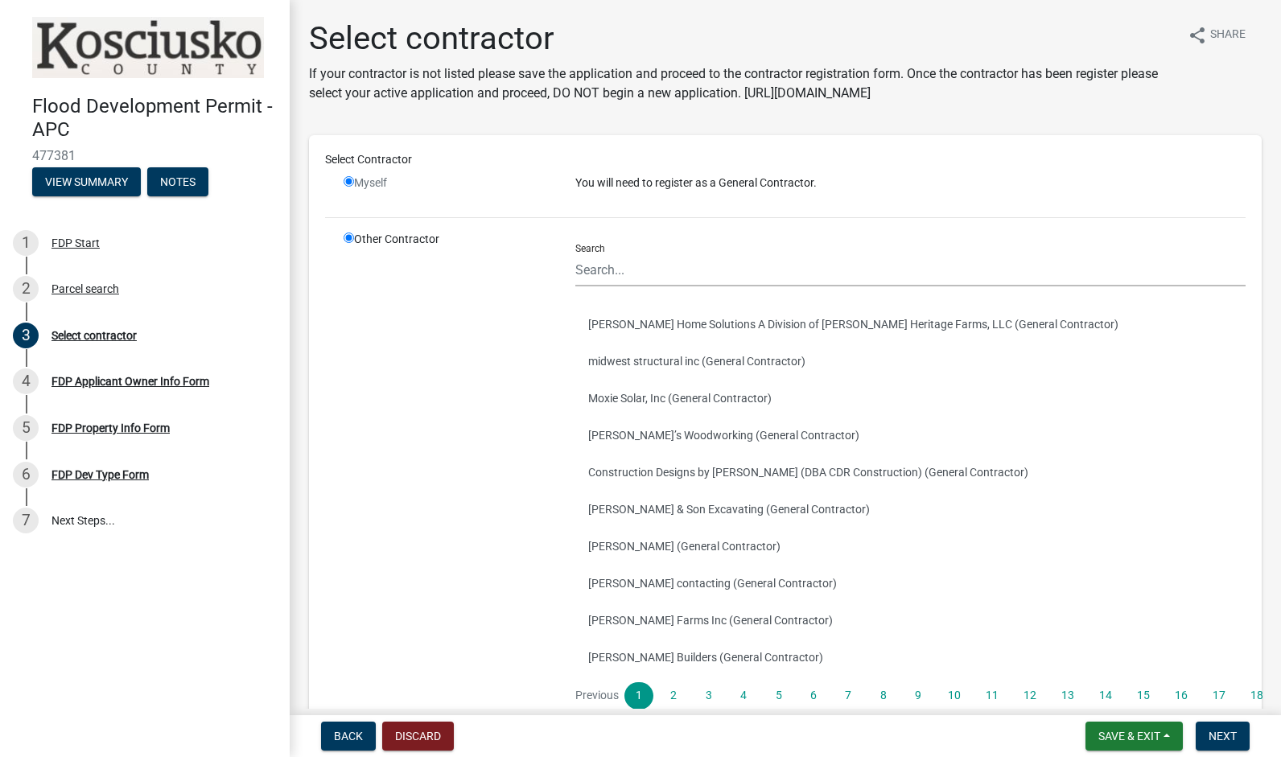
radio input "false"
radio input "true"
click at [351, 184] on input "radio" at bounding box center [348, 181] width 10 height 10
radio input "false"
radio input "true"
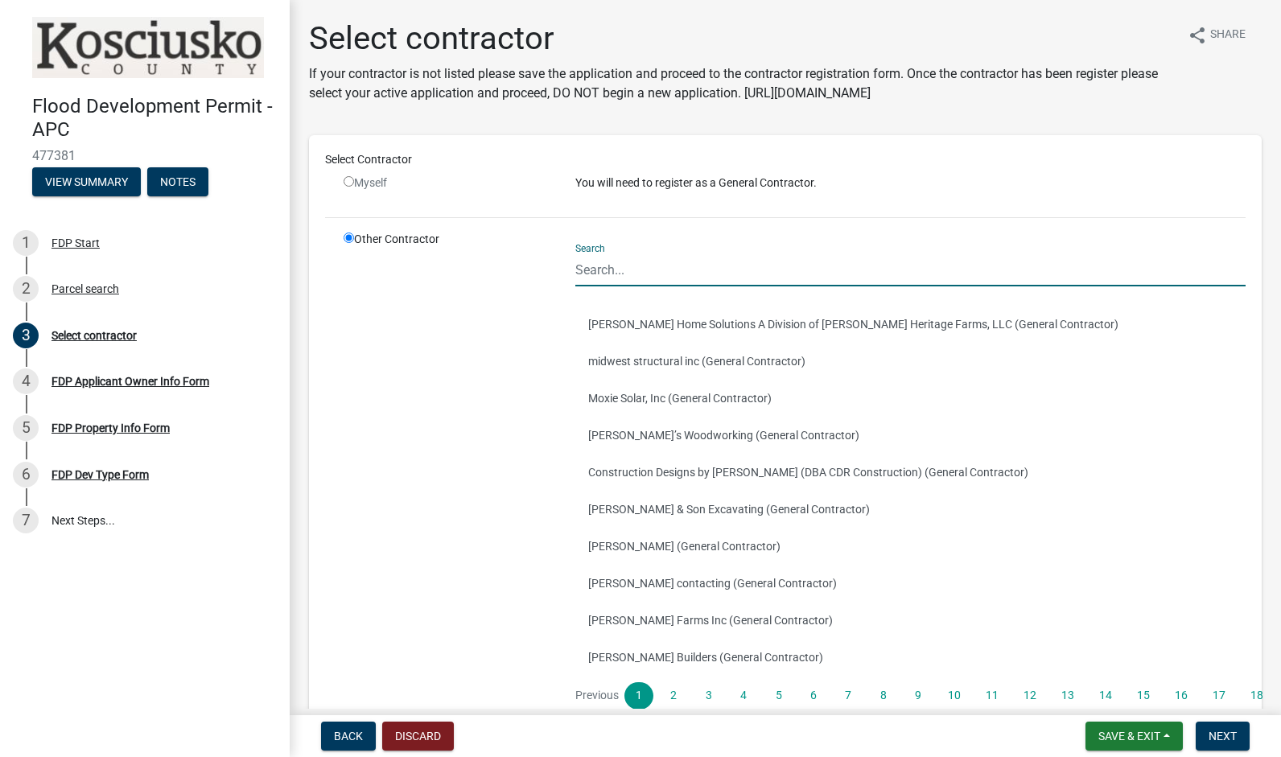
click at [613, 272] on input "Search" at bounding box center [910, 269] width 670 height 33
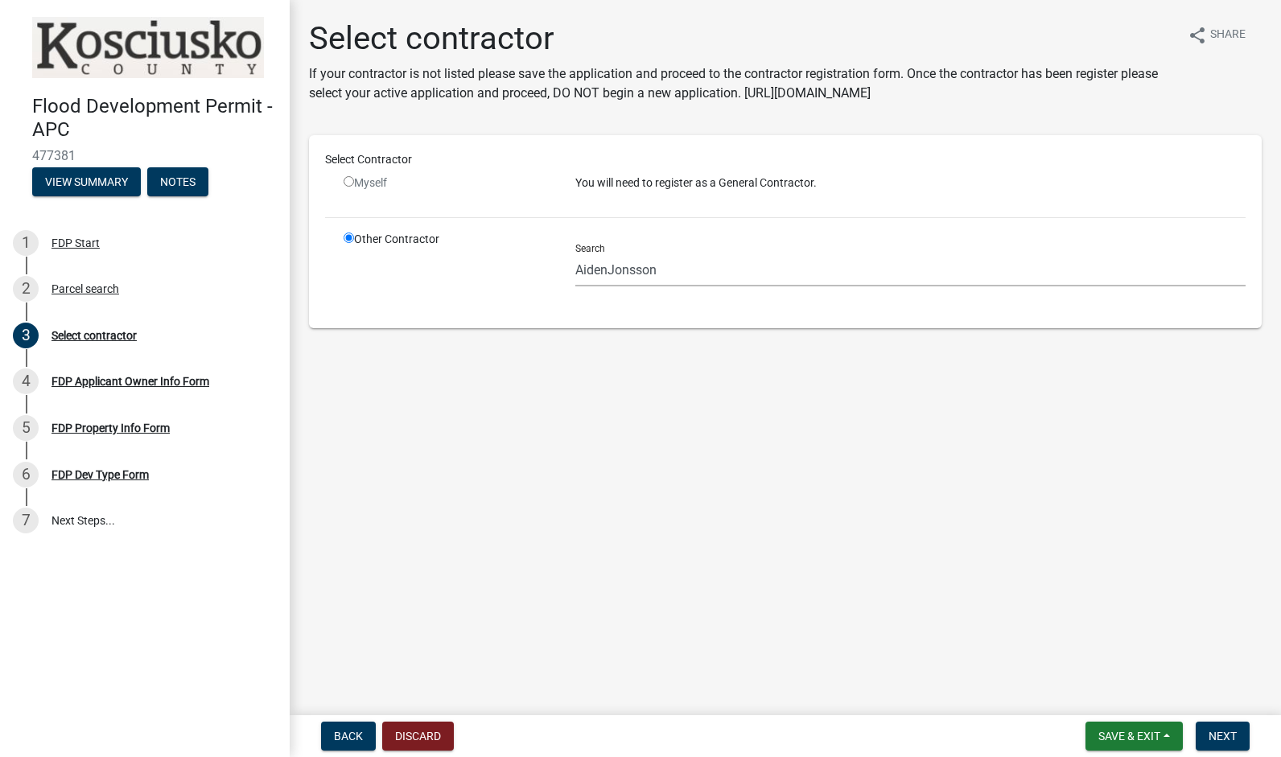
click at [500, 249] on div "Other Contractor" at bounding box center [447, 271] width 232 height 81
click at [687, 269] on input "AidenJonsson" at bounding box center [910, 269] width 670 height 33
drag, startPoint x: 639, startPoint y: 265, endPoint x: 565, endPoint y: 221, distance: 86.2
click at [565, 221] on div "Select Contractor Myself You will need to register as a General Contractor. Oth…" at bounding box center [785, 231] width 920 height 161
click at [634, 277] on input "AidenJonsson" at bounding box center [910, 269] width 670 height 33
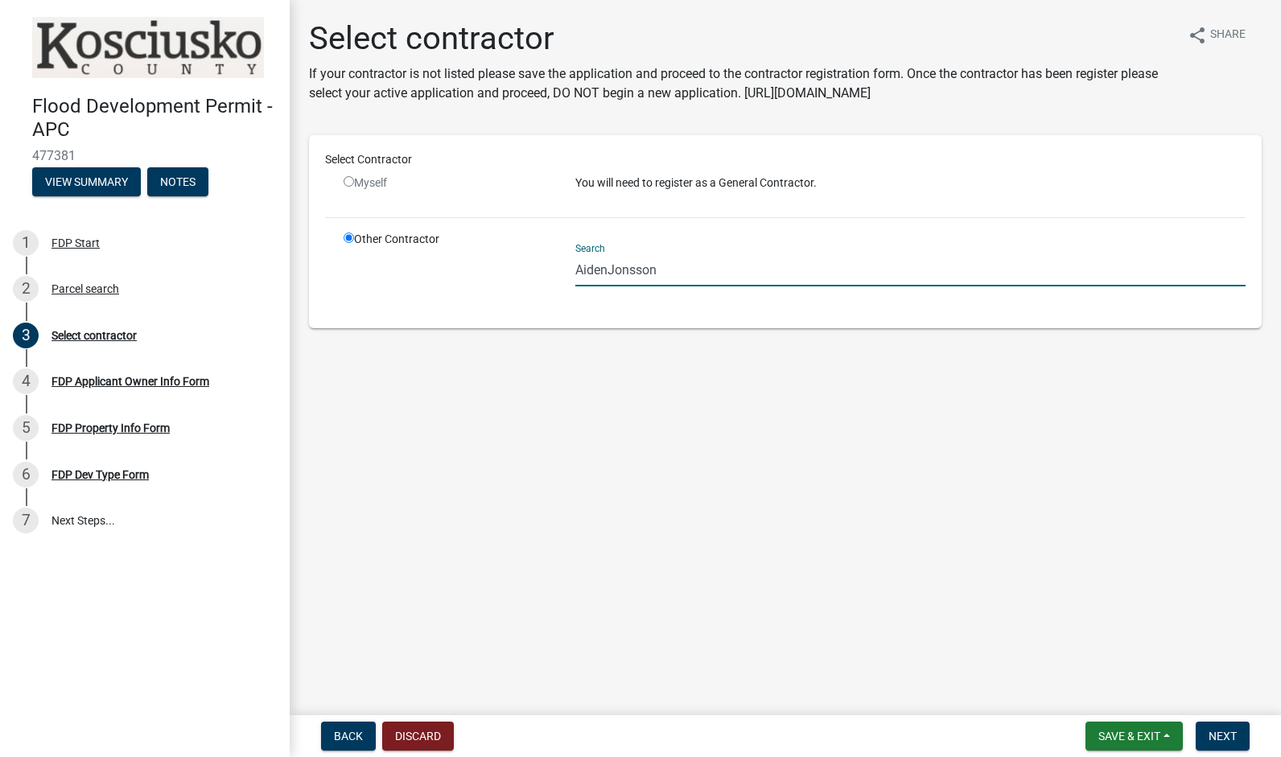
click at [697, 296] on div "Search AidenJonsson" at bounding box center [910, 271] width 670 height 81
click at [654, 263] on input "AidenJonsson" at bounding box center [910, 269] width 670 height 33
type input "[PERSON_NAME]"
click at [536, 310] on div "Other Contractor" at bounding box center [447, 271] width 232 height 81
click at [346, 188] on div "Myself" at bounding box center [447, 183] width 208 height 17
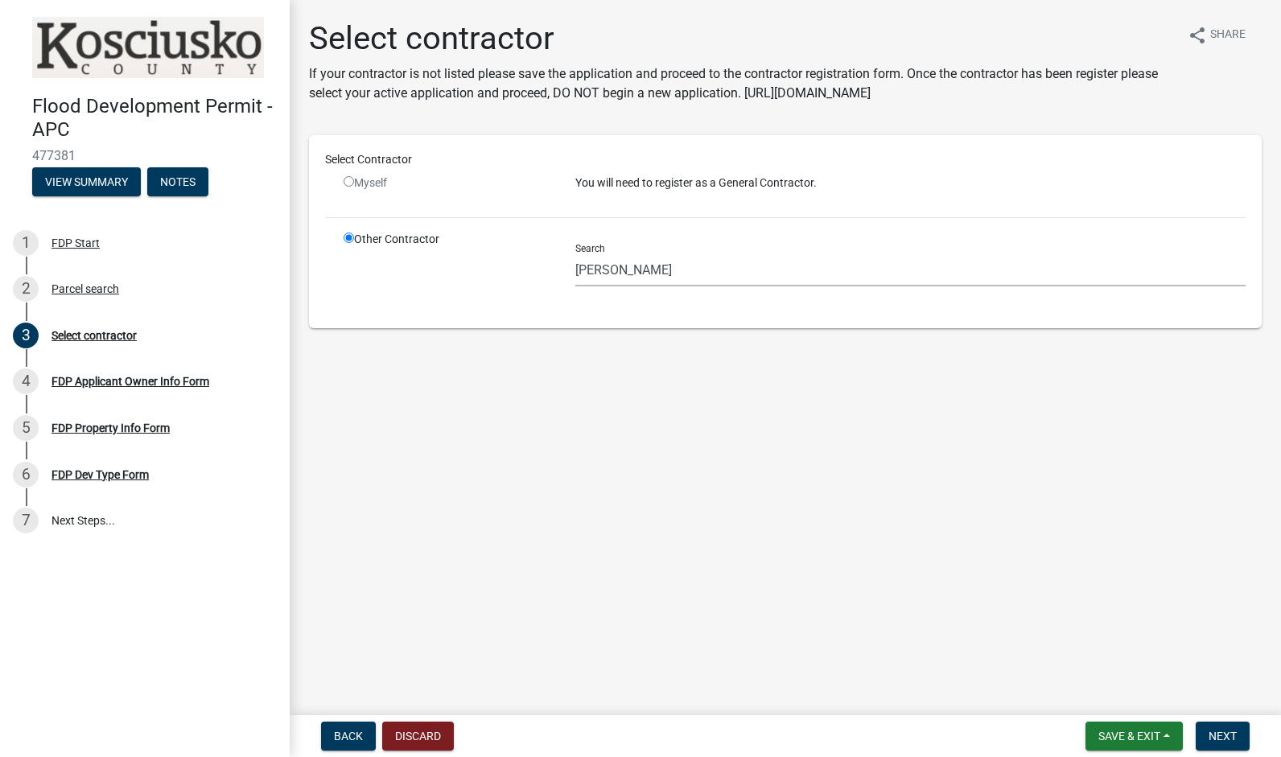
click at [352, 181] on input "radio" at bounding box center [348, 181] width 10 height 10
radio input "false"
radio input "true"
click at [352, 181] on input "radio" at bounding box center [348, 181] width 10 height 10
radio input "false"
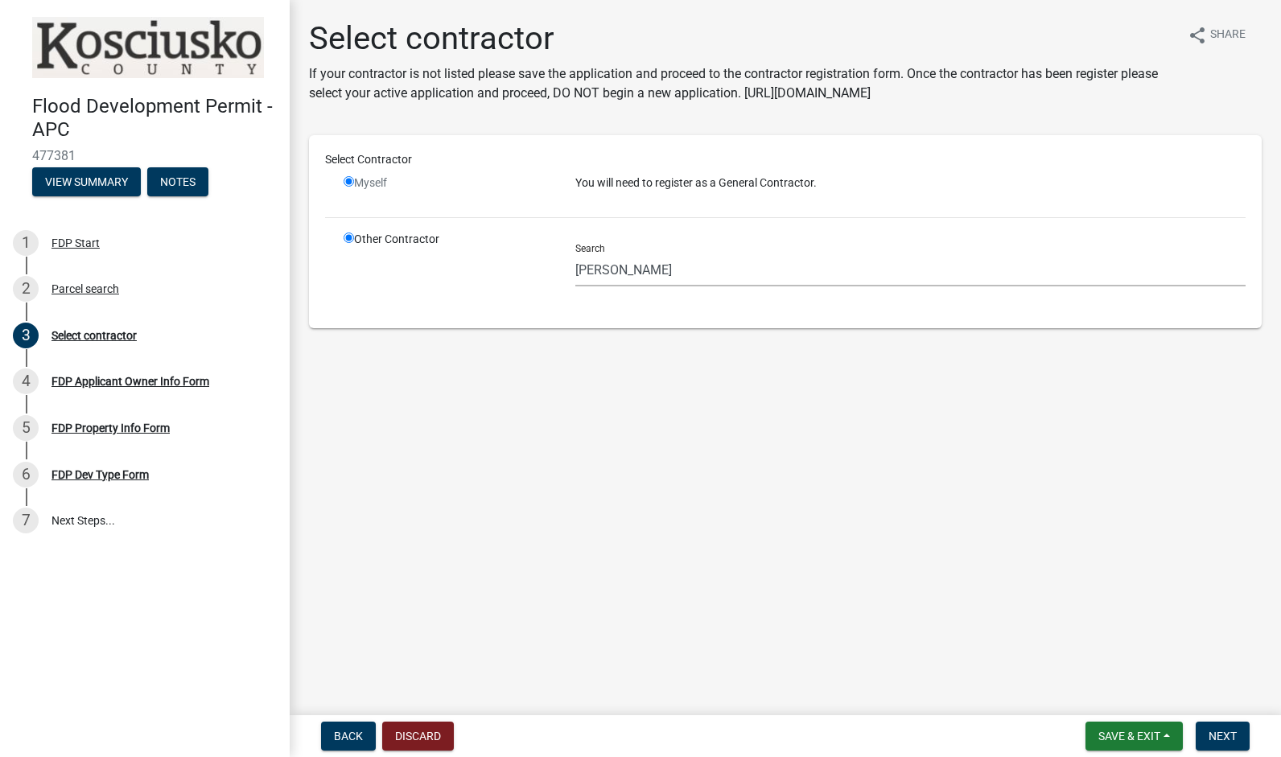
radio input "true"
click at [352, 181] on input "radio" at bounding box center [348, 181] width 10 height 10
radio input "false"
radio input "true"
click at [352, 232] on input "radio" at bounding box center [348, 237] width 10 height 10
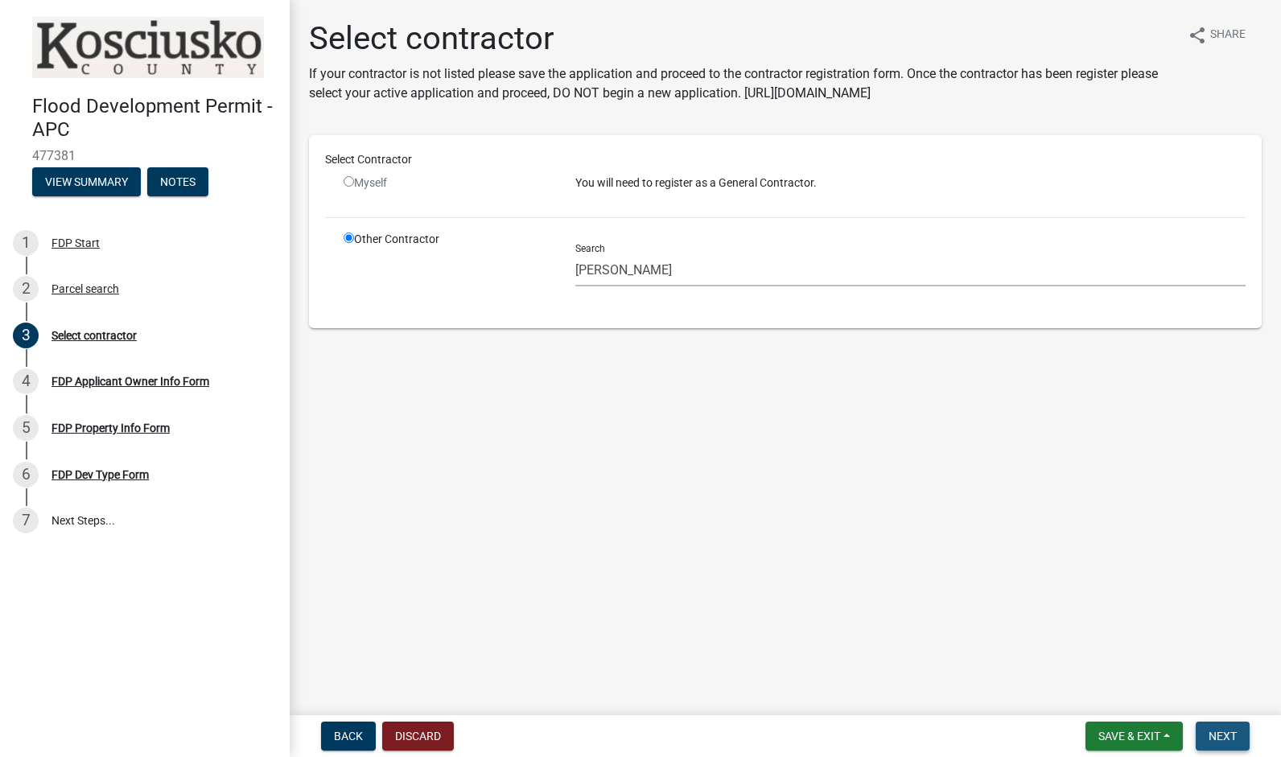
click at [1237, 732] on button "Next" at bounding box center [1222, 736] width 54 height 29
click at [648, 260] on input "[PERSON_NAME]" at bounding box center [910, 269] width 670 height 33
click at [668, 269] on input "[PERSON_NAME]" at bounding box center [910, 269] width 670 height 33
type input "A"
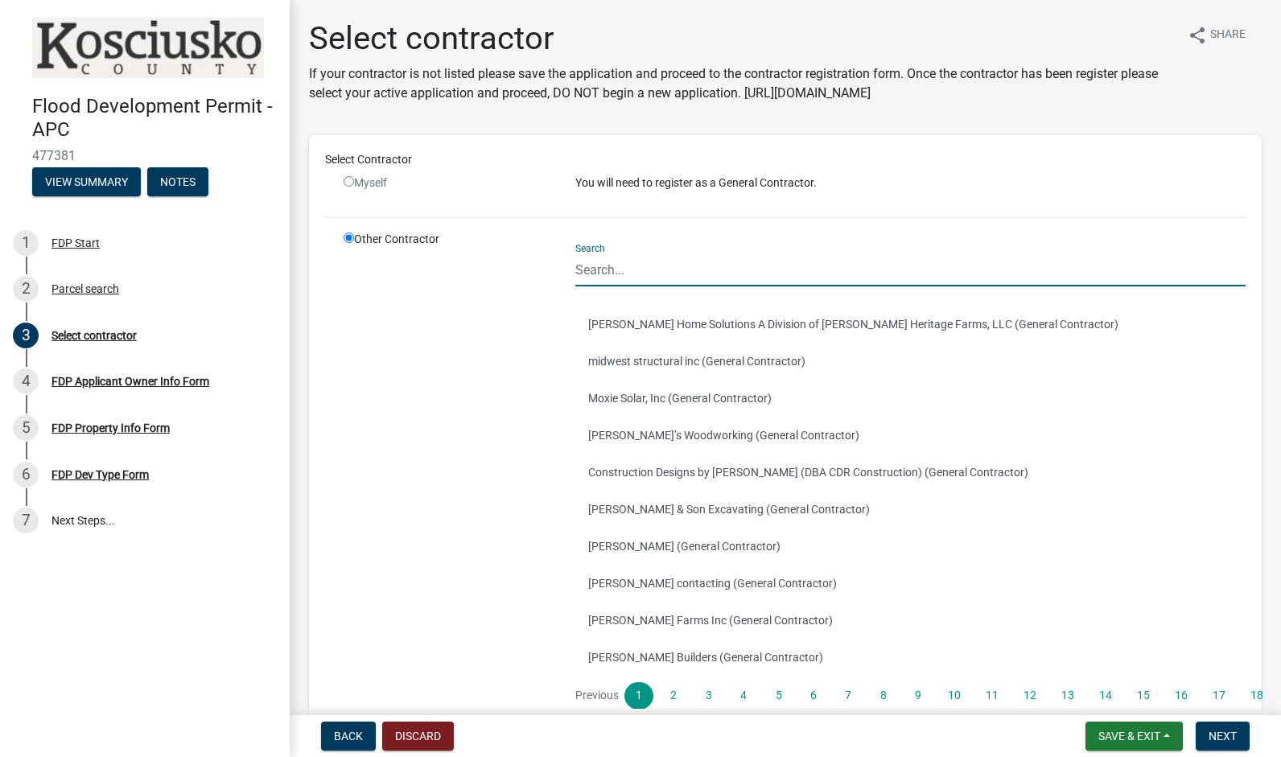
click at [338, 179] on div "Myself" at bounding box center [447, 190] width 232 height 30
click at [348, 183] on input "radio" at bounding box center [348, 181] width 10 height 10
radio input "false"
radio input "true"
click at [348, 183] on input "radio" at bounding box center [348, 181] width 10 height 10
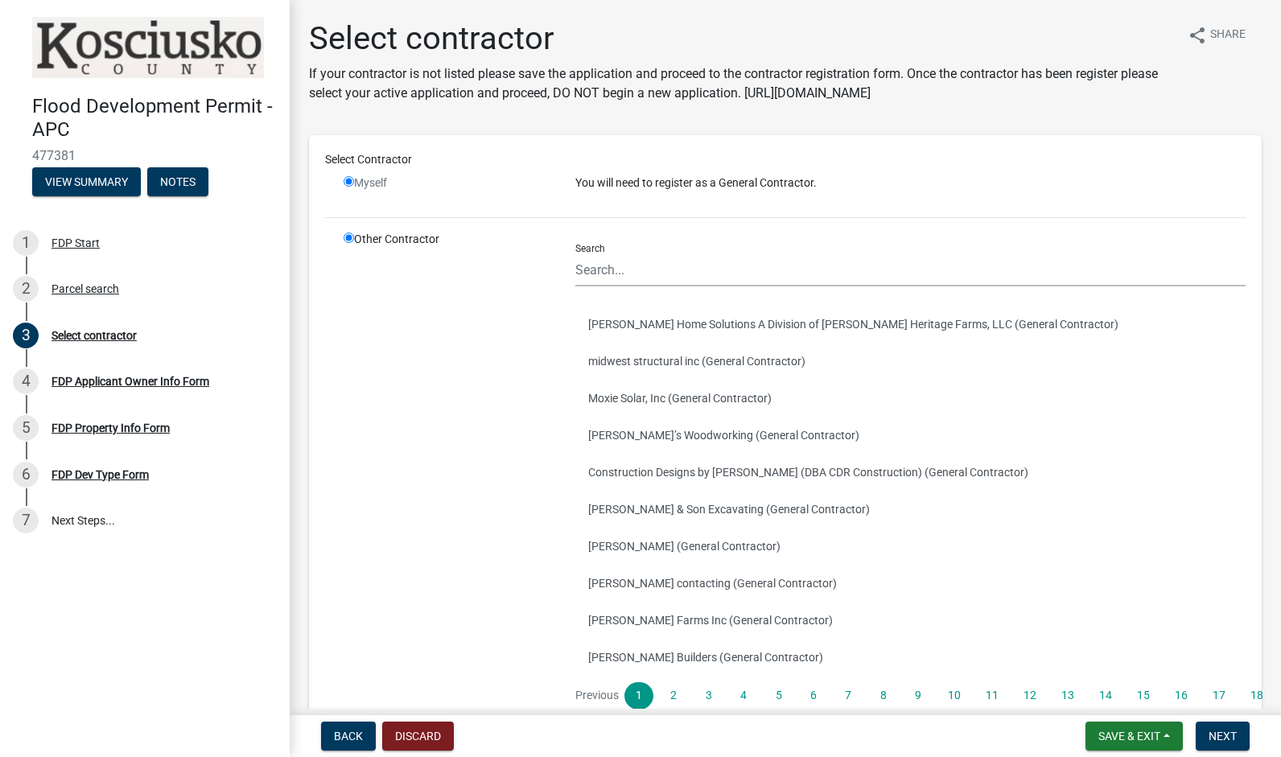
radio input "false"
radio input "true"
click at [348, 183] on input "radio" at bounding box center [348, 181] width 10 height 10
radio input "false"
radio input "true"
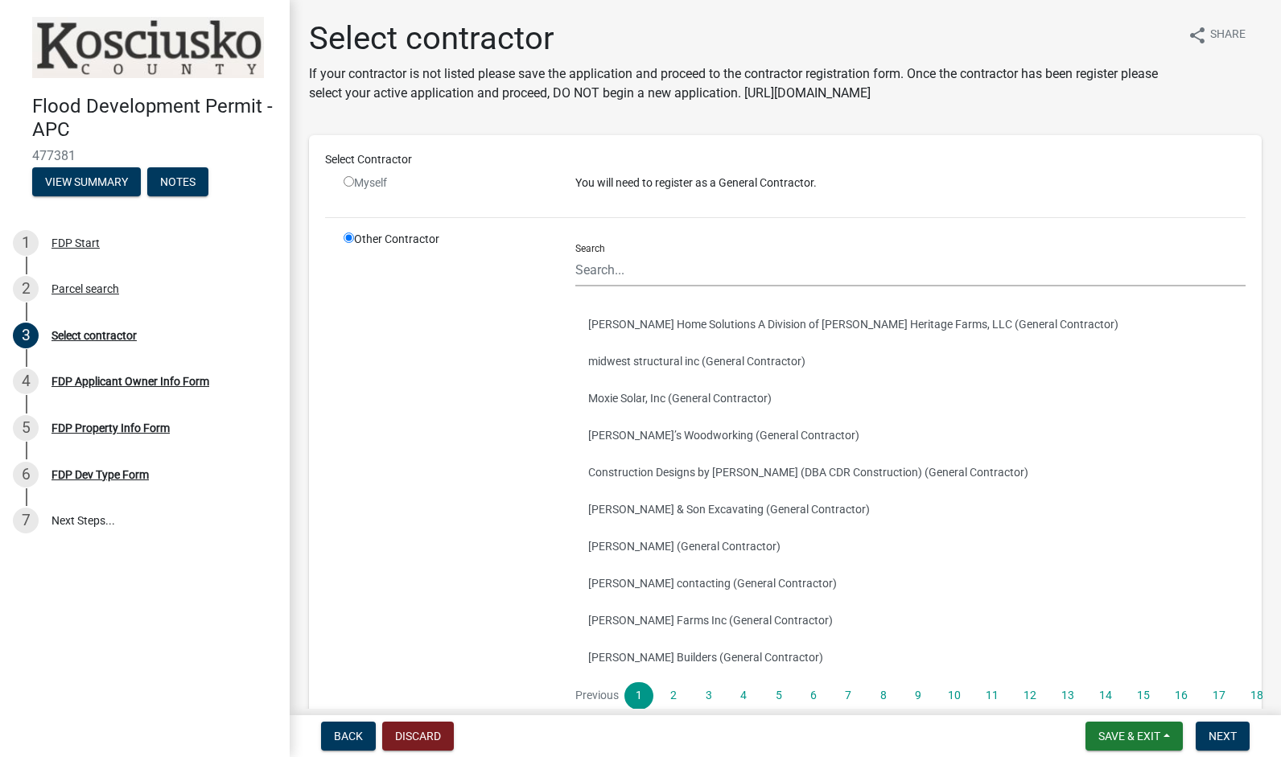
click at [348, 183] on input "radio" at bounding box center [348, 181] width 10 height 10
radio input "false"
radio input "true"
click at [348, 183] on input "radio" at bounding box center [348, 181] width 10 height 10
radio input "false"
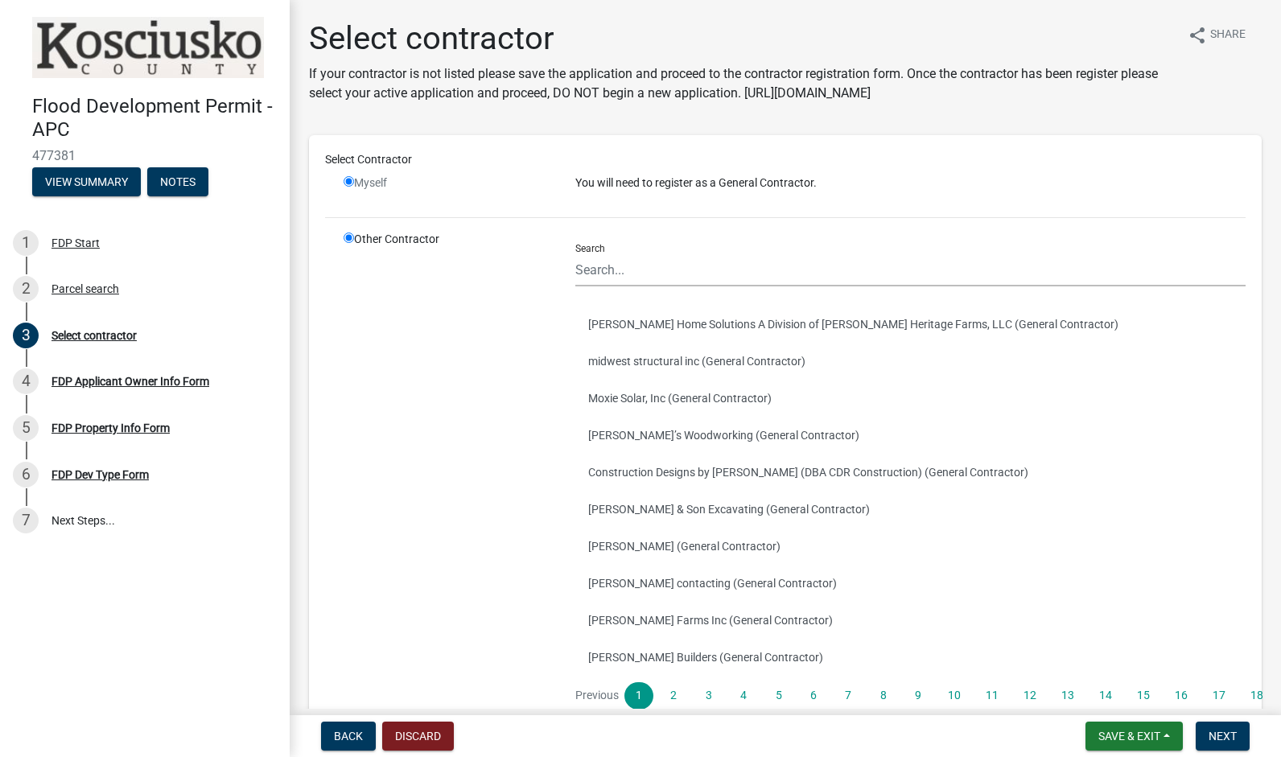
radio input "true"
click at [348, 183] on input "radio" at bounding box center [348, 181] width 10 height 10
radio input "false"
radio input "true"
click at [1223, 738] on span "Next" at bounding box center [1222, 736] width 28 height 13
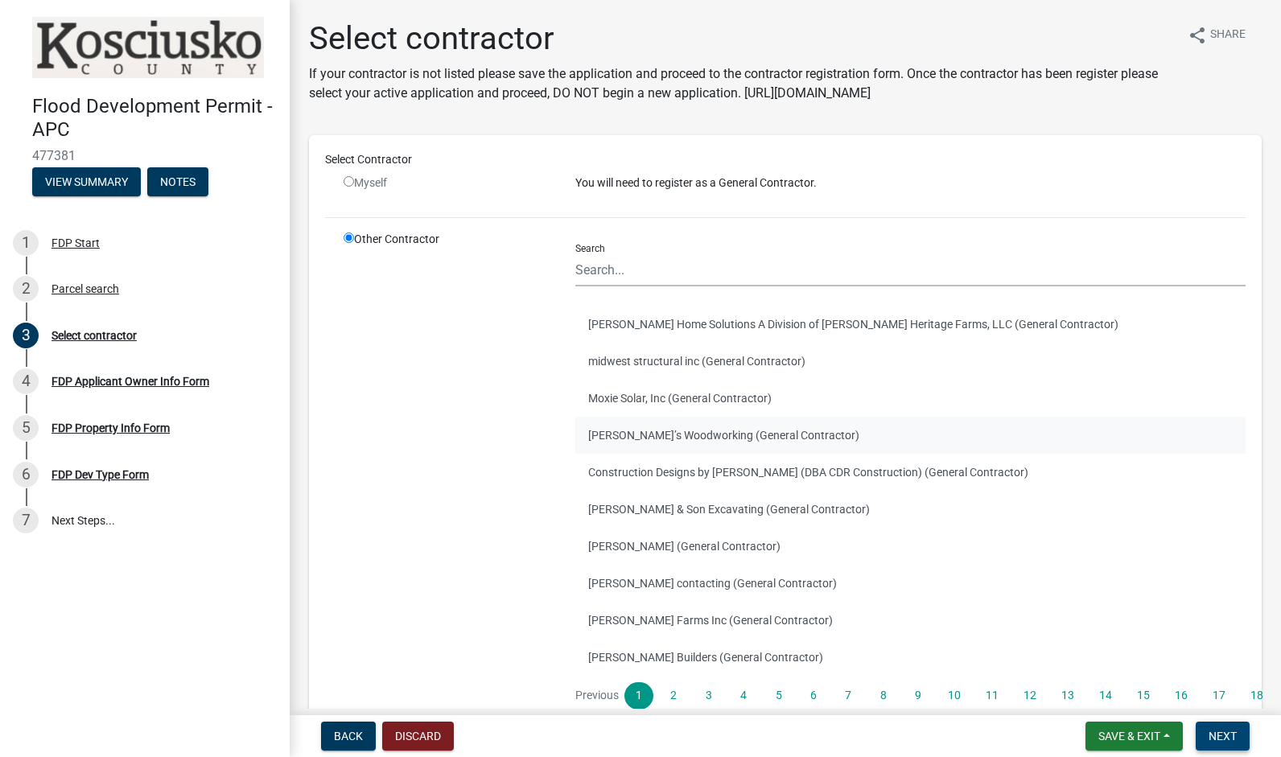
scroll to position [124, 0]
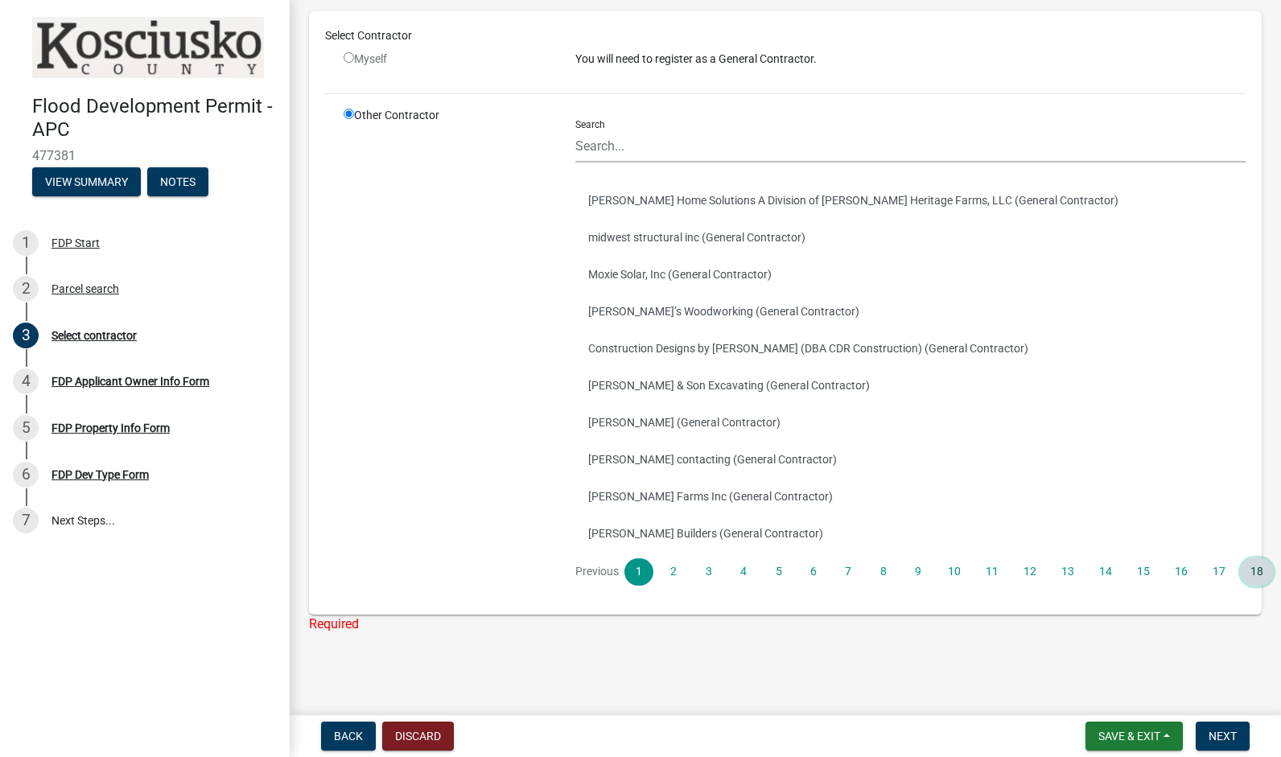
click at [1261, 578] on link "18" at bounding box center [1256, 571] width 32 height 27
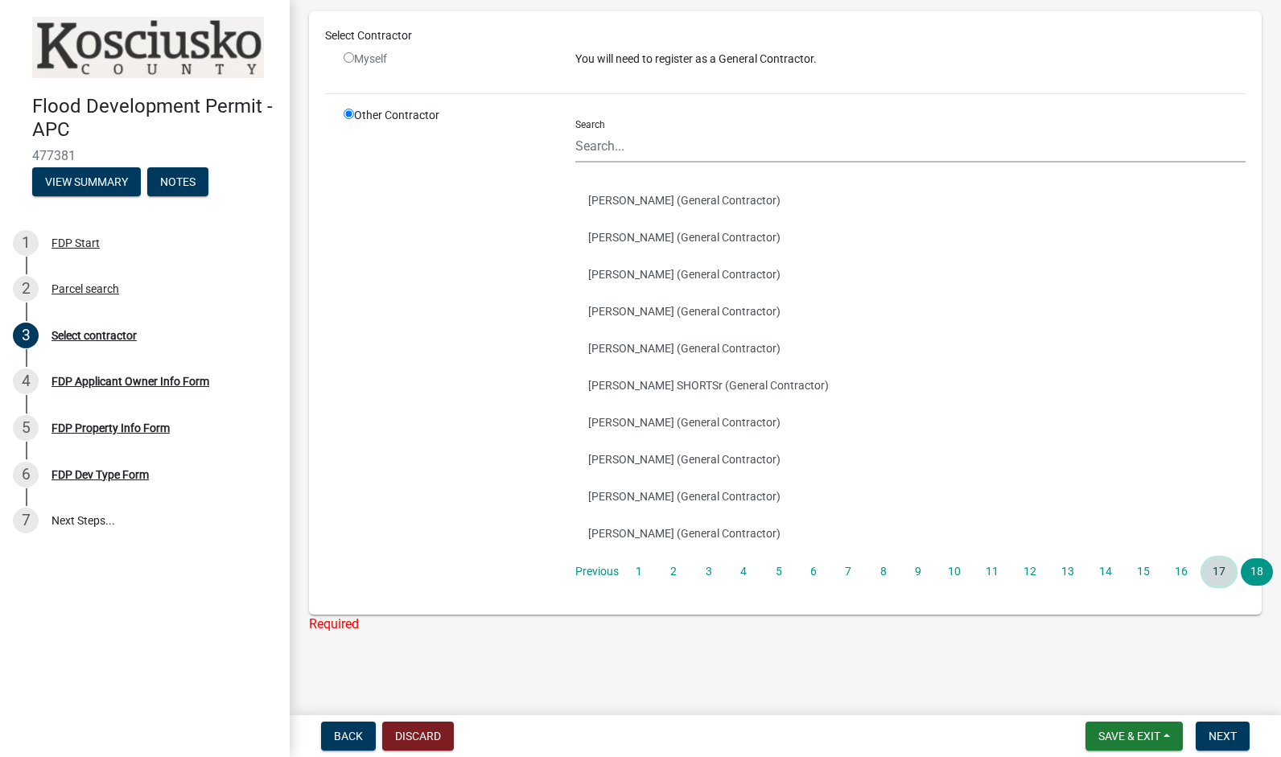
click at [1211, 576] on link "17" at bounding box center [1219, 571] width 32 height 27
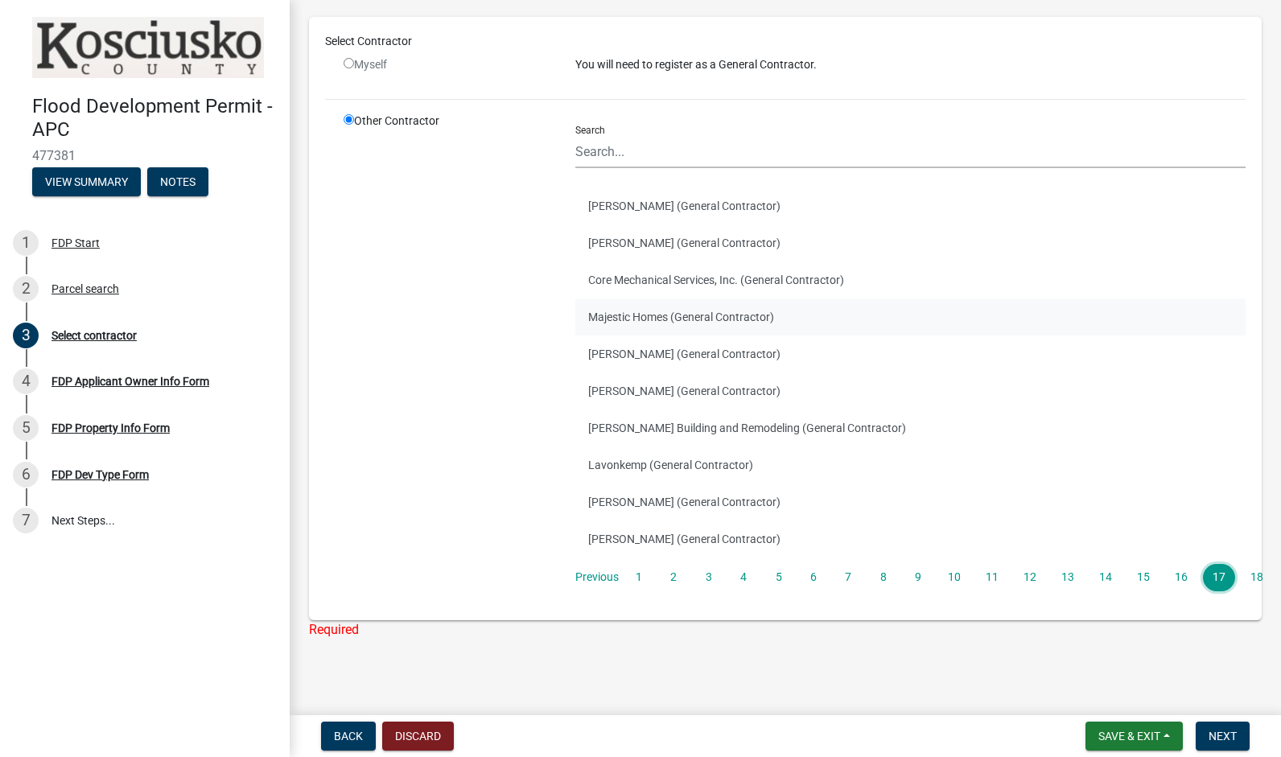
scroll to position [119, 0]
click at [1180, 574] on link "16" at bounding box center [1181, 576] width 32 height 27
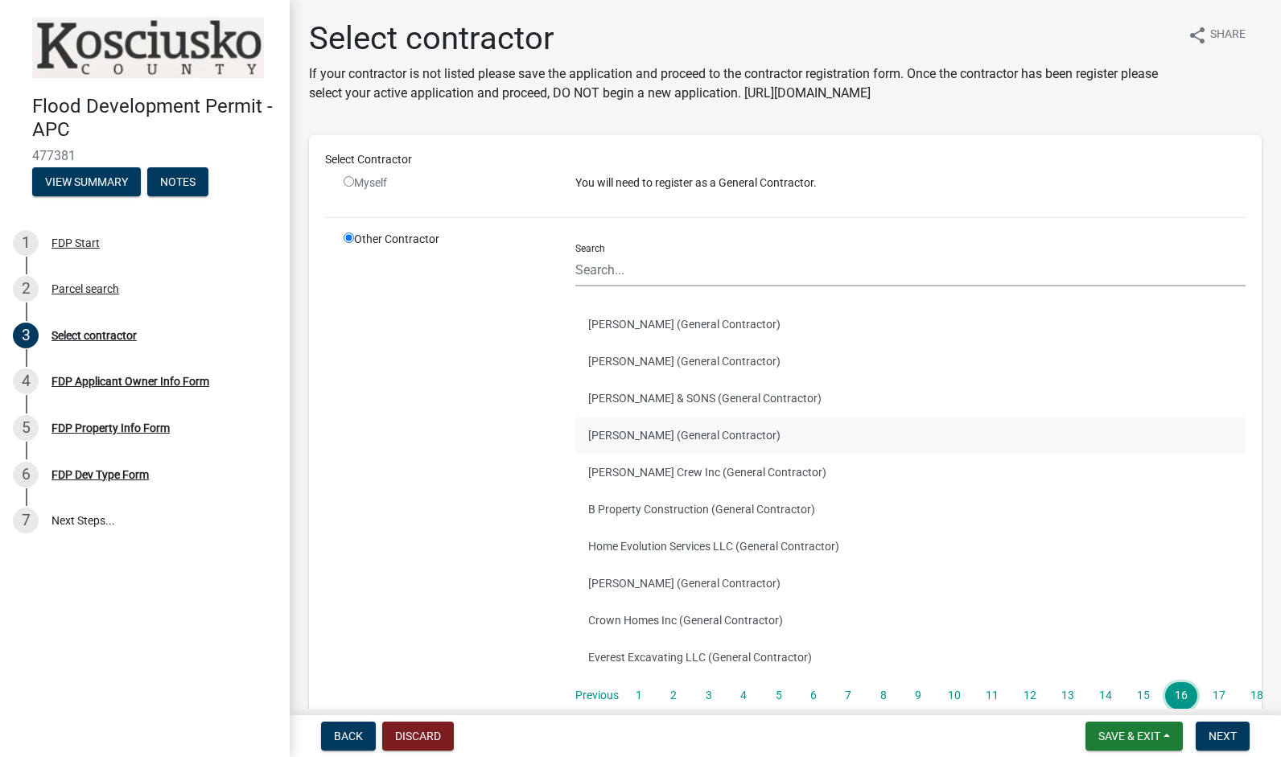
scroll to position [124, 0]
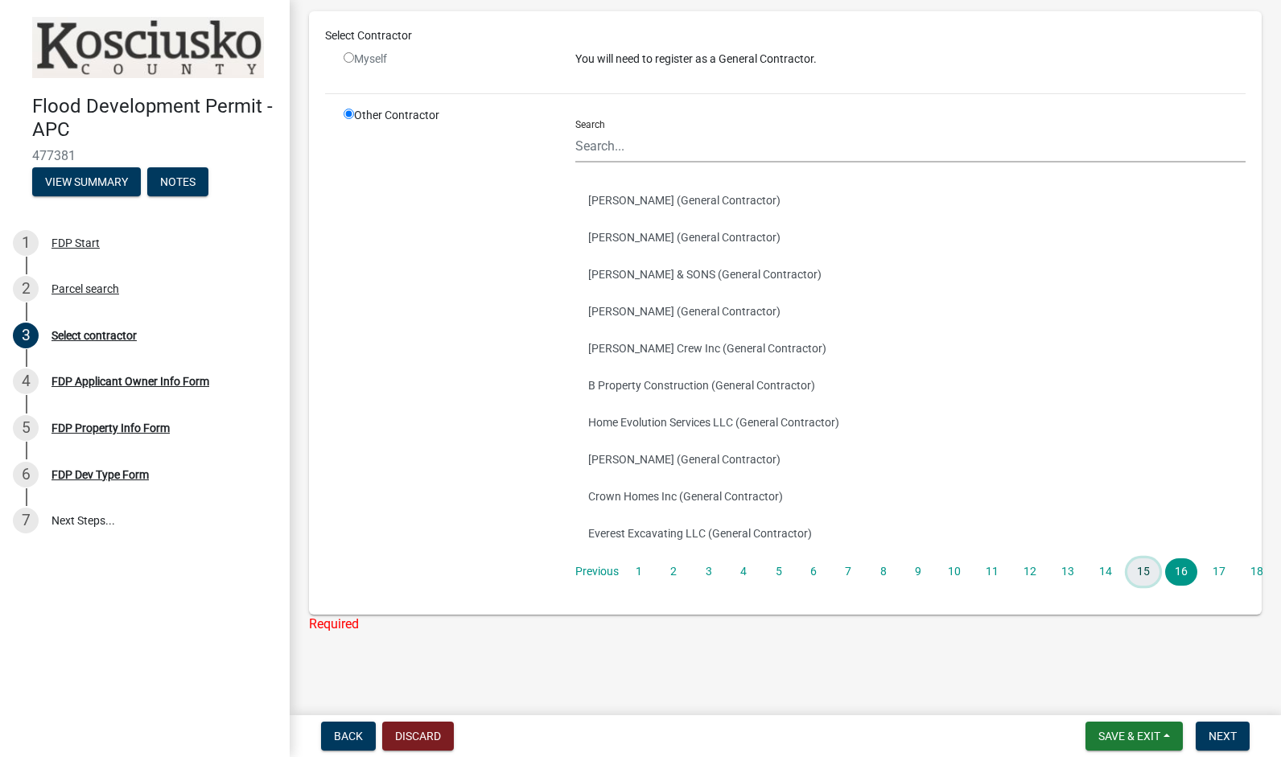
click at [1136, 574] on link "15" at bounding box center [1143, 571] width 32 height 27
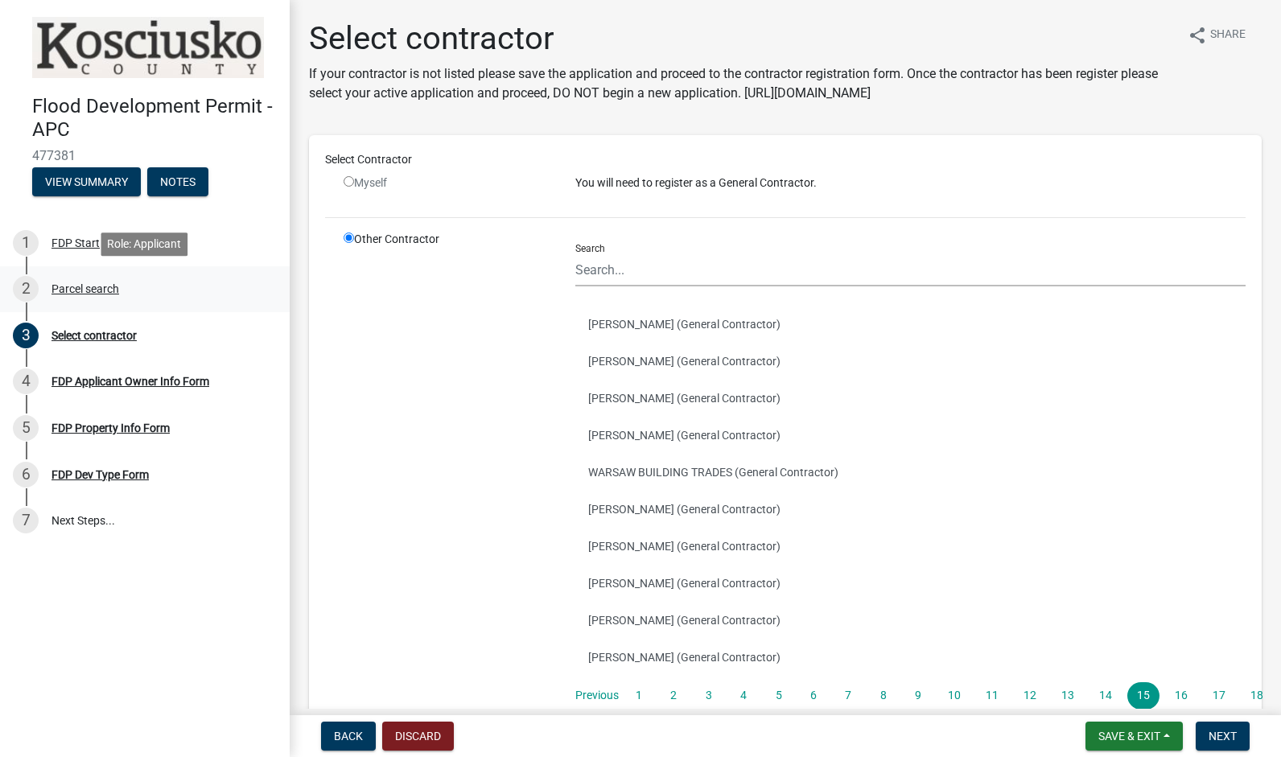
click at [70, 290] on div "Parcel search" at bounding box center [85, 288] width 68 height 11
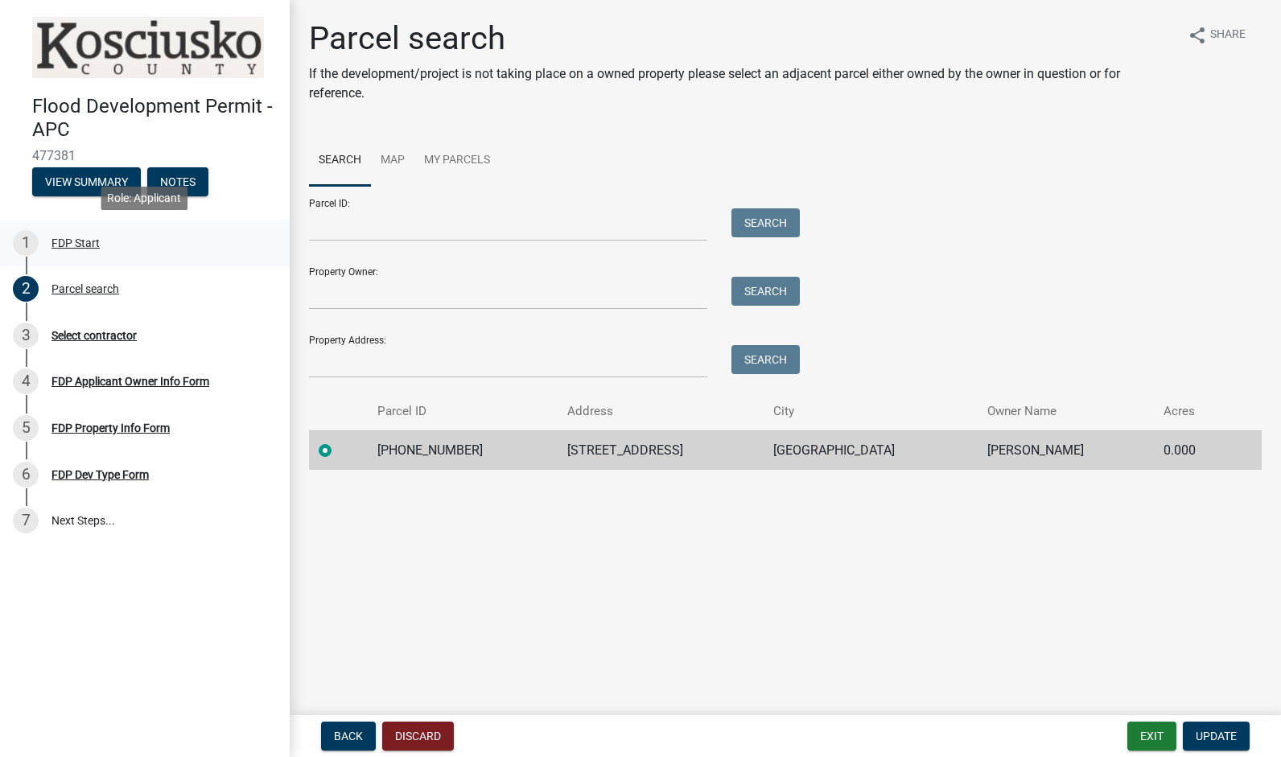
click at [66, 245] on div "FDP Start" at bounding box center [75, 242] width 48 height 11
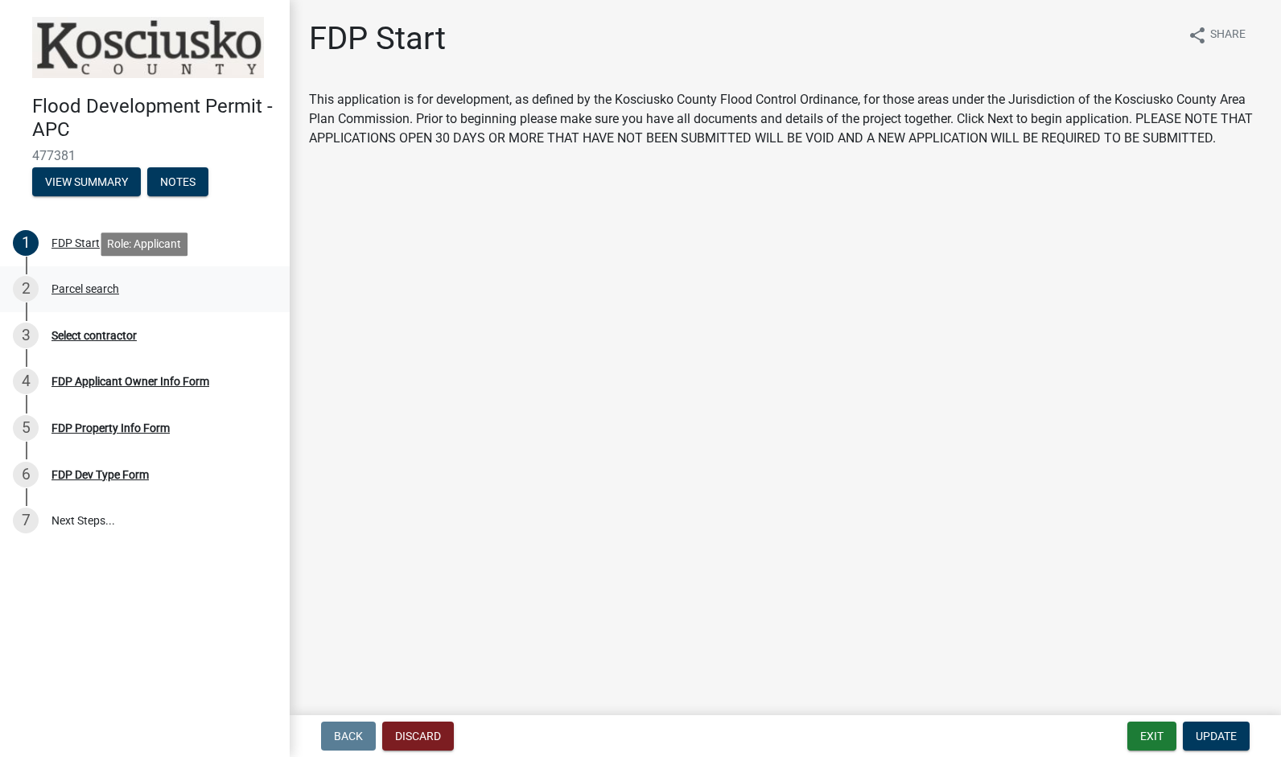
click at [101, 302] on link "2 Parcel search" at bounding box center [145, 289] width 290 height 47
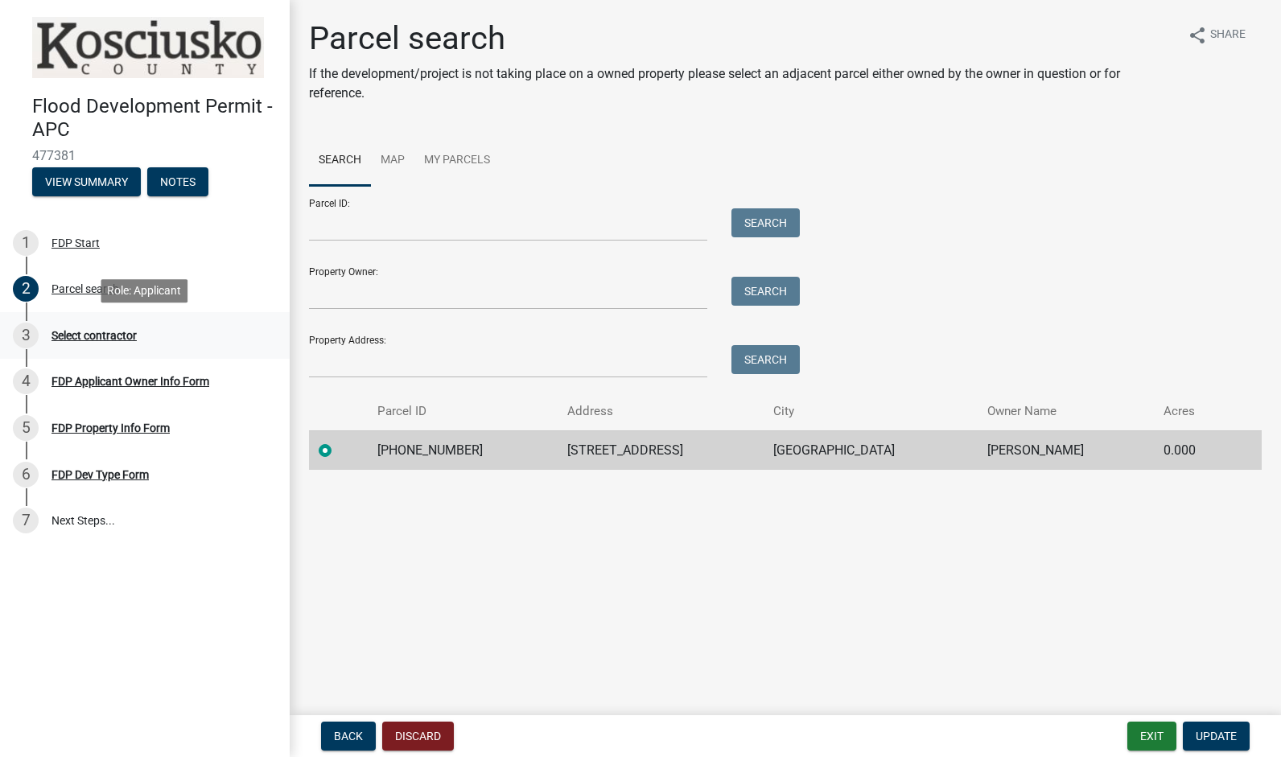
click at [120, 354] on link "3 Select contractor" at bounding box center [145, 335] width 290 height 47
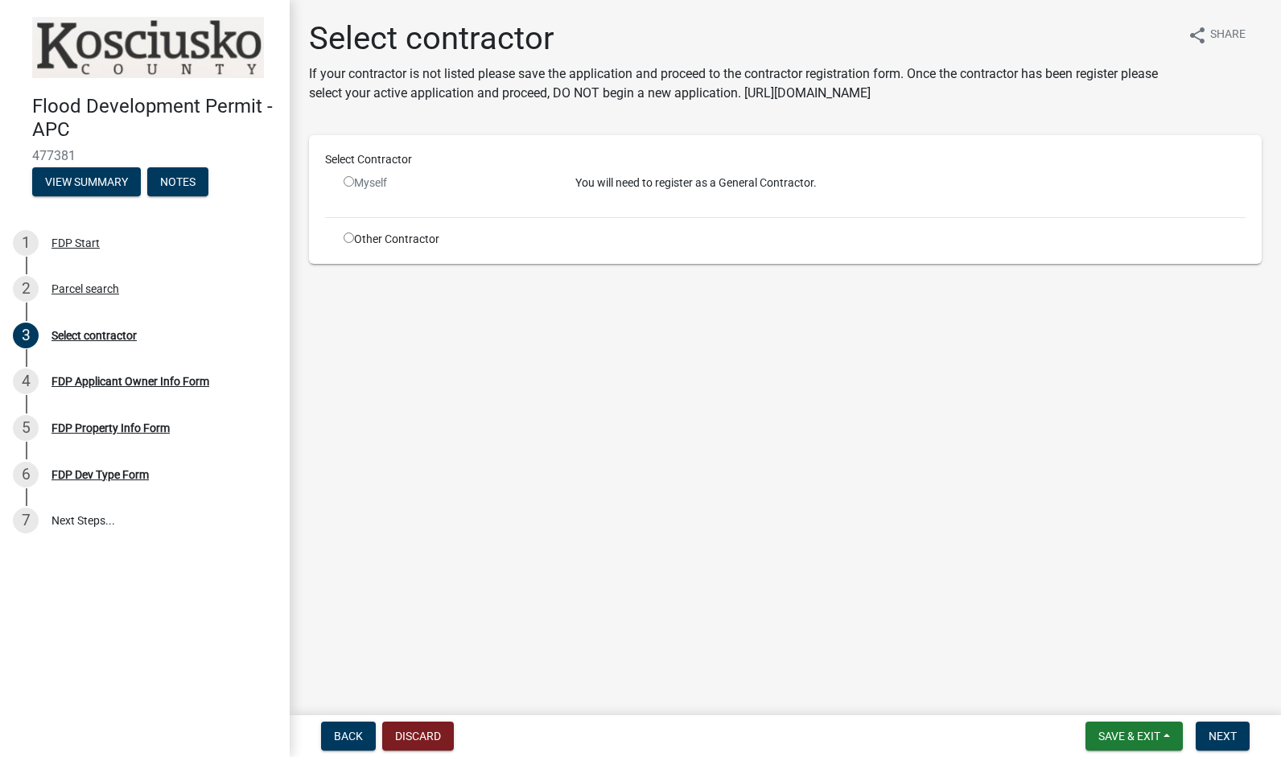
click at [356, 192] on div "Myself" at bounding box center [447, 190] width 232 height 30
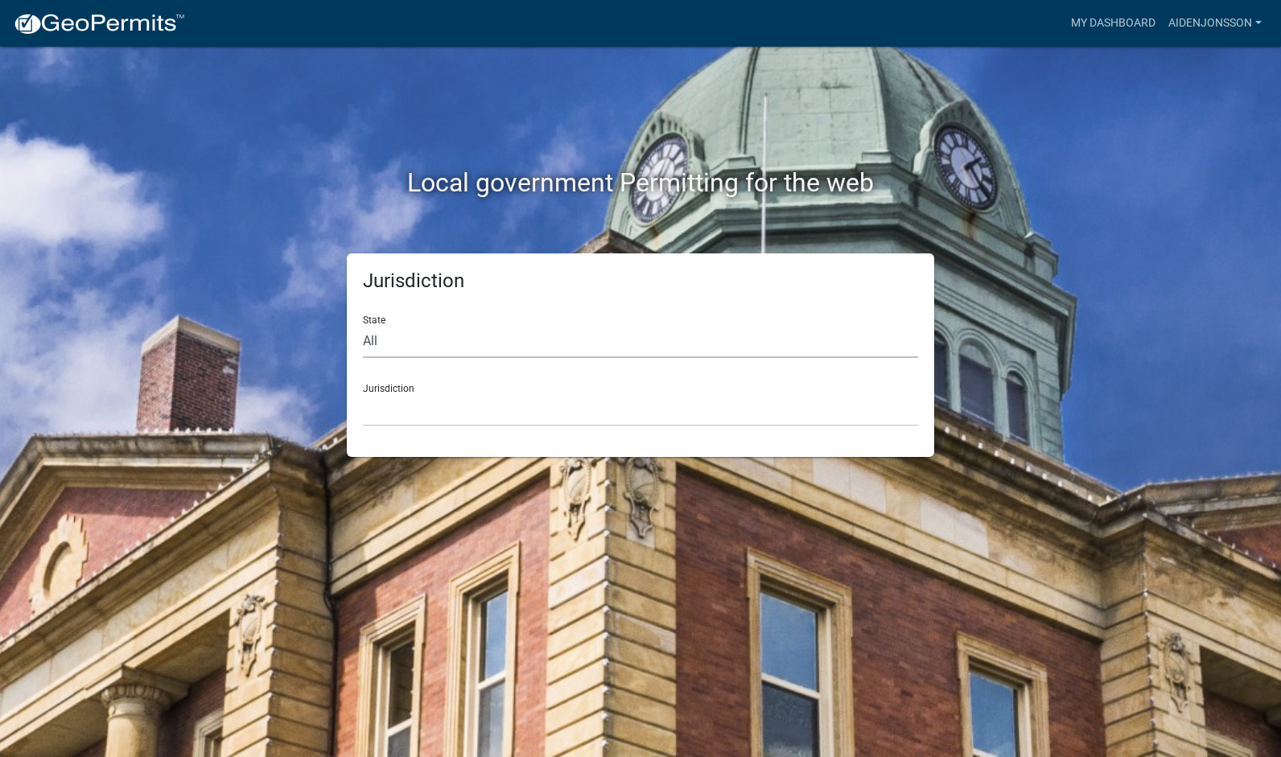
click at [484, 333] on select "All [US_STATE] [US_STATE] [US_STATE] [US_STATE] [US_STATE] [US_STATE] [US_STATE…" at bounding box center [640, 341] width 555 height 33
select select "[US_STATE]"
click at [363, 325] on select "All [US_STATE] [US_STATE] [US_STATE] [US_STATE] [US_STATE] [US_STATE] [US_STATE…" at bounding box center [640, 341] width 555 height 33
click at [516, 422] on select "City of [GEOGRAPHIC_DATA], [US_STATE] City of [GEOGRAPHIC_DATA], [US_STATE] Cit…" at bounding box center [640, 409] width 555 height 33
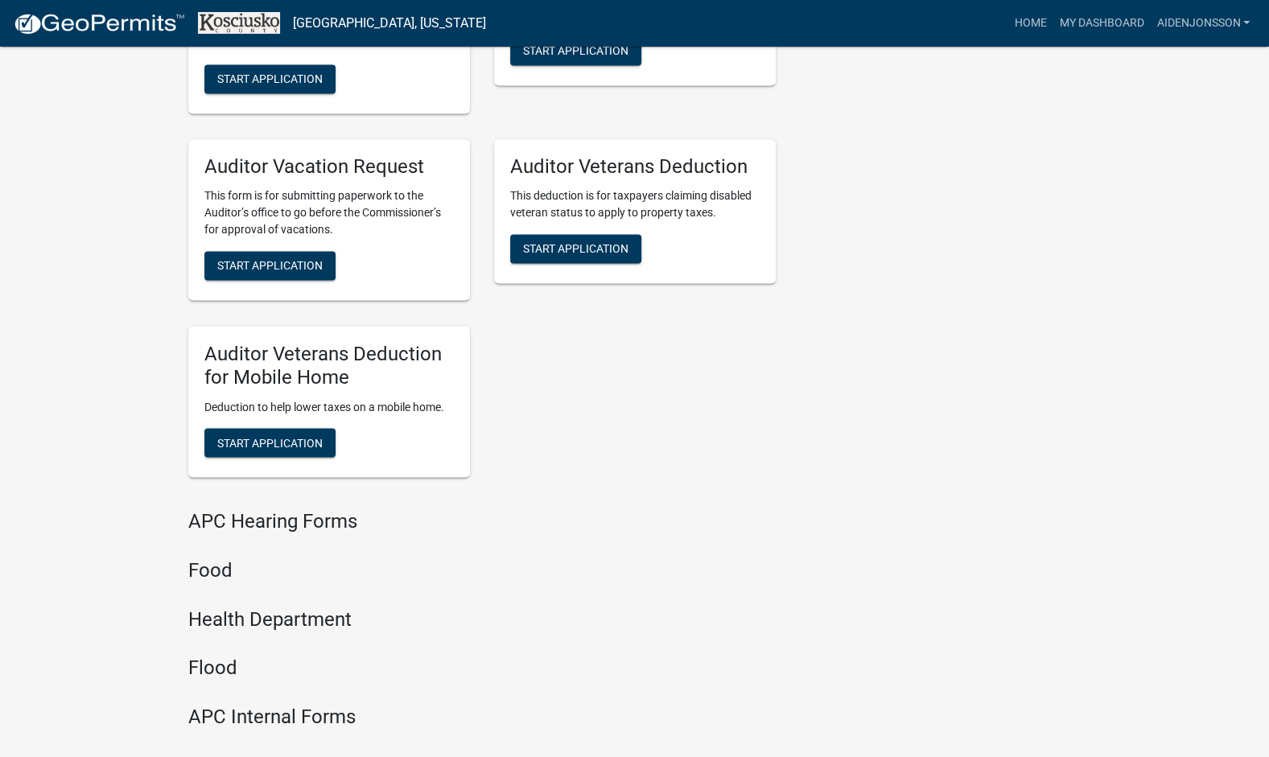
scroll to position [1809, 0]
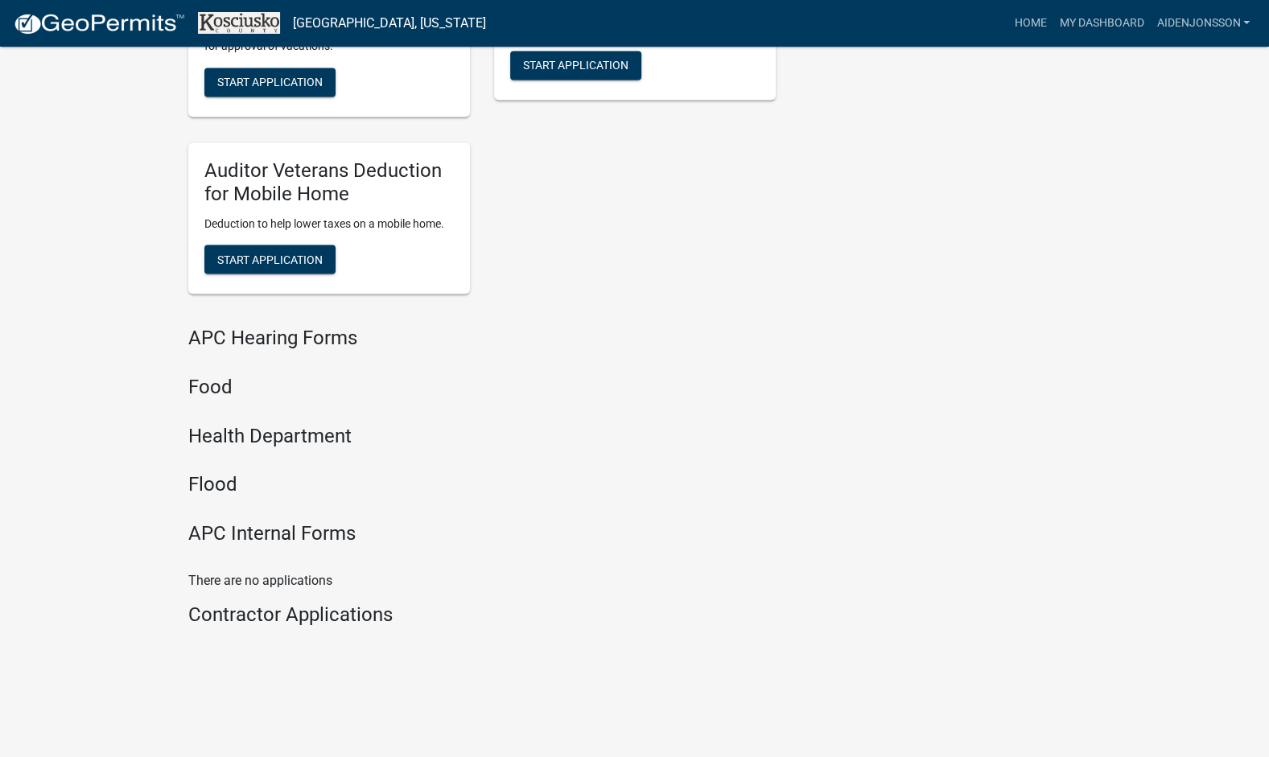
drag, startPoint x: 199, startPoint y: 578, endPoint x: 360, endPoint y: 570, distance: 161.0
click at [360, 570] on p "There are no applications" at bounding box center [481, 579] width 587 height 19
drag, startPoint x: 360, startPoint y: 570, endPoint x: 494, endPoint y: 666, distance: 165.0
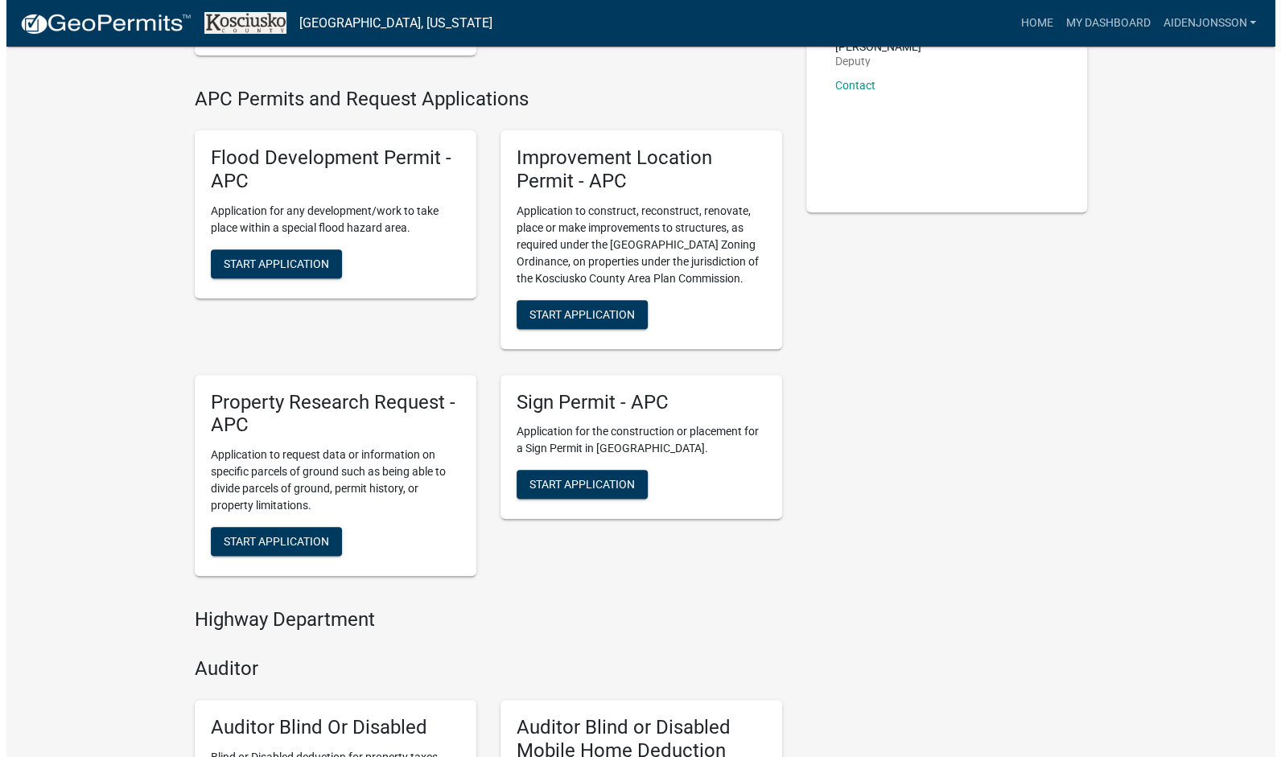
scroll to position [0, 0]
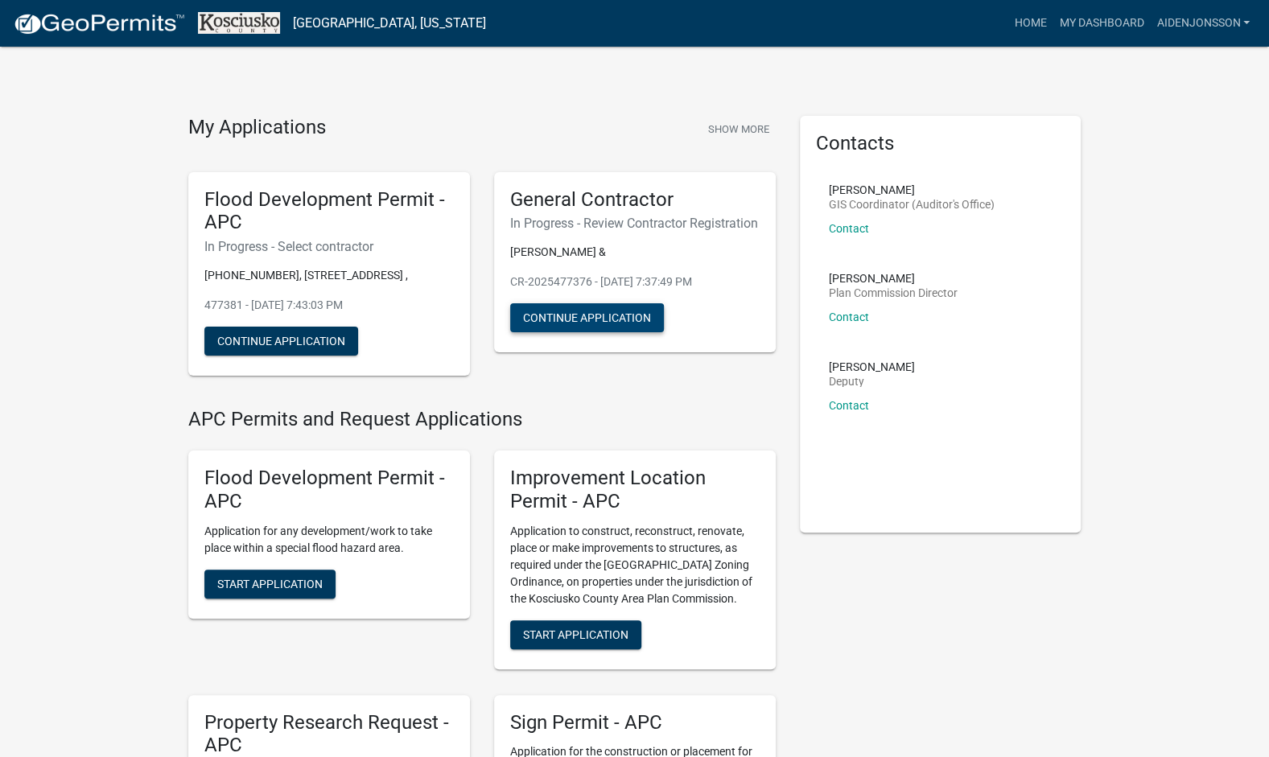
click at [645, 332] on button "Continue Application" at bounding box center [587, 317] width 154 height 29
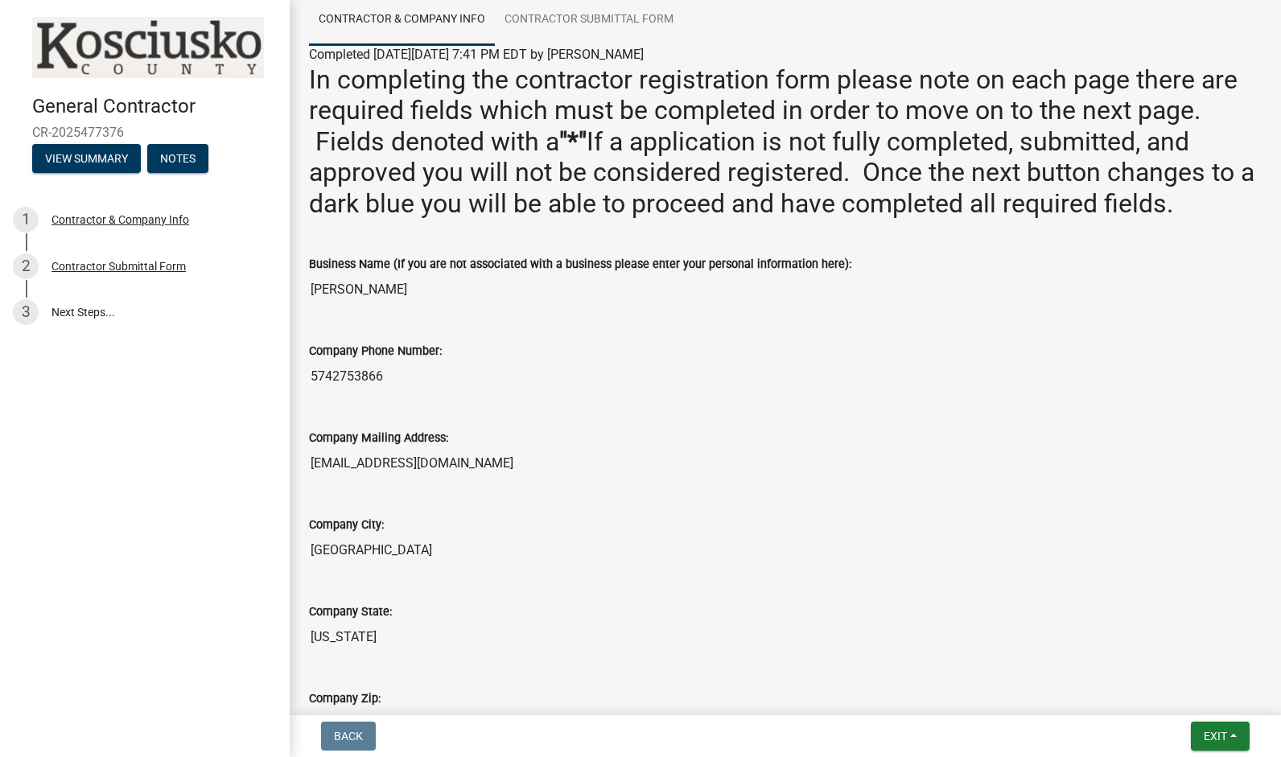
scroll to position [135, 0]
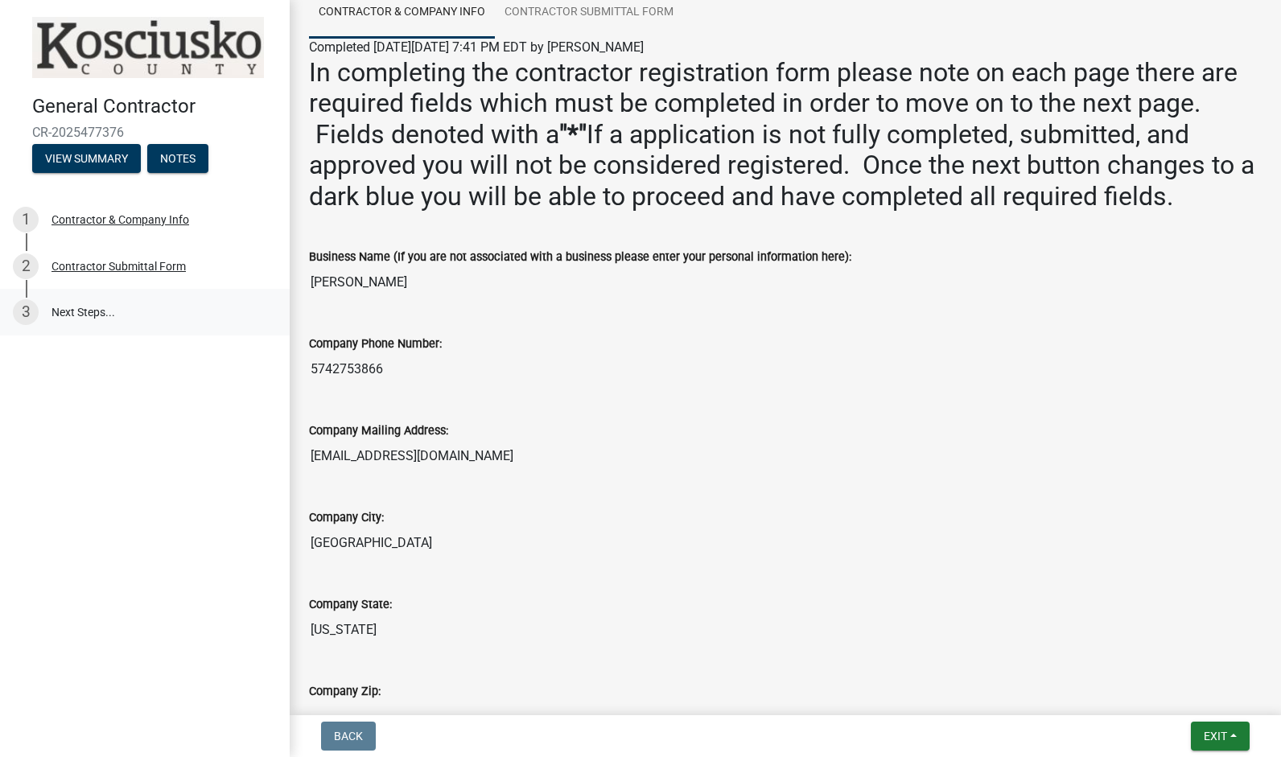
click at [97, 314] on link "3 Next Steps..." at bounding box center [145, 312] width 290 height 47
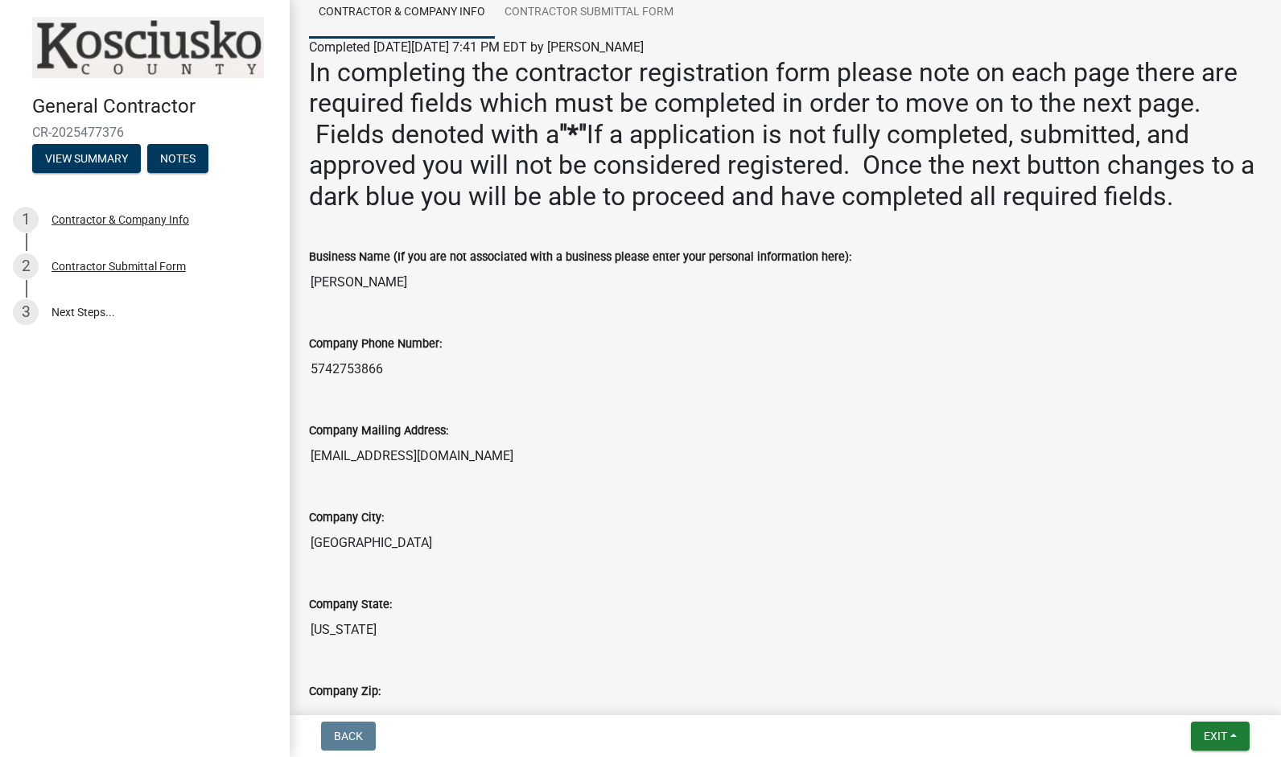
click at [584, 471] on div "Company Mailing Address: aidentjonsson6@gmail.com" at bounding box center [785, 441] width 977 height 87
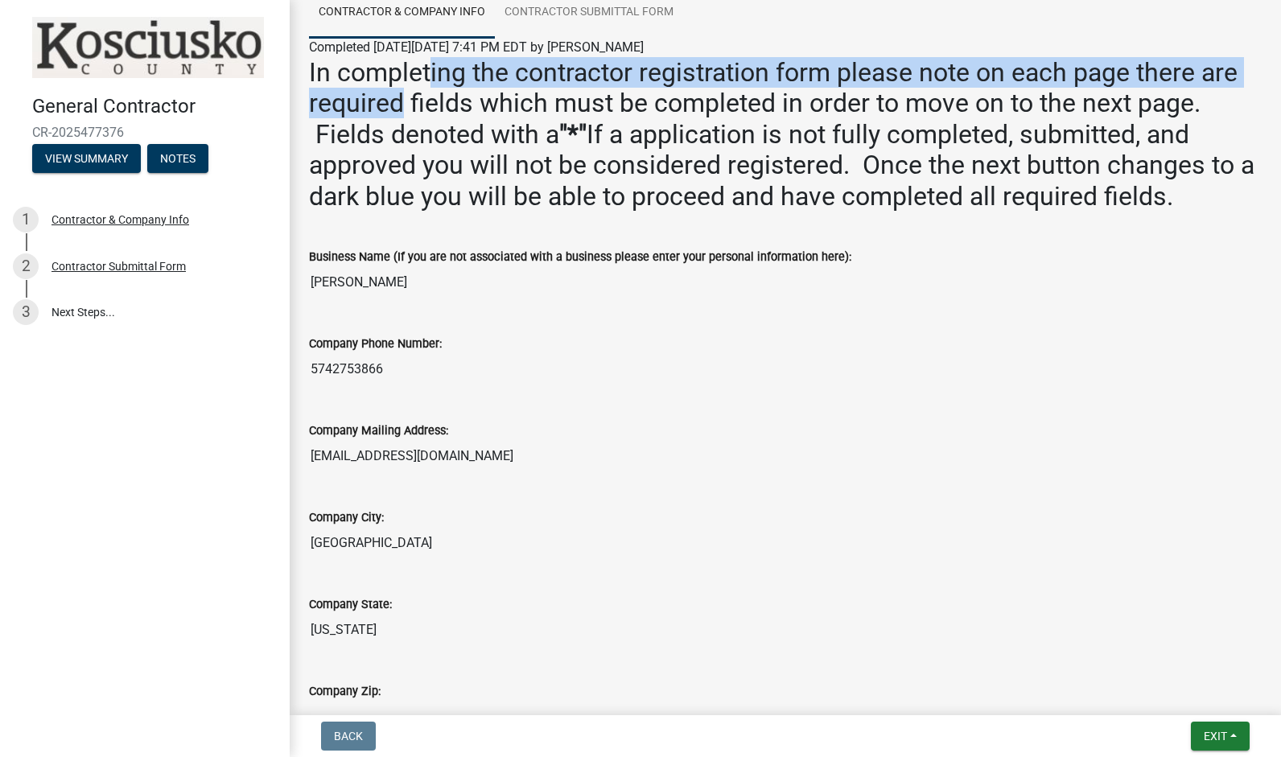
drag, startPoint x: 404, startPoint y: 101, endPoint x: 430, endPoint y: 87, distance: 29.5
click at [430, 87] on h2 "In completing the contractor registration form please note on each page there a…" at bounding box center [785, 134] width 952 height 154
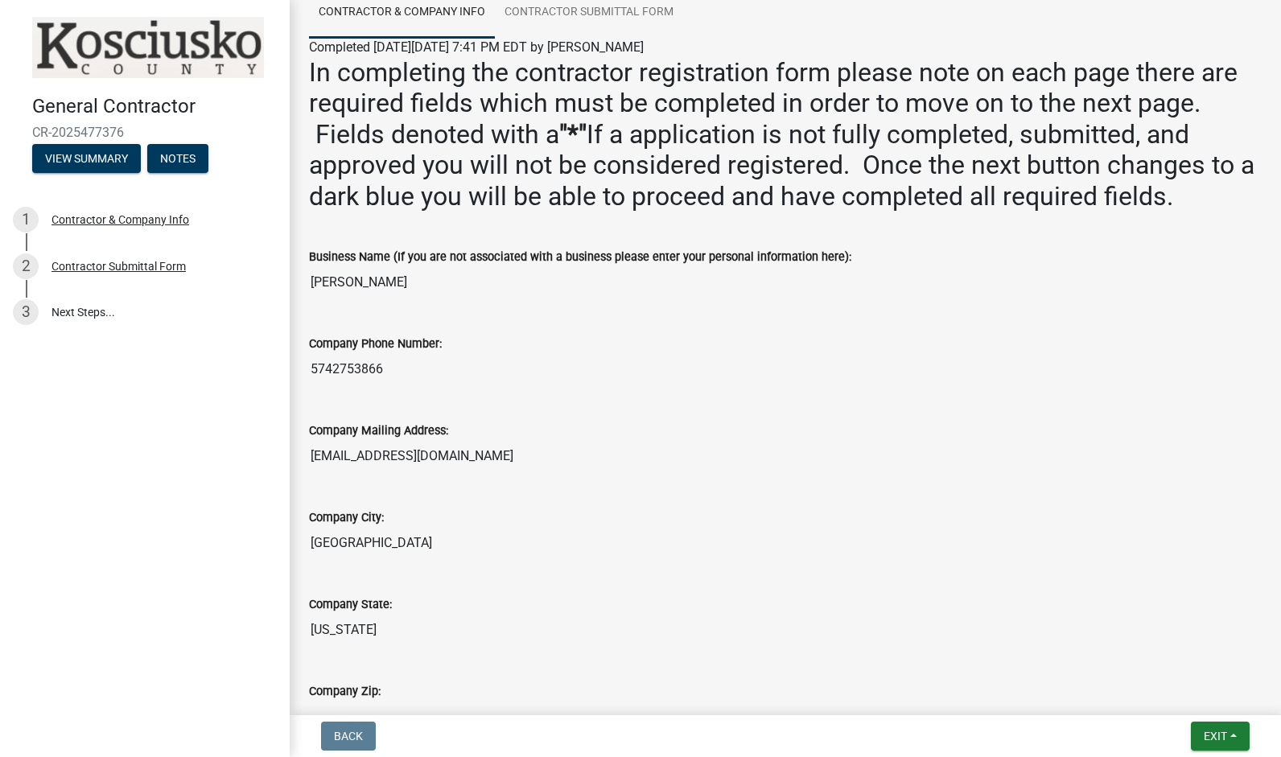
drag, startPoint x: 430, startPoint y: 87, endPoint x: 687, endPoint y: 217, distance: 288.5
click at [687, 217] on div "In completing the contractor registration form please note on each page there a…" at bounding box center [785, 140] width 977 height 167
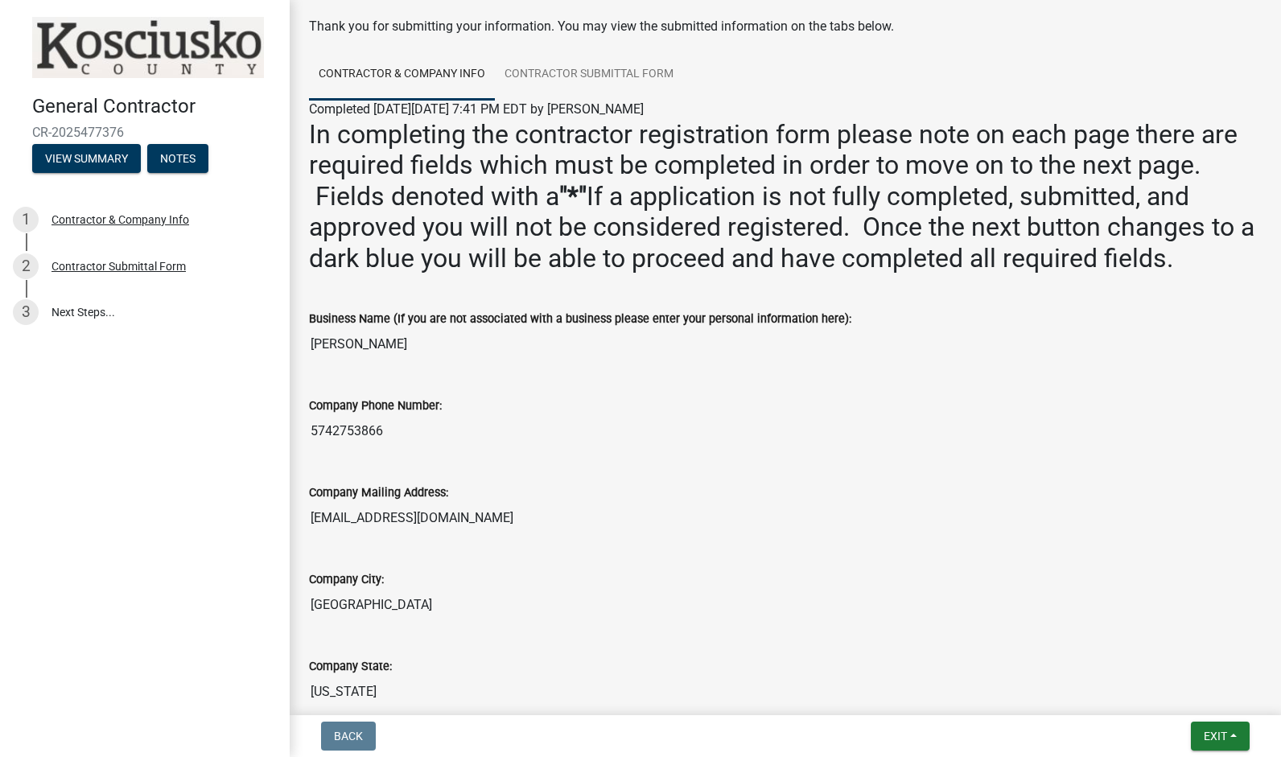
scroll to position [71, 0]
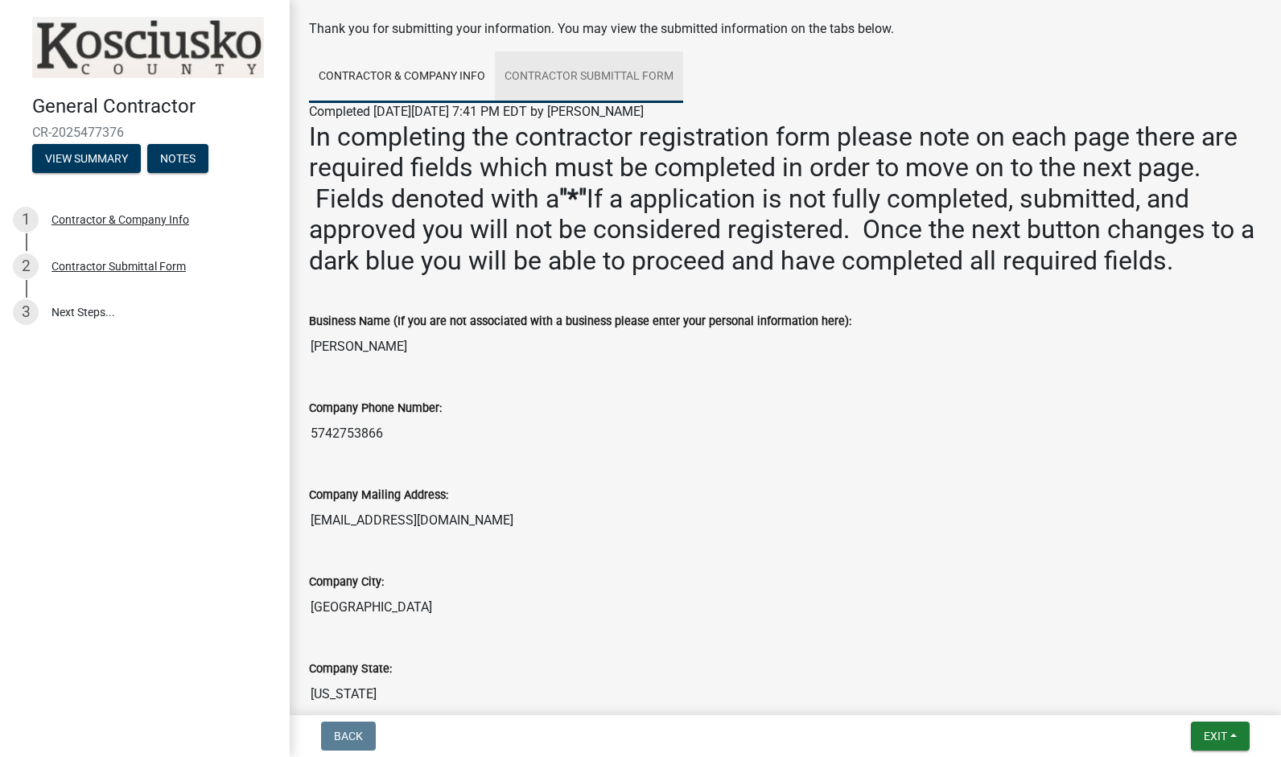
click at [581, 90] on link "Contractor Submittal Form" at bounding box center [589, 76] width 188 height 51
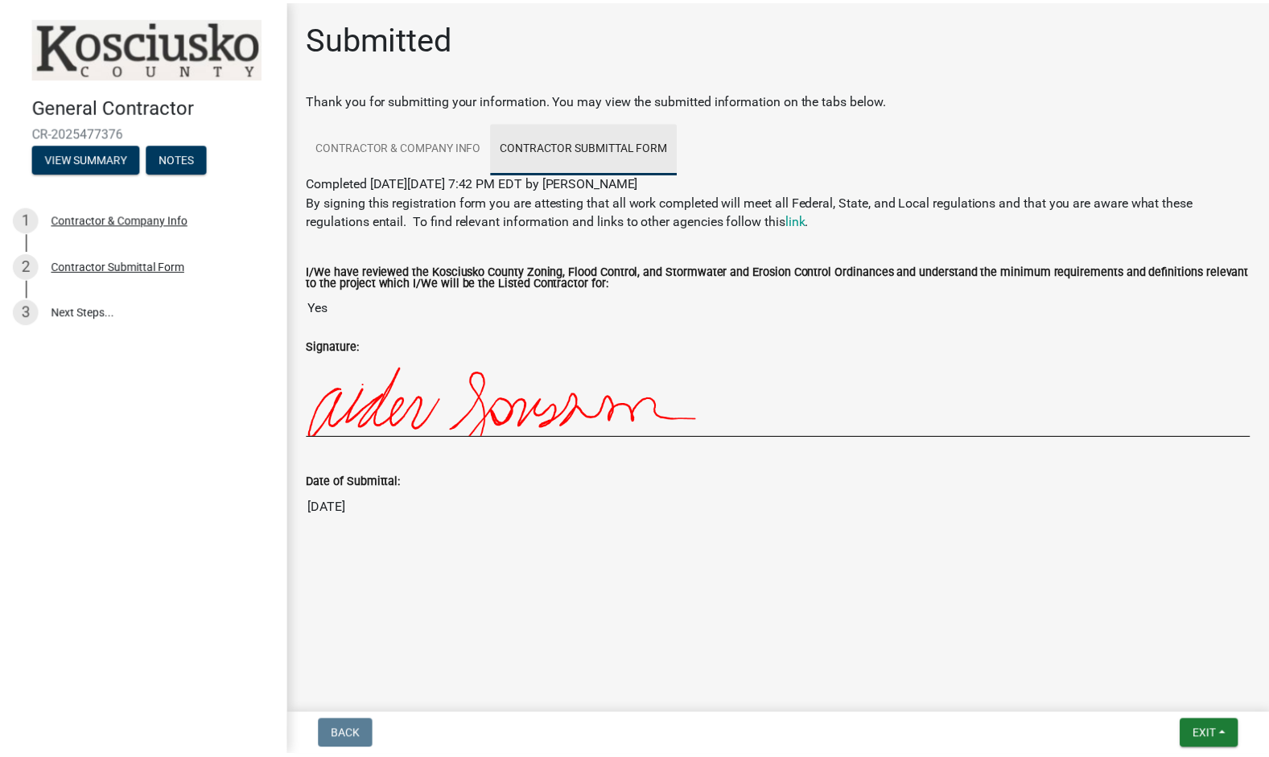
scroll to position [0, 0]
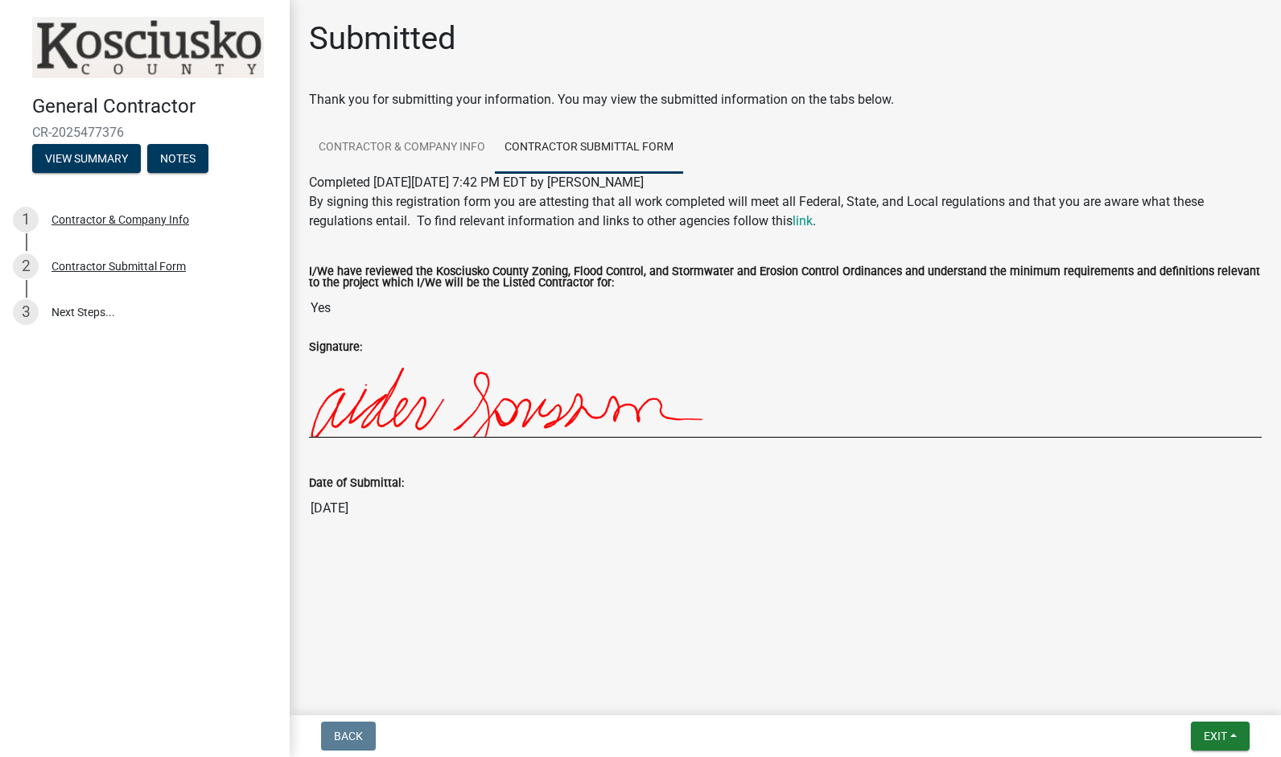
drag, startPoint x: 317, startPoint y: 483, endPoint x: 428, endPoint y: 488, distance: 111.1
click at [428, 488] on div "Date of Submittal:" at bounding box center [785, 482] width 952 height 19
drag, startPoint x: 428, startPoint y: 488, endPoint x: 642, endPoint y: 594, distance: 238.9
click at [642, 594] on main "Submitted Thank you for submitting your information. You may view the submitted…" at bounding box center [785, 354] width 991 height 709
click at [1215, 732] on span "Exit" at bounding box center [1214, 736] width 23 height 13
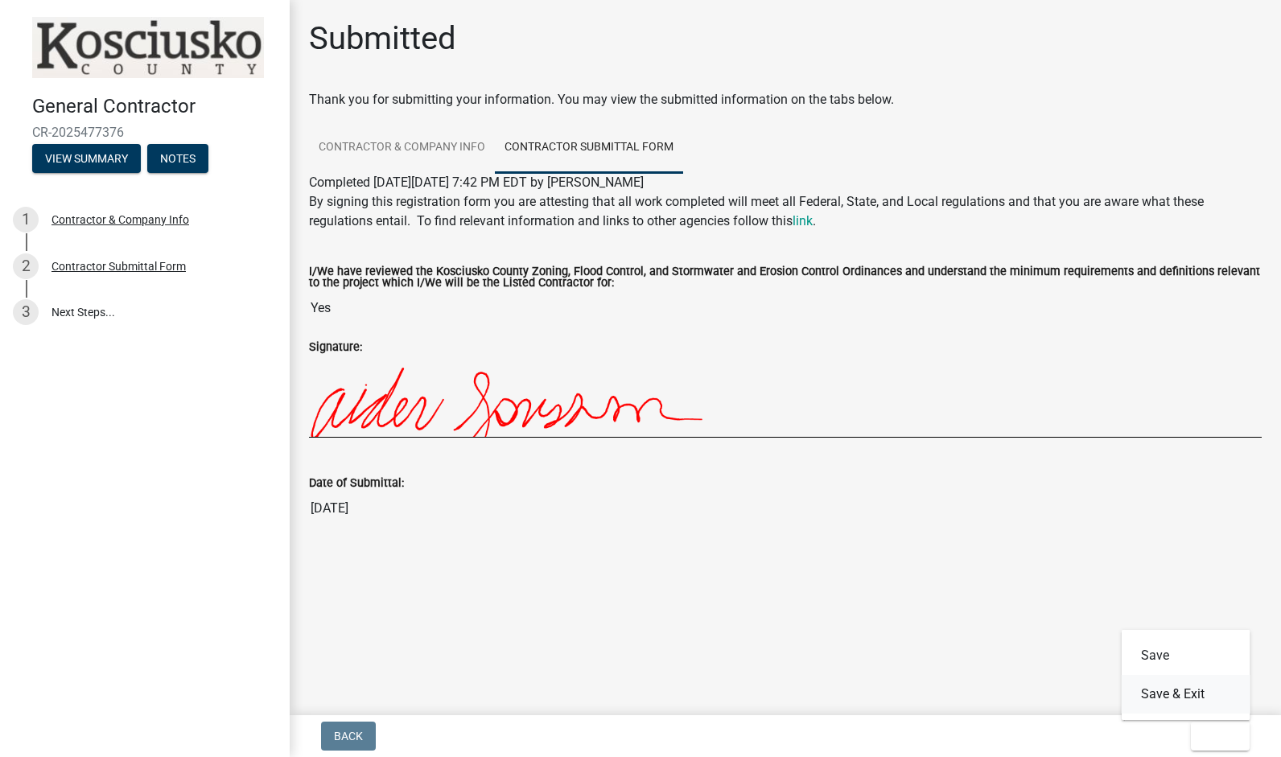
click at [1191, 691] on button "Save & Exit" at bounding box center [1185, 694] width 129 height 39
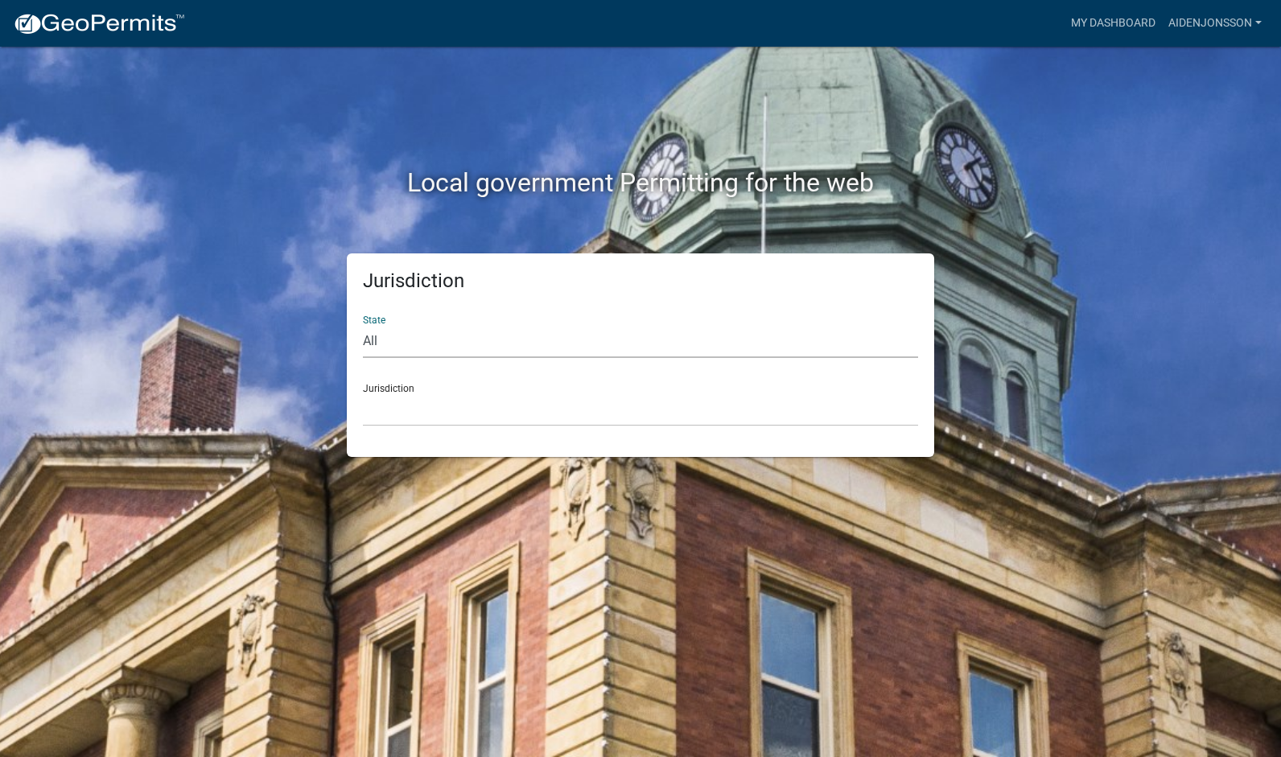
click at [460, 352] on select "All [US_STATE] [US_STATE] [US_STATE] [US_STATE] [US_STATE] [US_STATE] [US_STATE…" at bounding box center [640, 341] width 555 height 33
click at [1195, 31] on link "AidenJonsson" at bounding box center [1215, 23] width 106 height 31
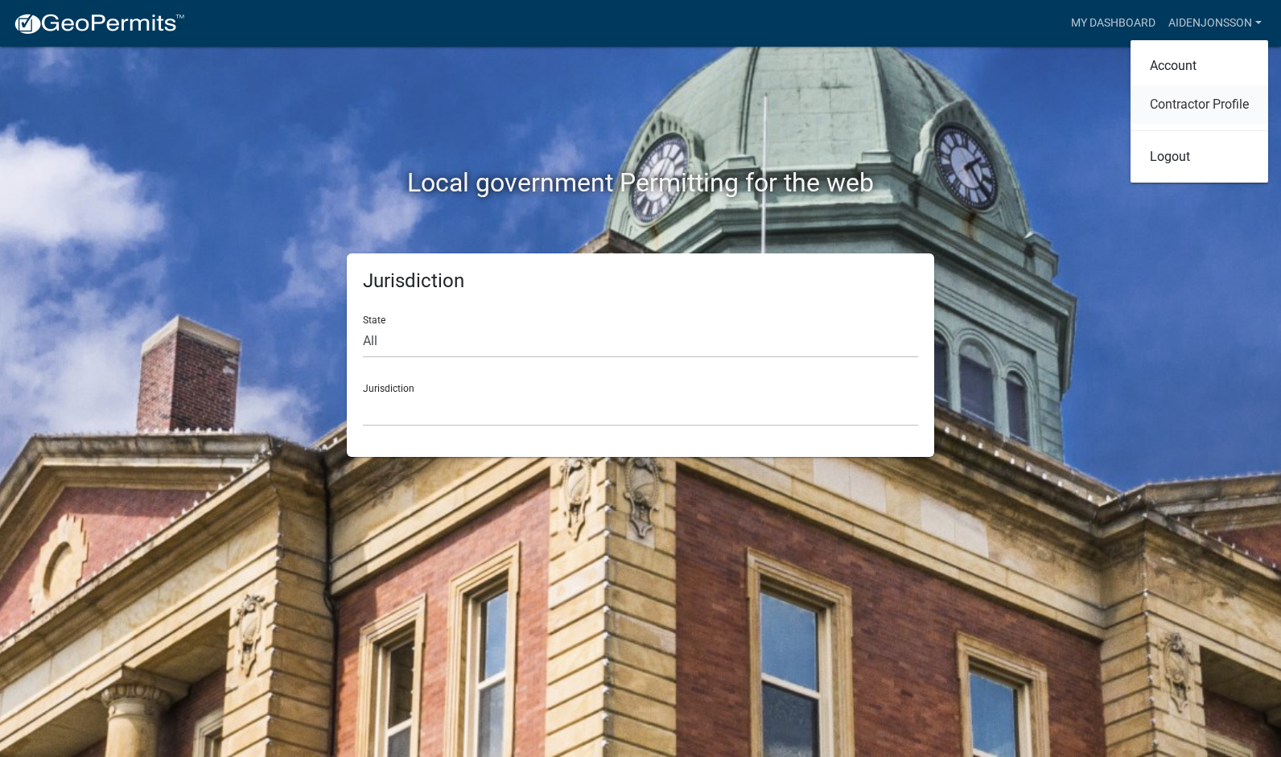
click at [1228, 107] on link "Contractor Profile" at bounding box center [1199, 104] width 138 height 39
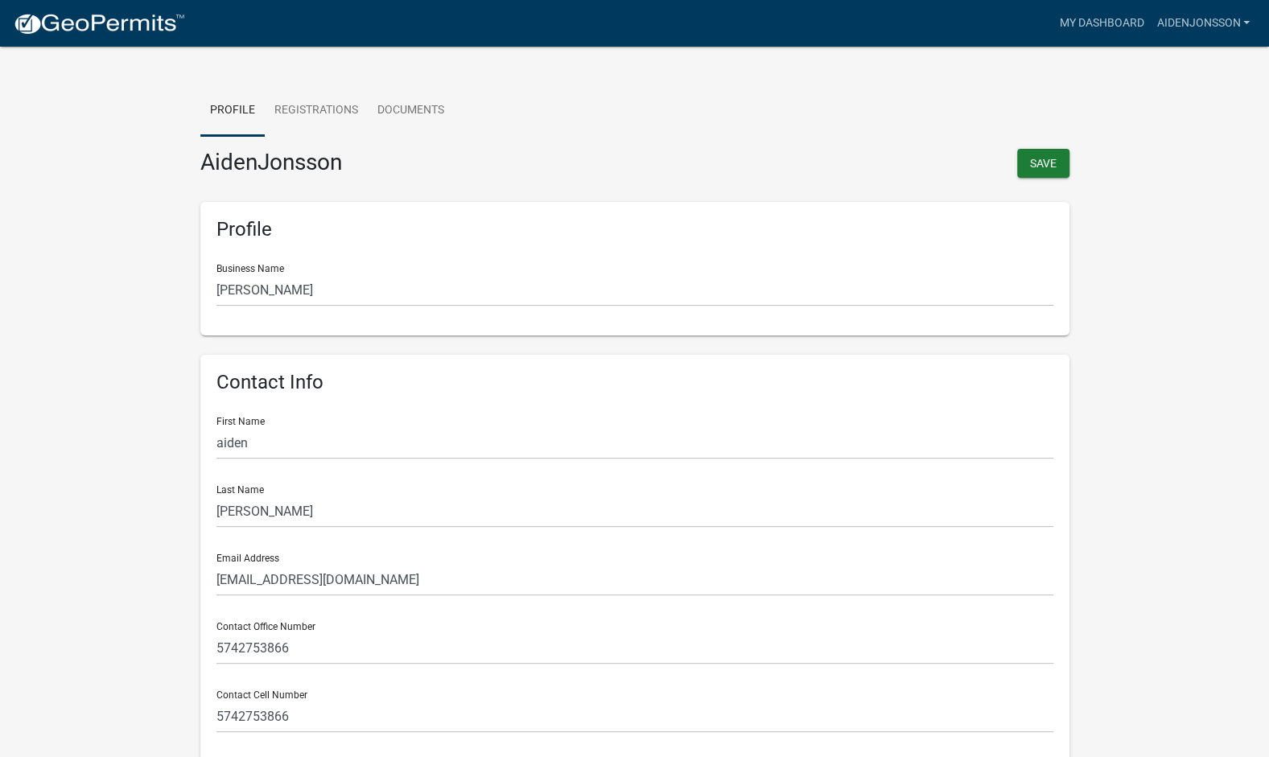
scroll to position [5, 0]
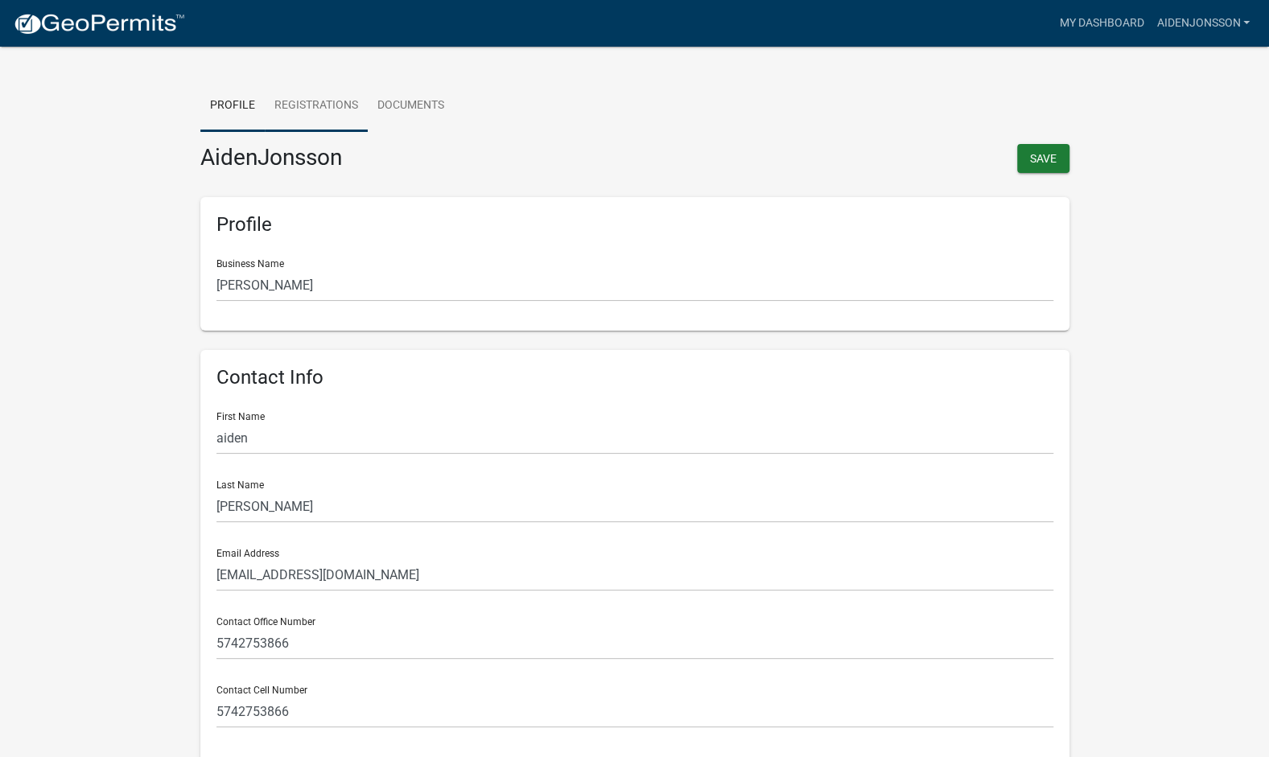
click at [311, 113] on link "Registrations" at bounding box center [316, 105] width 103 height 51
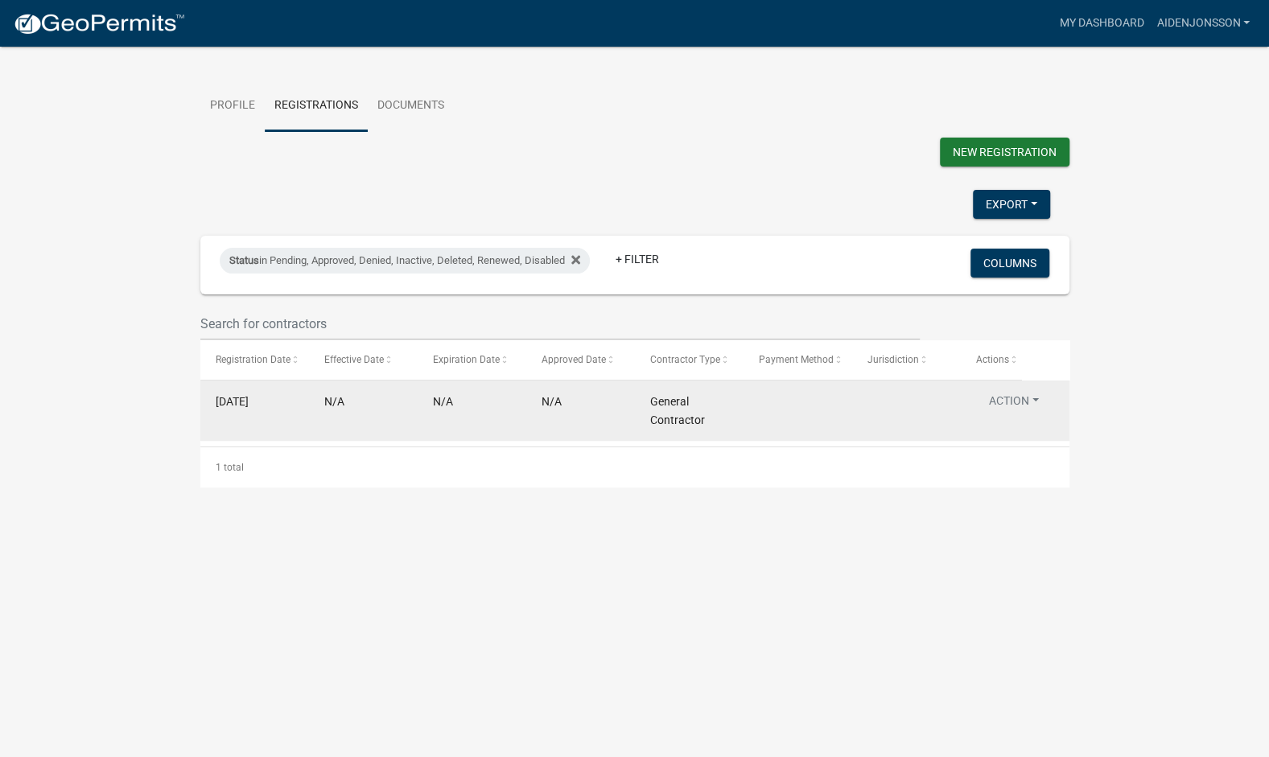
click at [391, 405] on div "N/A" at bounding box center [363, 402] width 78 height 19
click at [1018, 394] on button "Action" at bounding box center [1014, 404] width 76 height 23
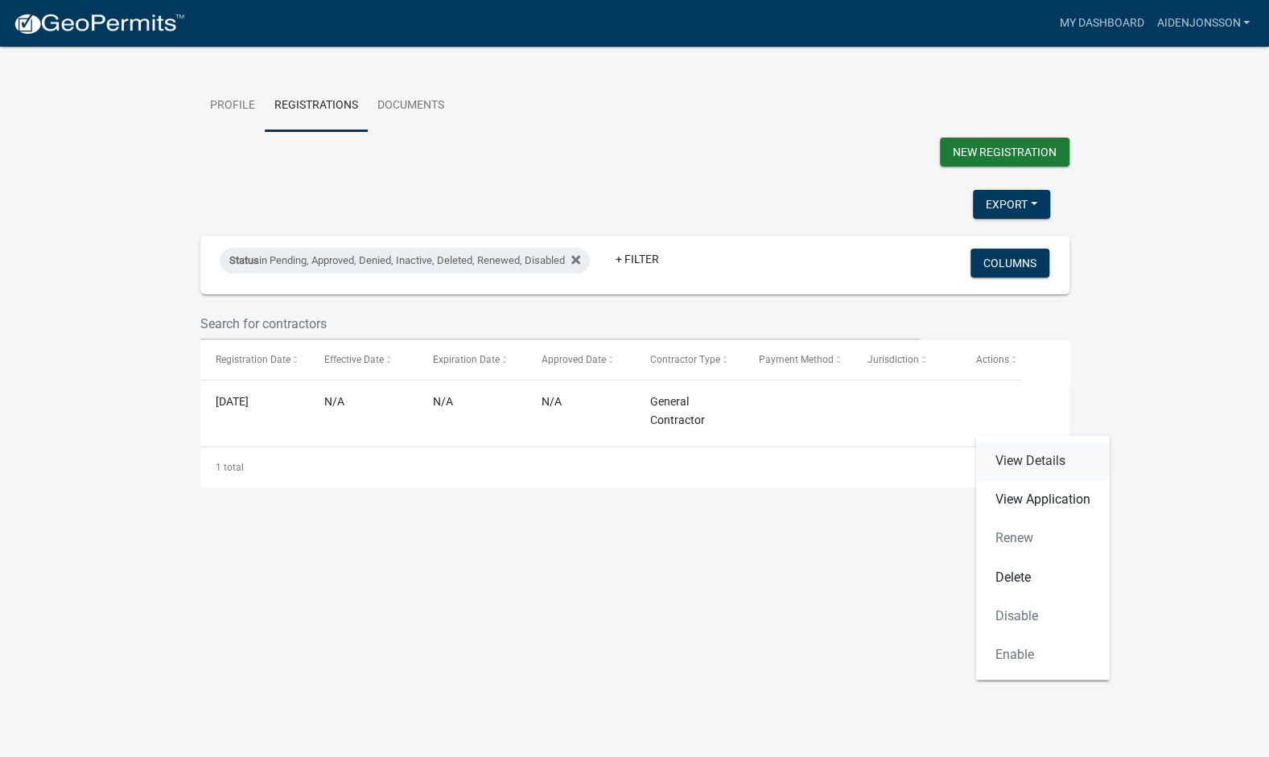
click at [1054, 455] on link "View Details" at bounding box center [1043, 461] width 134 height 39
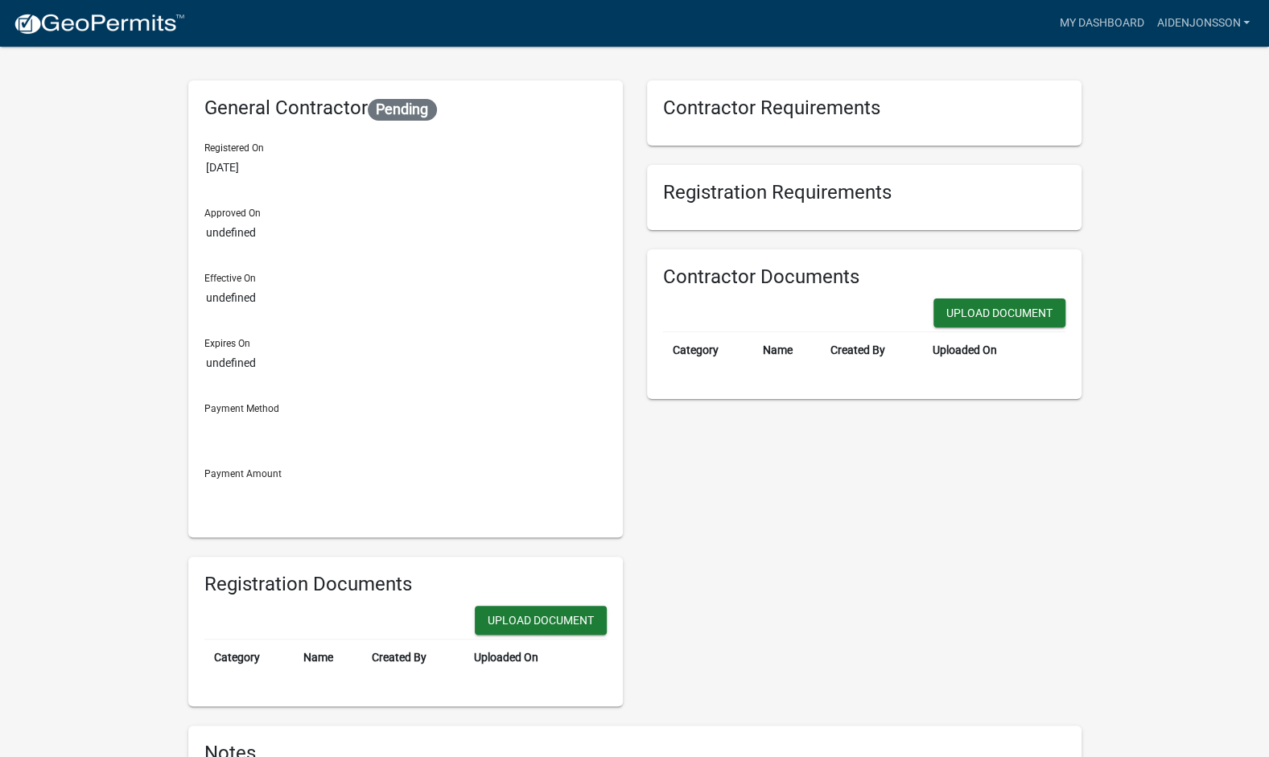
drag, startPoint x: 384, startPoint y: 117, endPoint x: 492, endPoint y: 100, distance: 109.9
click at [492, 100] on h6 "General Contractor Pending" at bounding box center [405, 109] width 402 height 24
